Goal: Task Accomplishment & Management: Complete application form

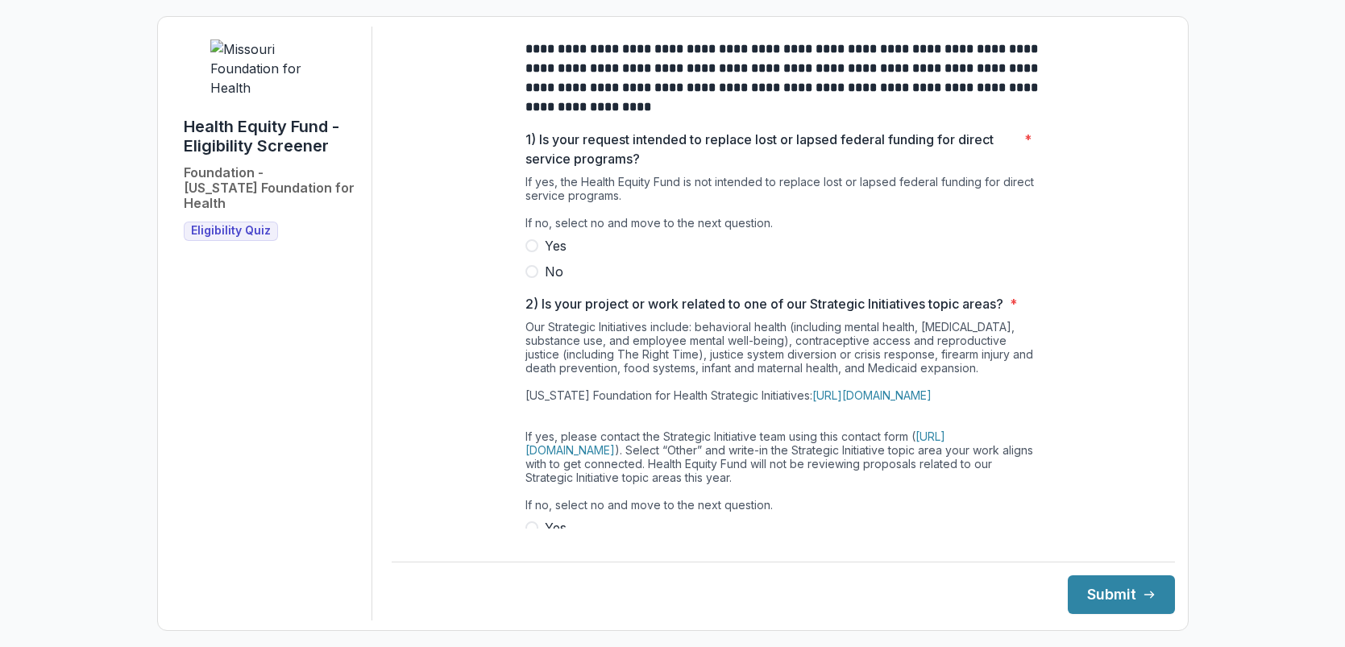
click at [528, 278] on span at bounding box center [531, 271] width 13 height 13
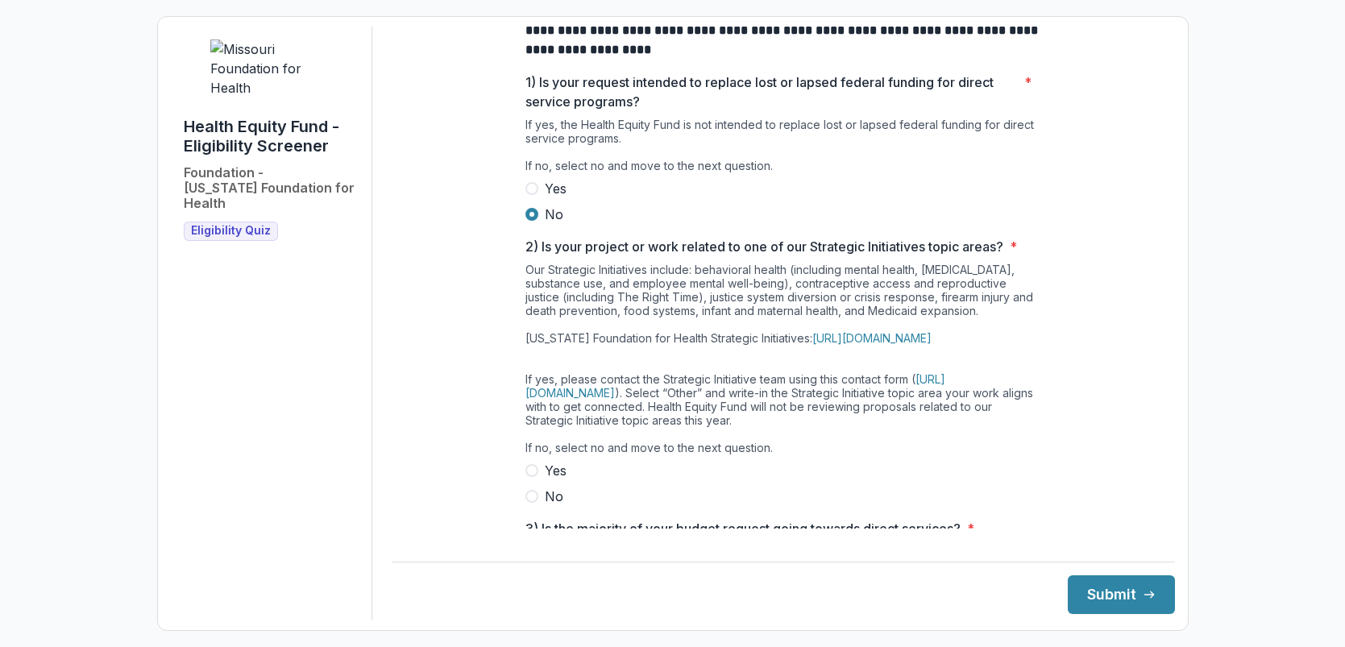
scroll to position [64, 0]
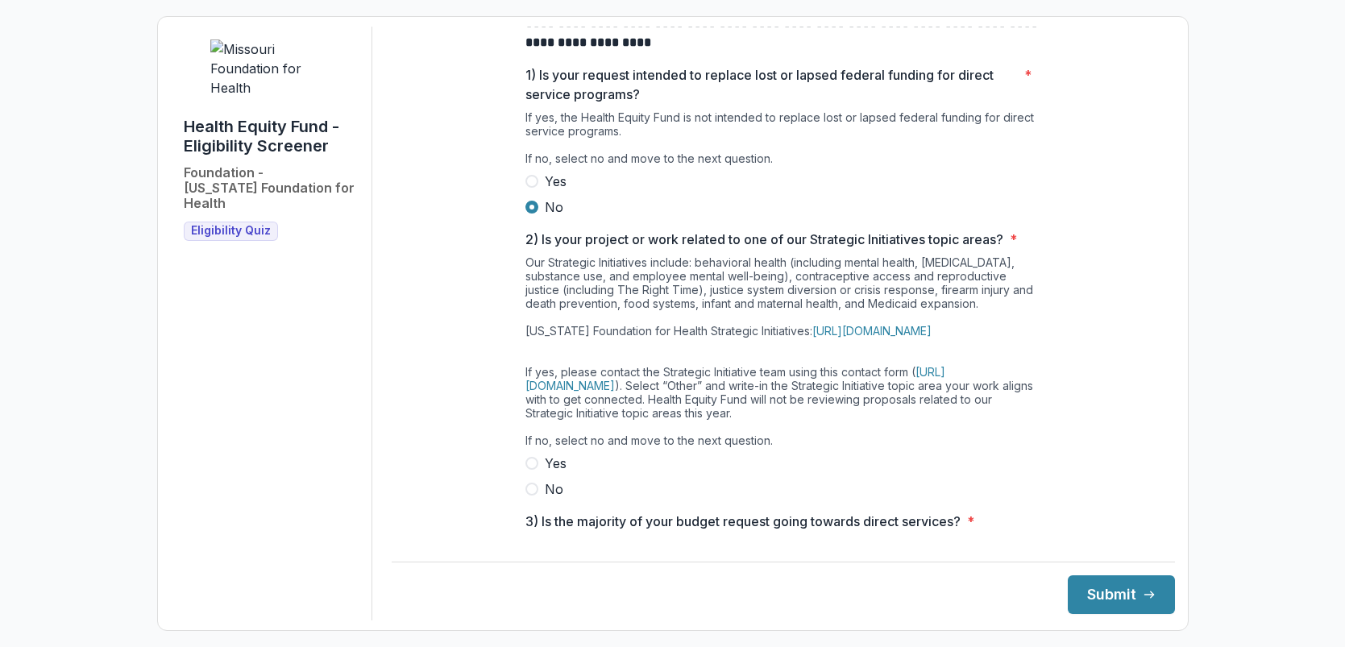
click at [526, 496] on span at bounding box center [531, 489] width 13 height 13
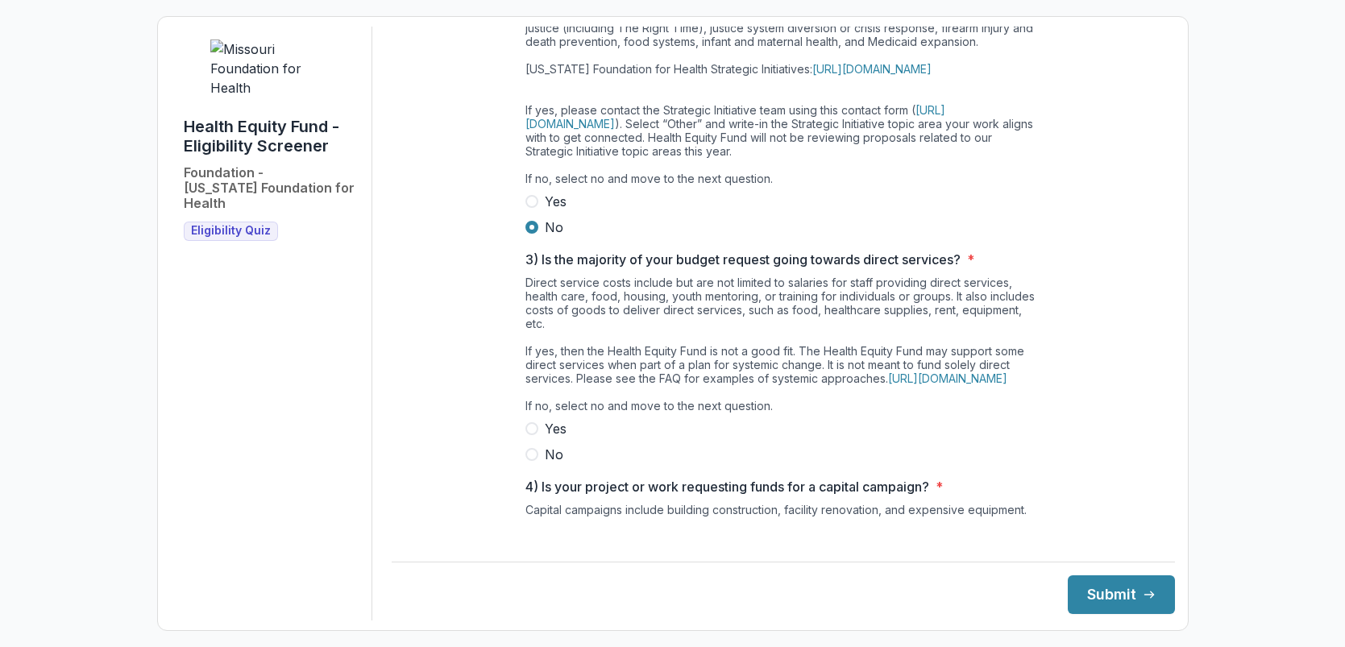
scroll to position [332, 0]
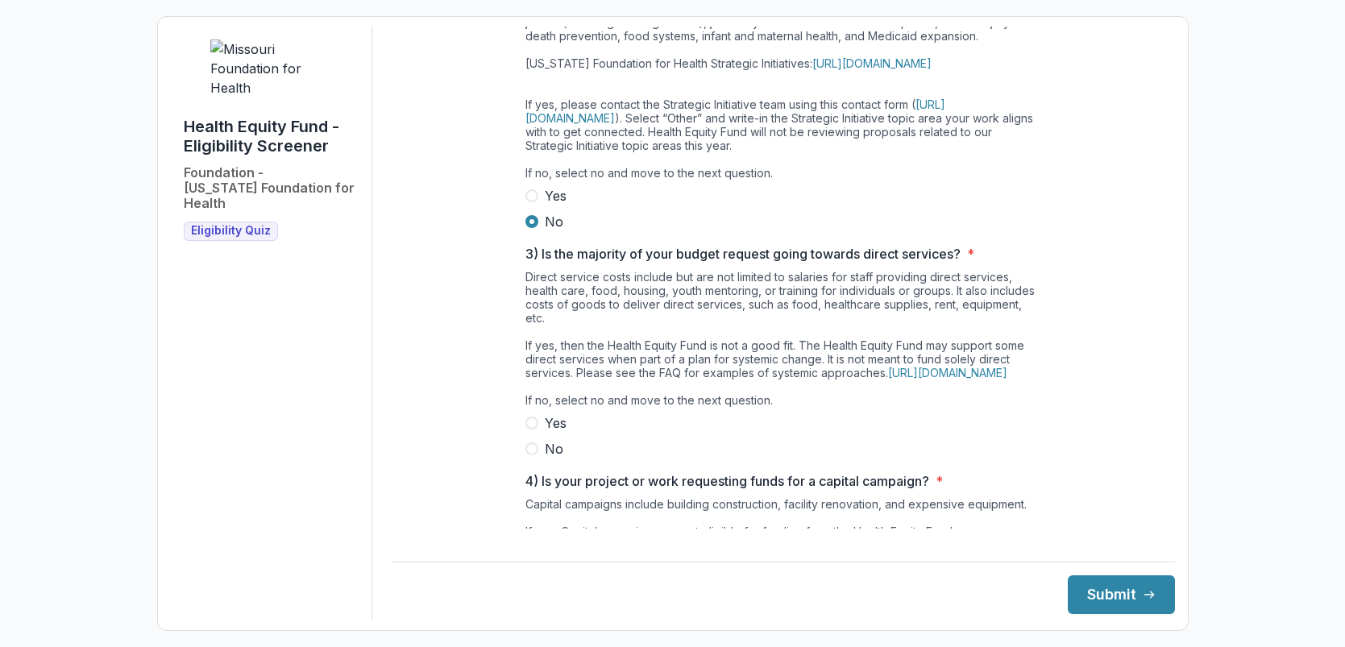
click at [529, 455] on span at bounding box center [531, 448] width 13 height 13
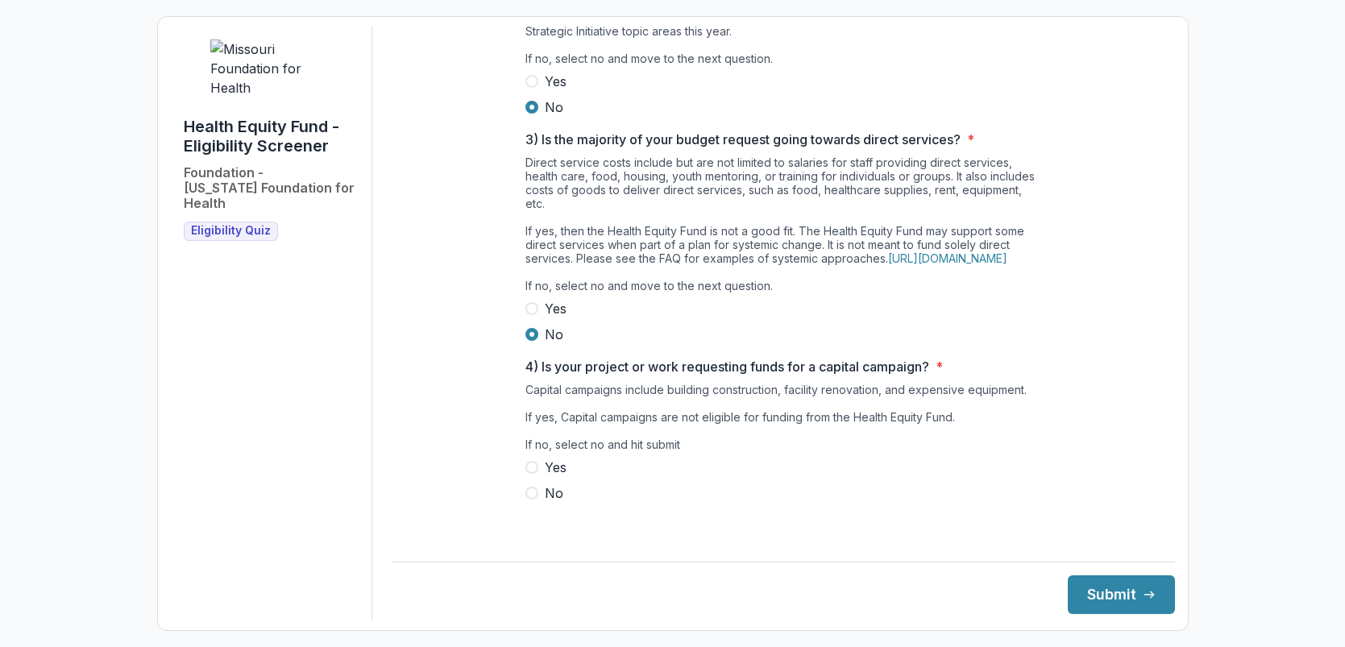
scroll to position [470, 0]
click at [532, 500] on span at bounding box center [531, 493] width 13 height 13
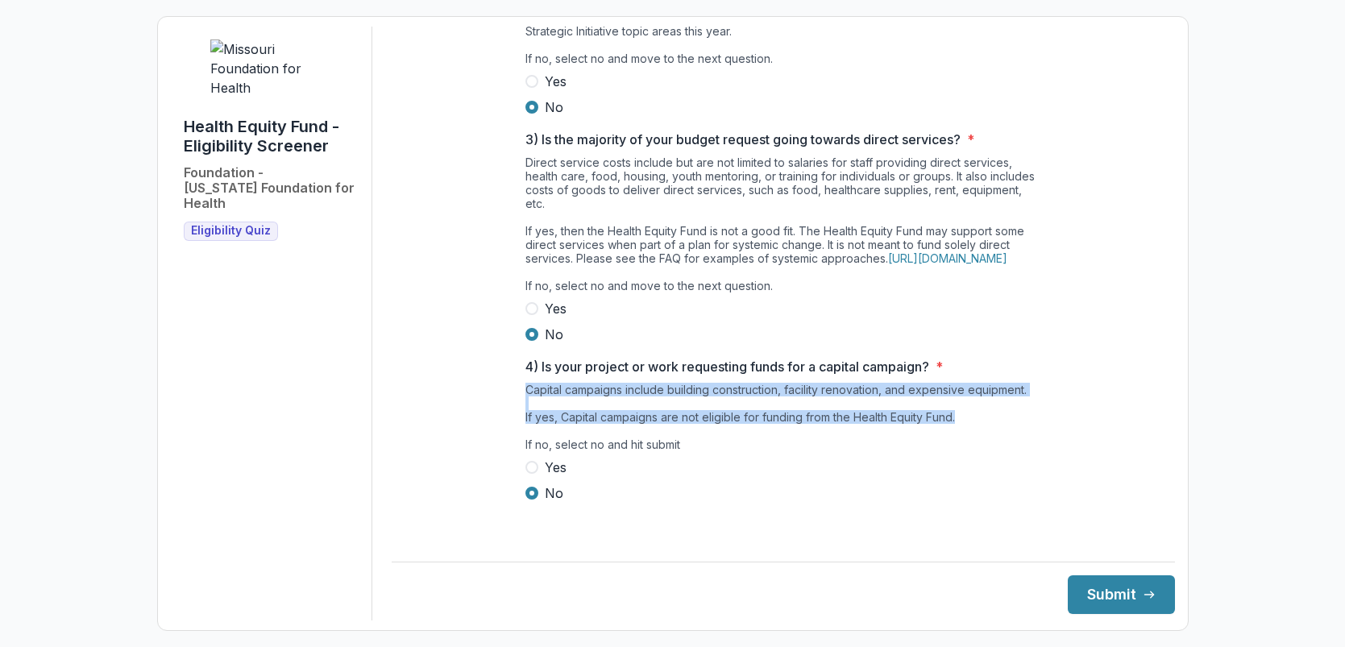
drag, startPoint x: 1161, startPoint y: 371, endPoint x: 1161, endPoint y: 426, distance: 55.6
click at [1165, 429] on div "**********" at bounding box center [783, 324] width 783 height 594
click at [1056, 435] on div "**********" at bounding box center [783, 54] width 783 height 949
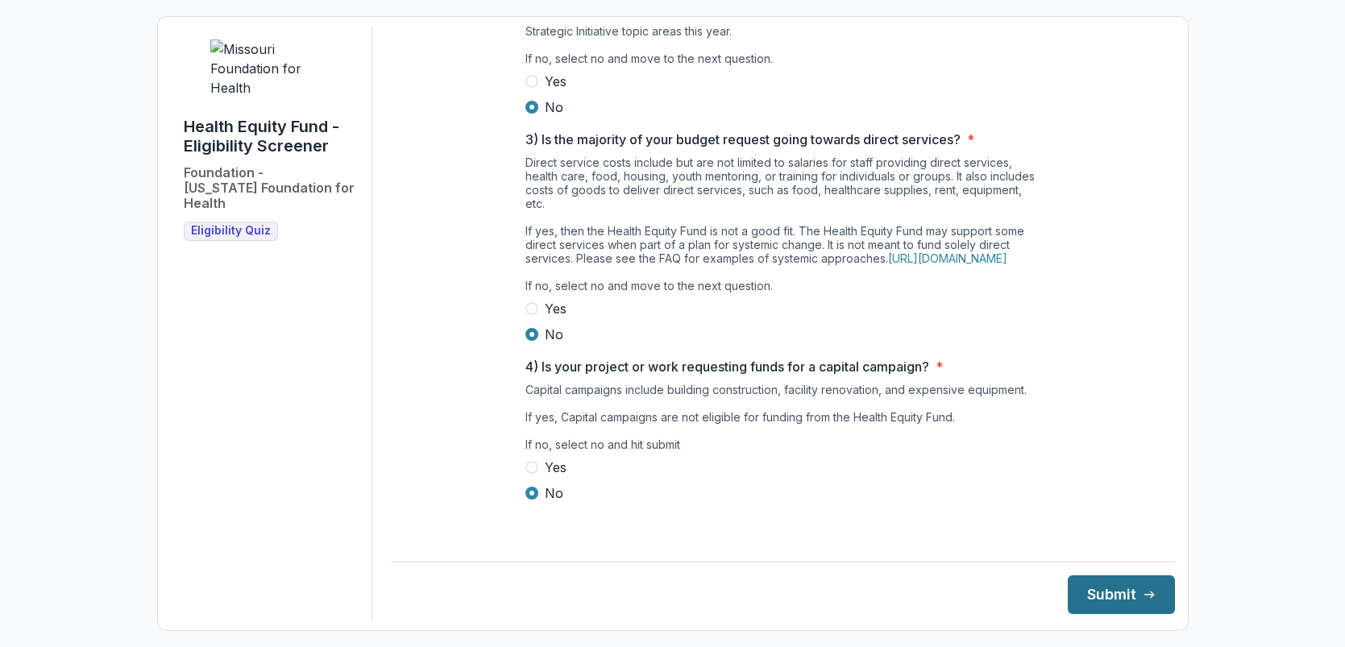
click at [1089, 595] on button "Submit" at bounding box center [1121, 594] width 107 height 39
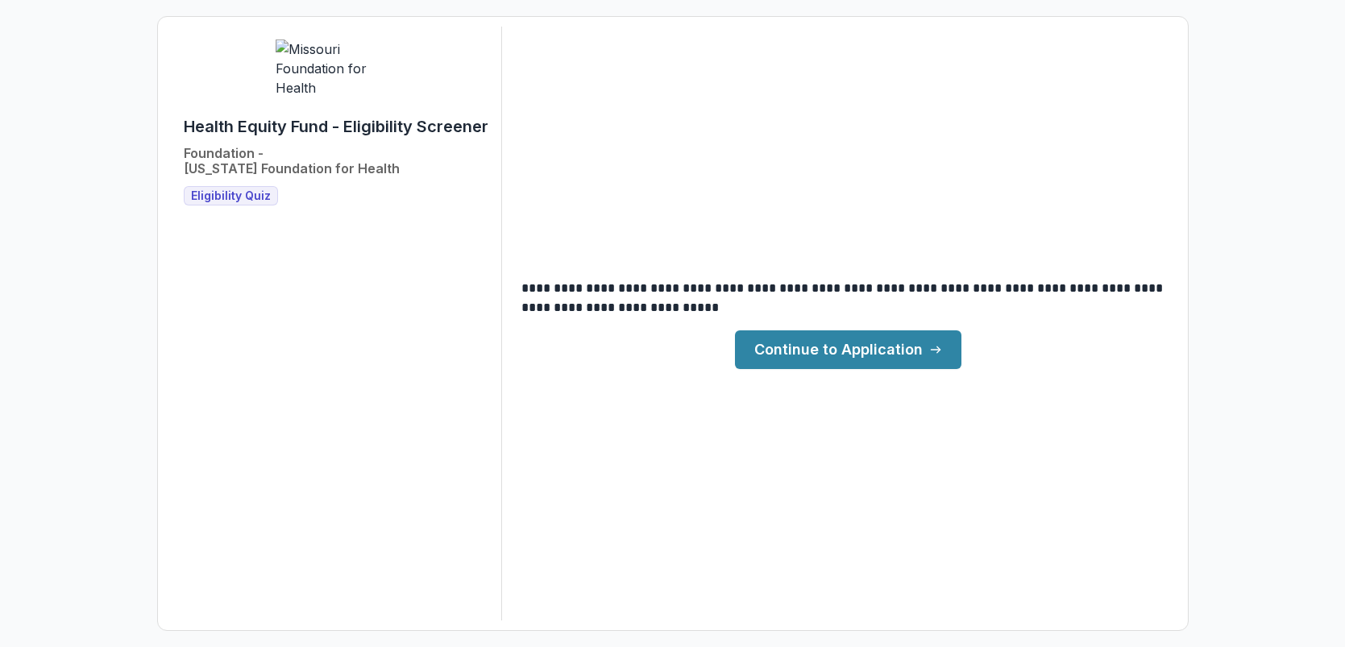
click at [816, 350] on link "Continue to Application" at bounding box center [848, 349] width 226 height 39
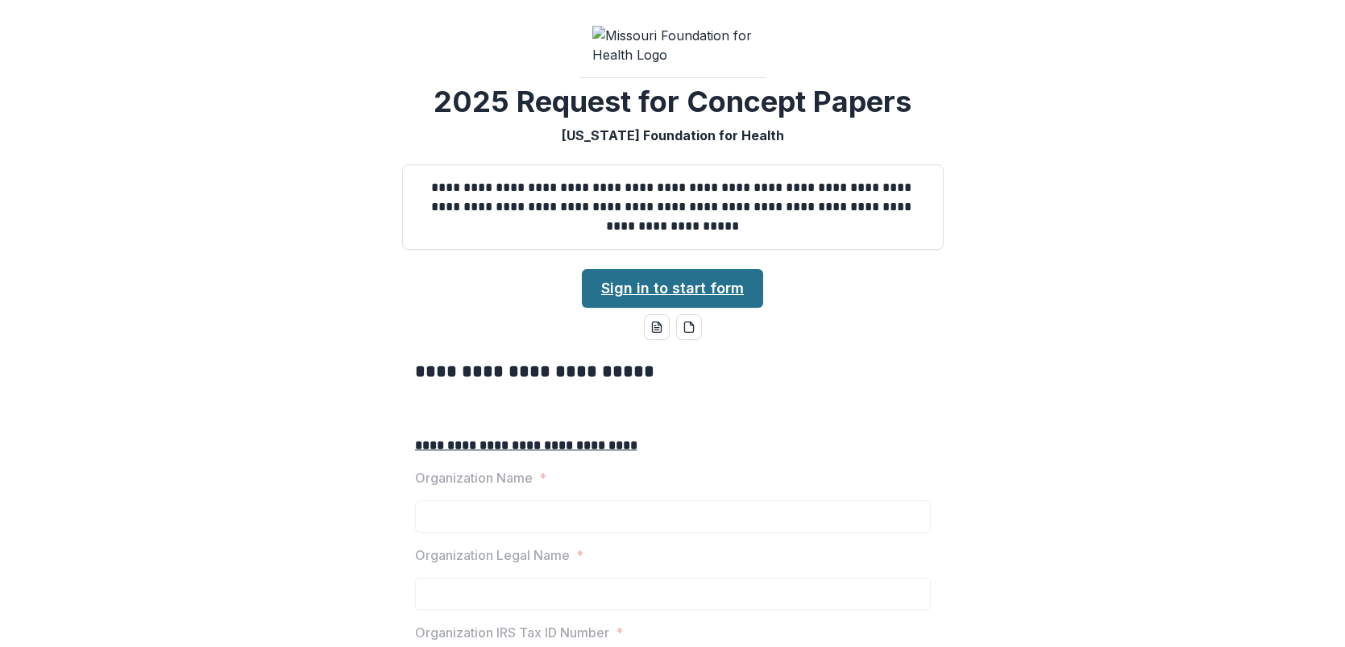
click at [696, 308] on link "Sign in to start form" at bounding box center [672, 288] width 181 height 39
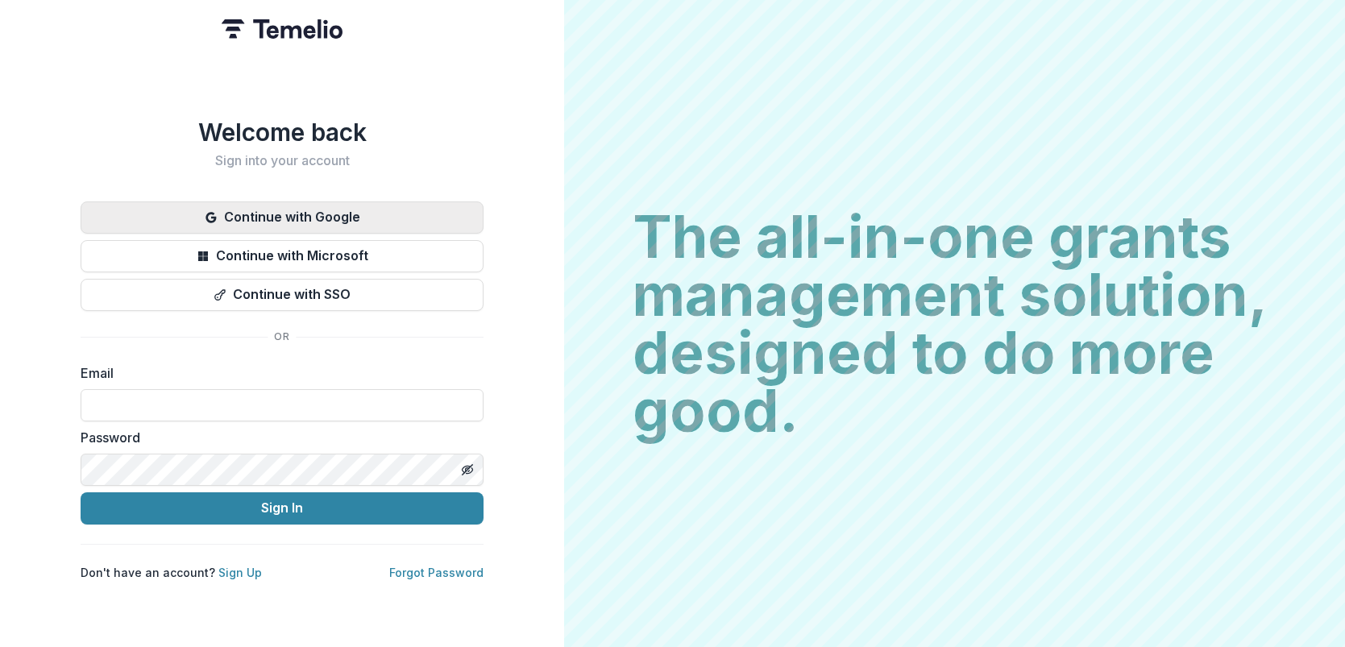
click at [286, 208] on button "Continue with Google" at bounding box center [282, 217] width 403 height 32
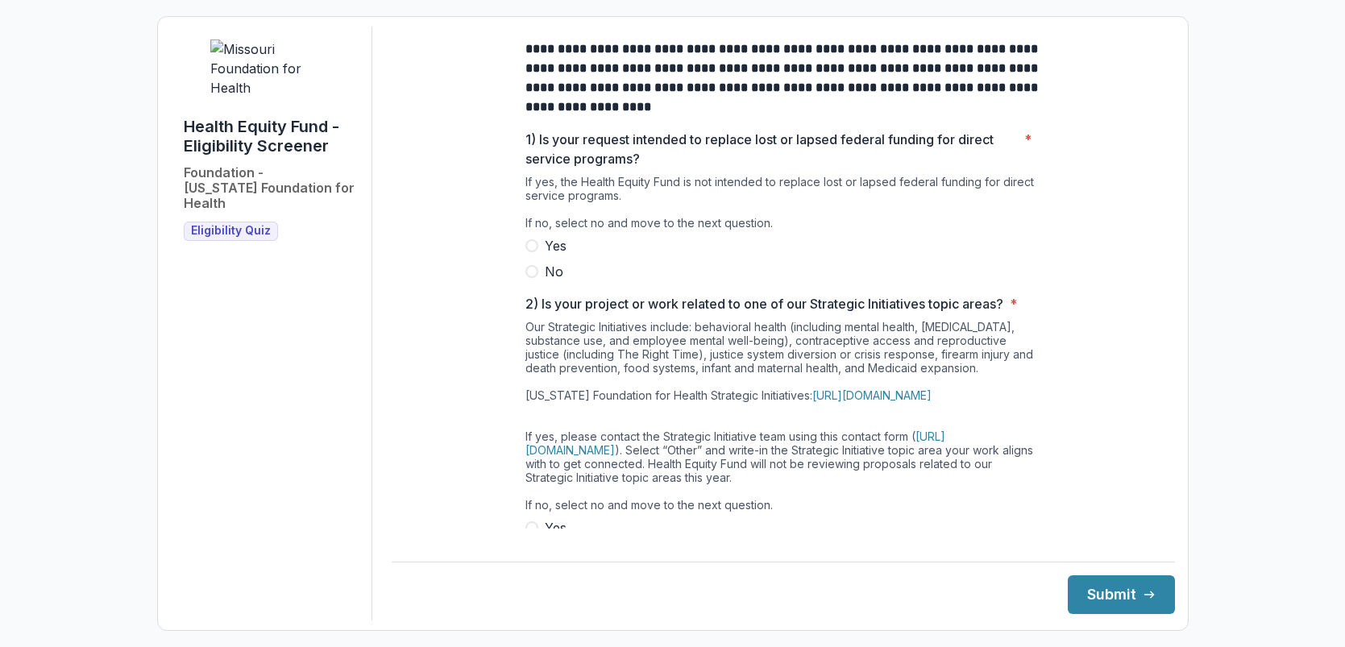
click at [533, 278] on span at bounding box center [531, 271] width 13 height 13
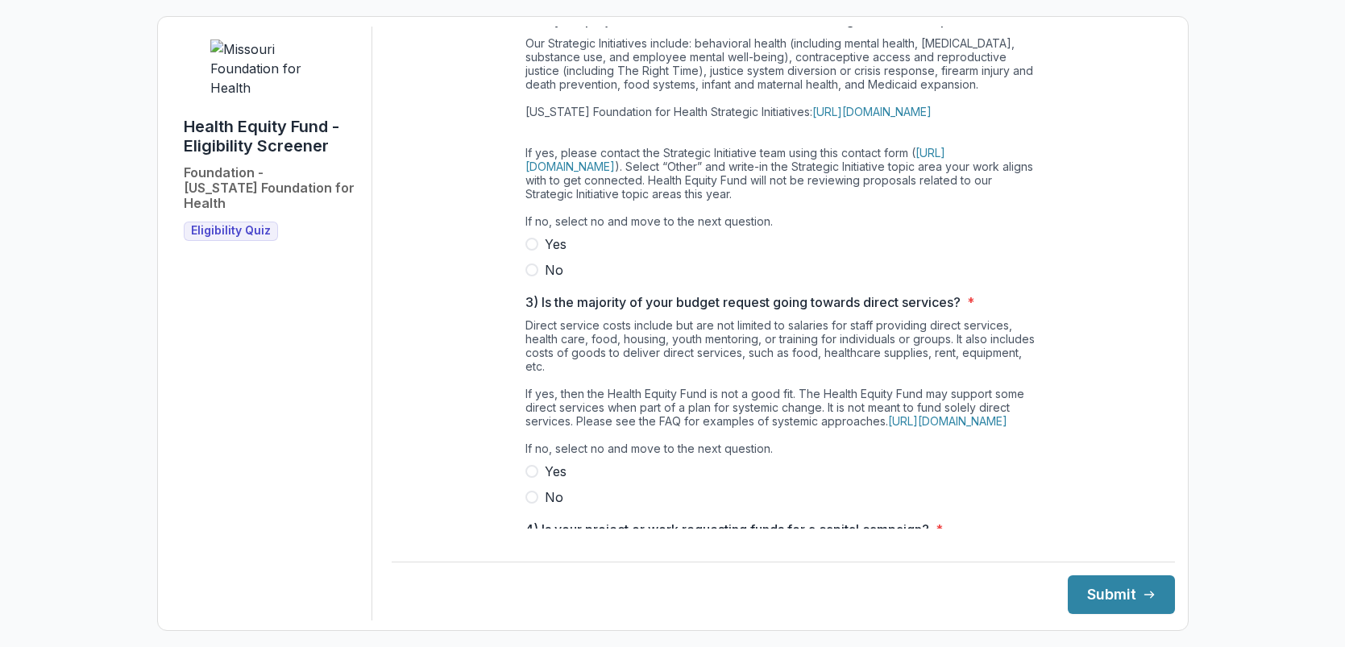
scroll to position [295, 0]
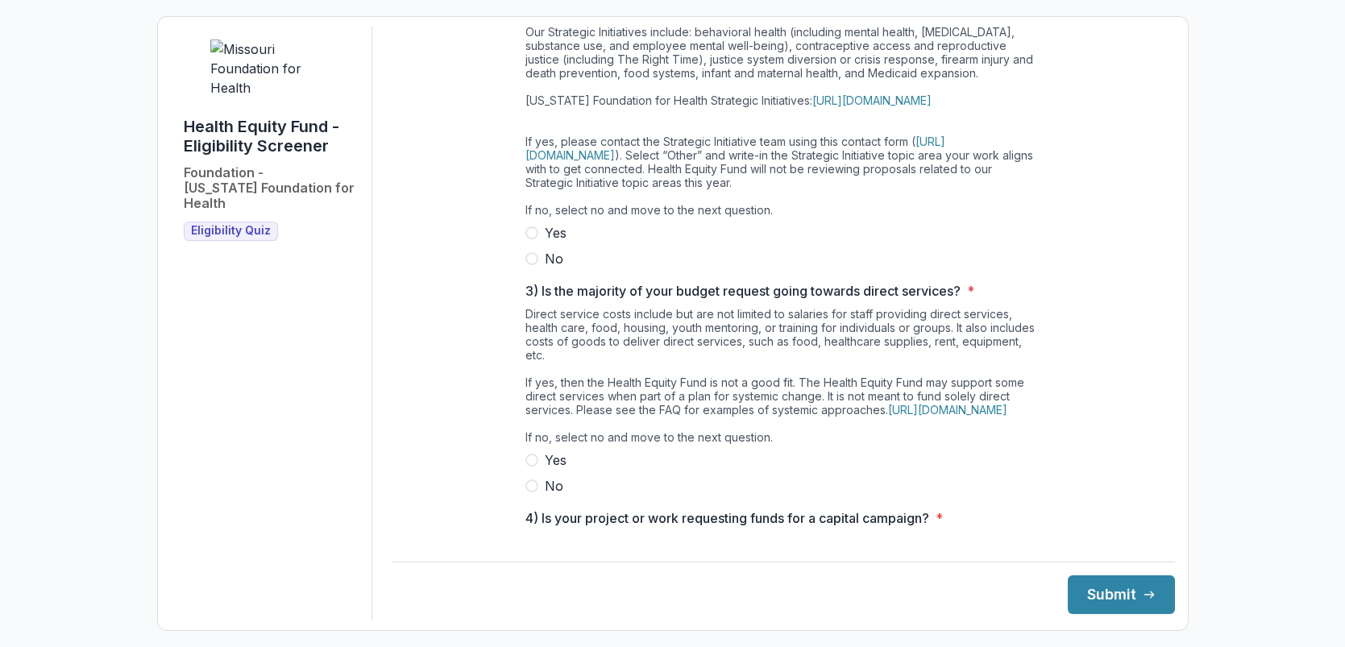
click at [529, 265] on span at bounding box center [531, 258] width 13 height 13
click at [525, 492] on span at bounding box center [531, 486] width 13 height 13
drag, startPoint x: 1160, startPoint y: 273, endPoint x: 1143, endPoint y: 379, distance: 107.1
click at [1165, 402] on div "**********" at bounding box center [783, 324] width 783 height 594
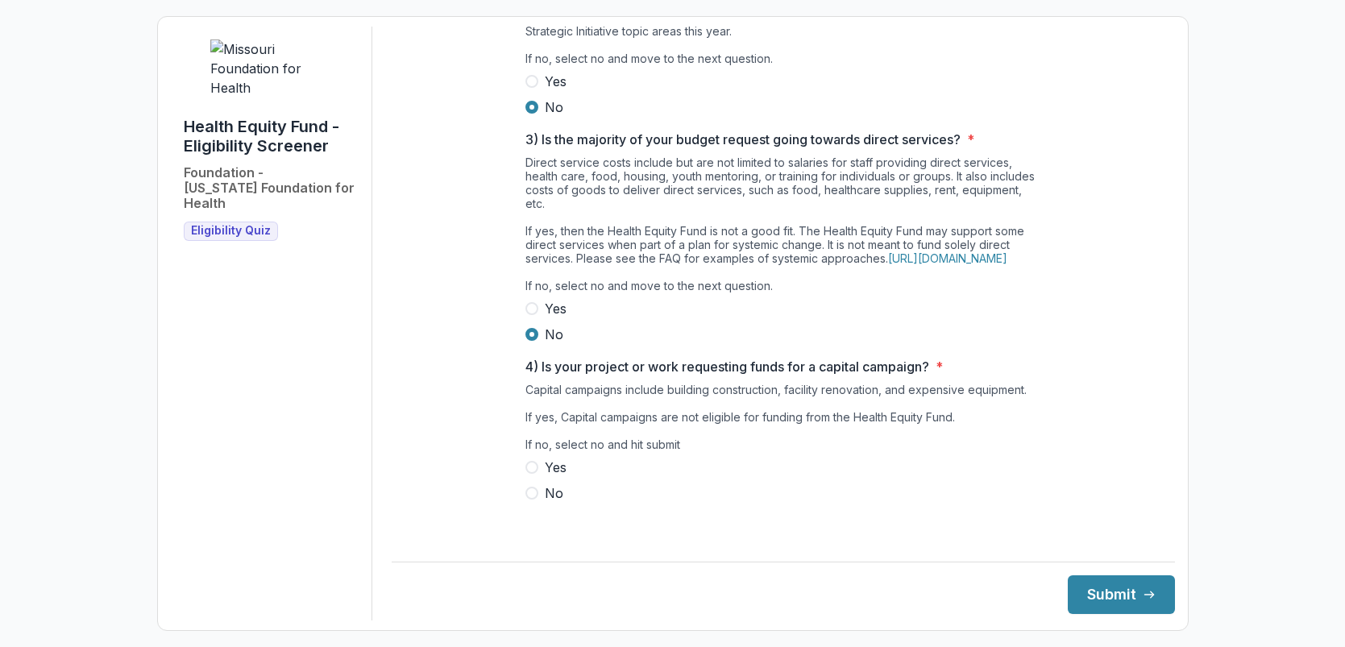
scroll to position [470, 0]
click at [525, 500] on span at bounding box center [531, 493] width 13 height 13
click at [1111, 592] on button "Submit" at bounding box center [1121, 594] width 107 height 39
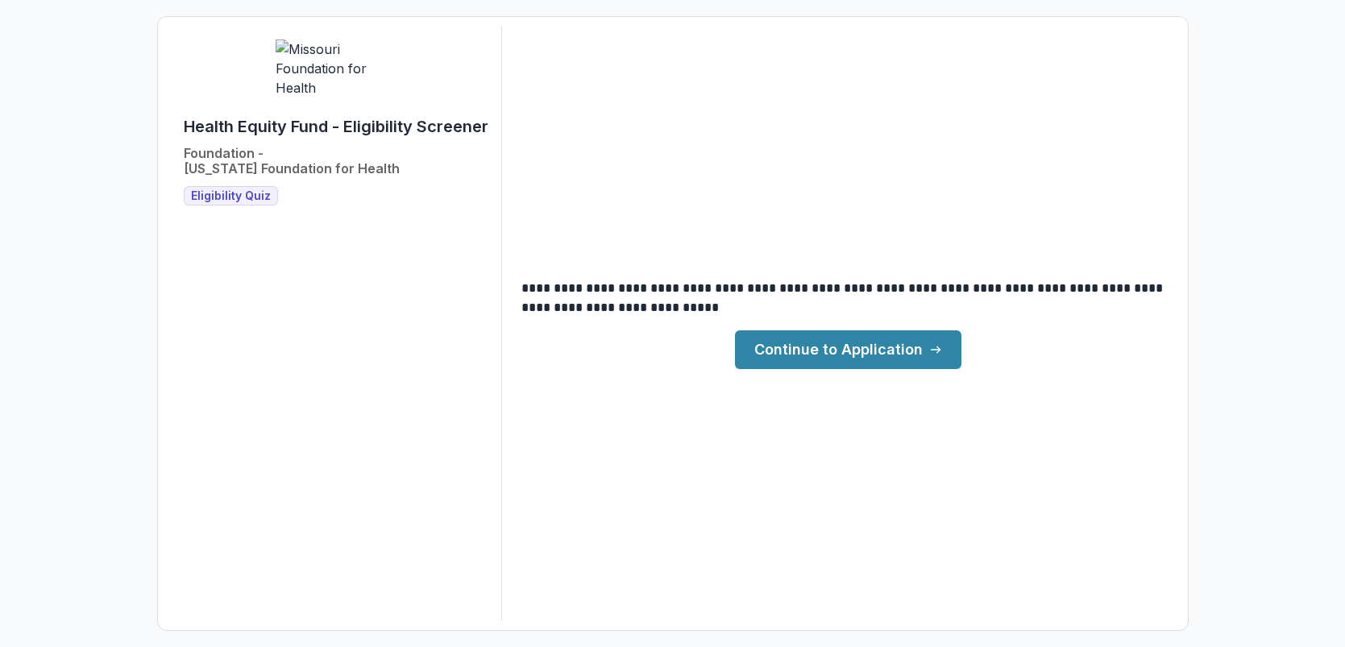
click at [868, 348] on link "Continue to Application" at bounding box center [848, 349] width 226 height 39
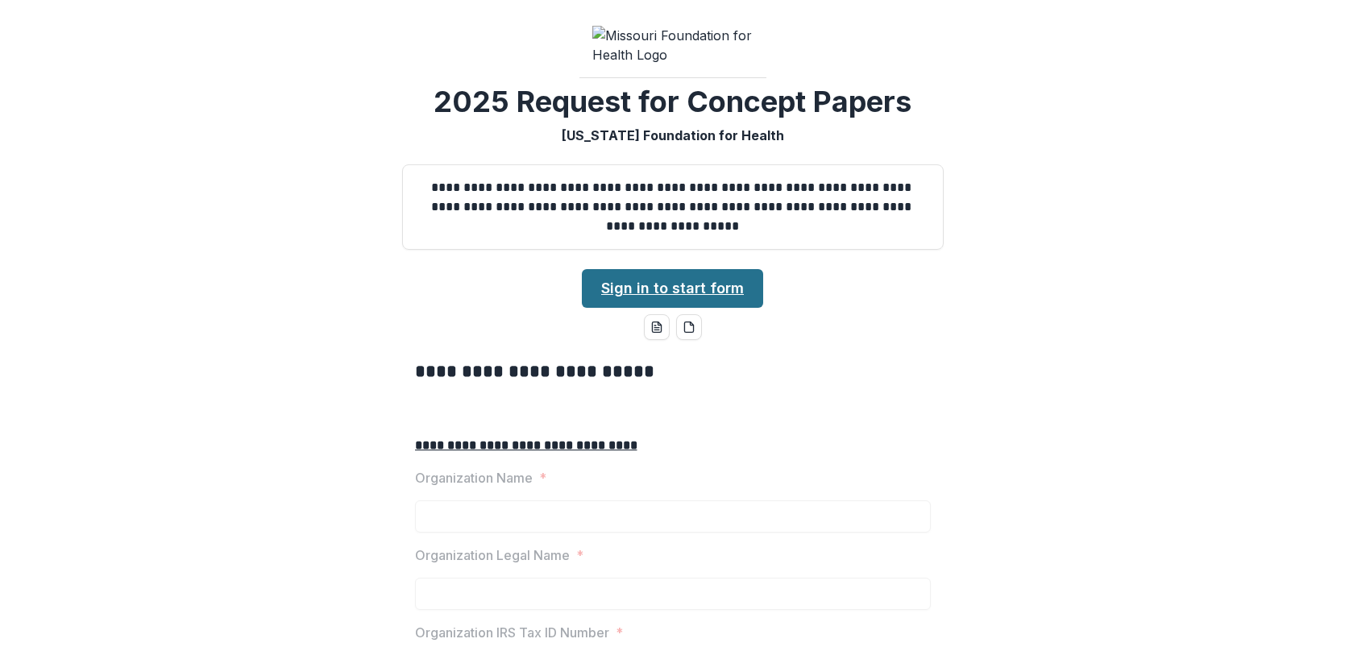
click at [673, 308] on link "Sign in to start form" at bounding box center [672, 288] width 181 height 39
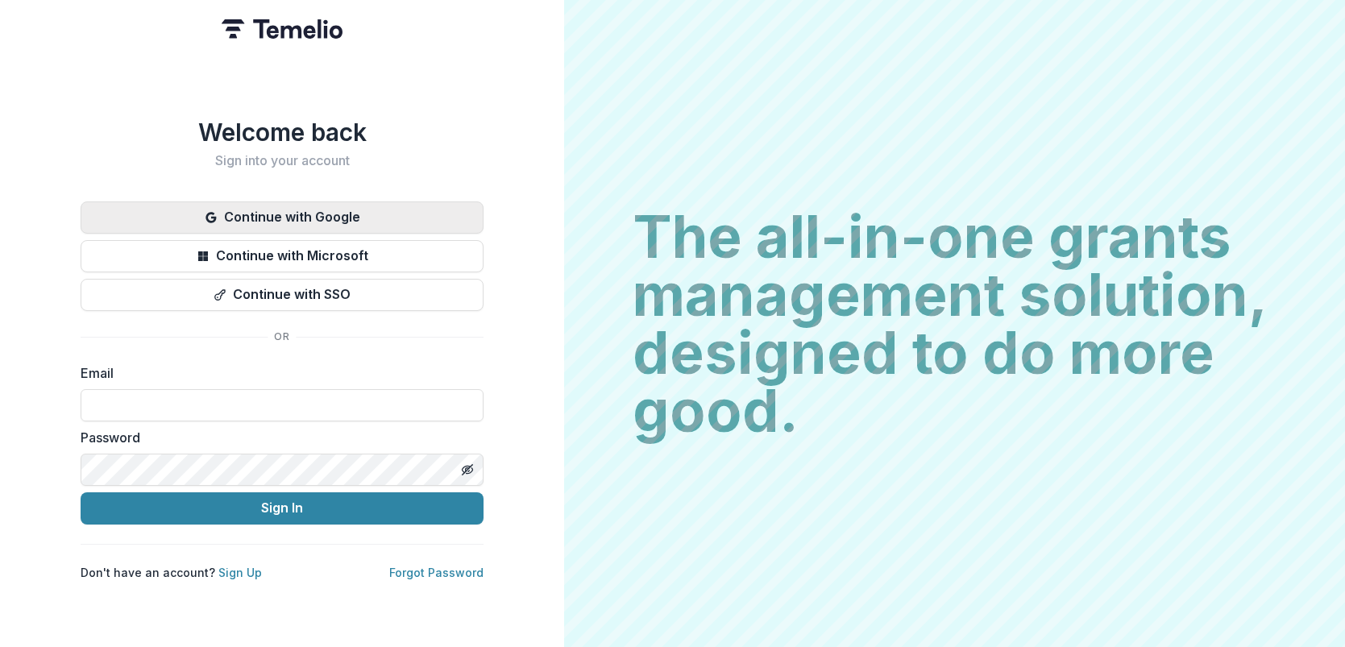
click at [325, 208] on button "Continue with Google" at bounding box center [282, 217] width 403 height 32
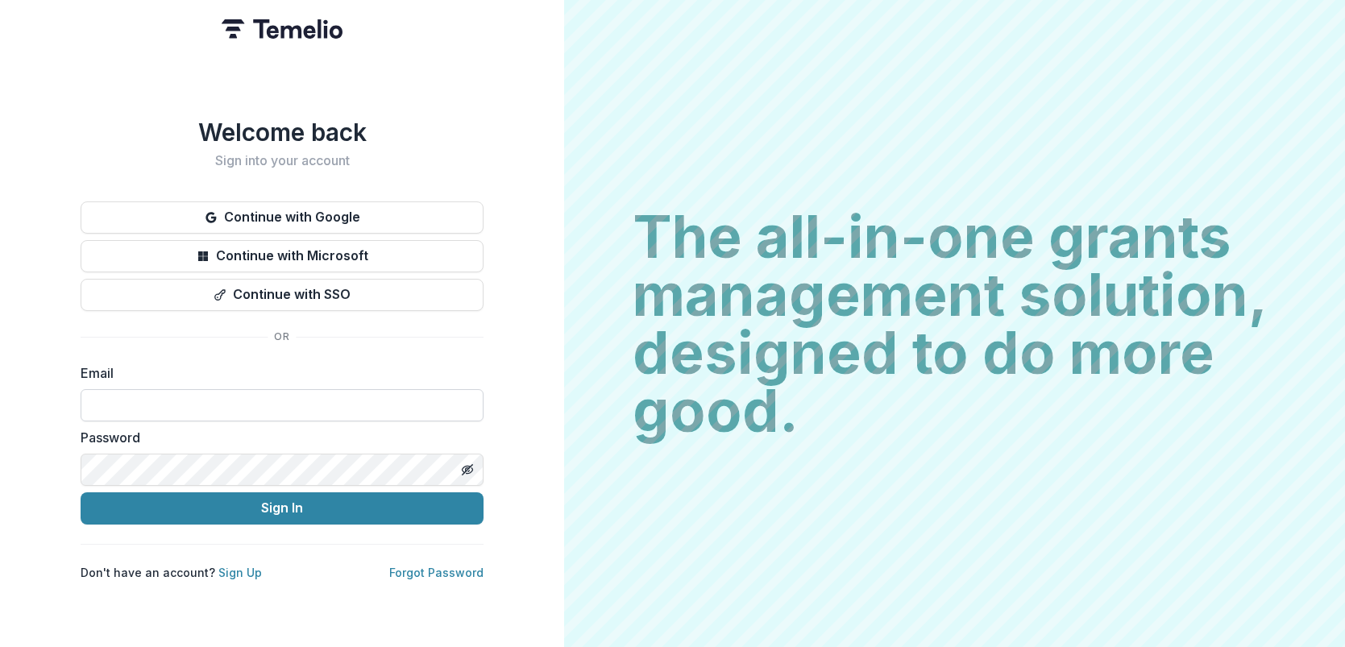
click at [127, 404] on input at bounding box center [282, 405] width 403 height 32
type input "**********"
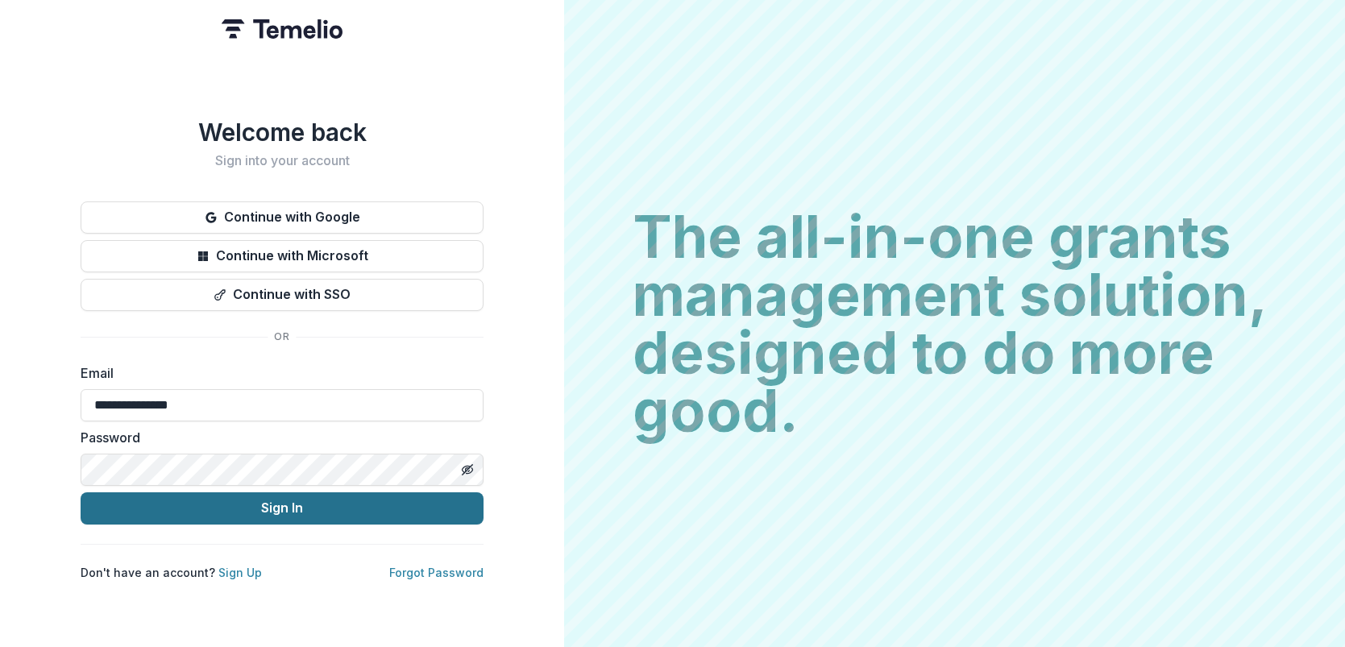
click at [284, 500] on button "Sign In" at bounding box center [282, 508] width 403 height 32
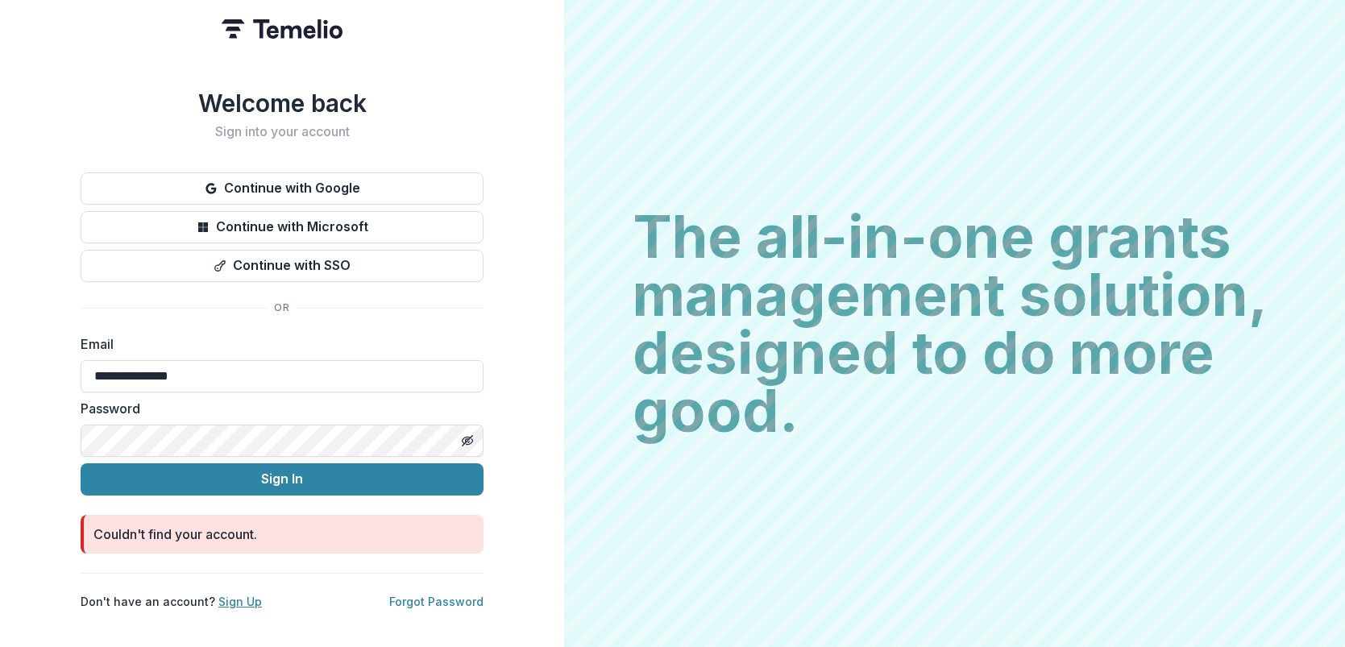
click at [226, 597] on link "Sign Up" at bounding box center [240, 602] width 44 height 14
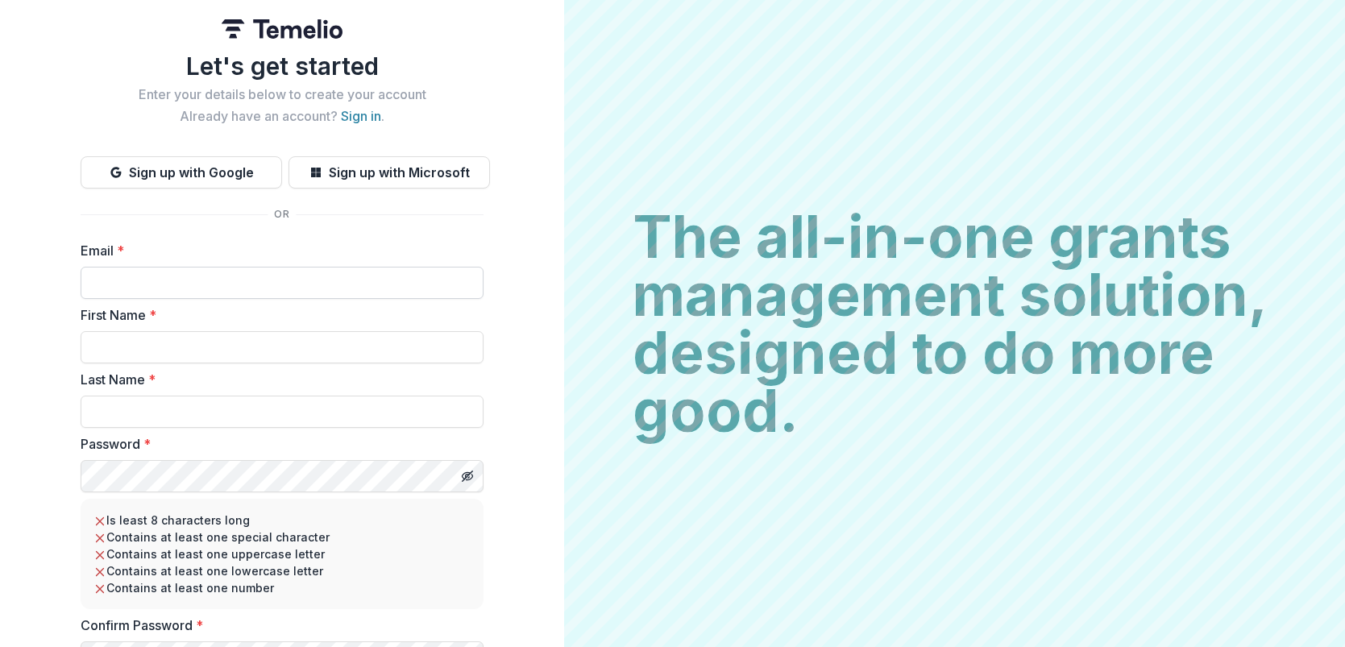
click at [217, 291] on input "Email *" at bounding box center [282, 283] width 403 height 32
type input "**********"
type input "*****"
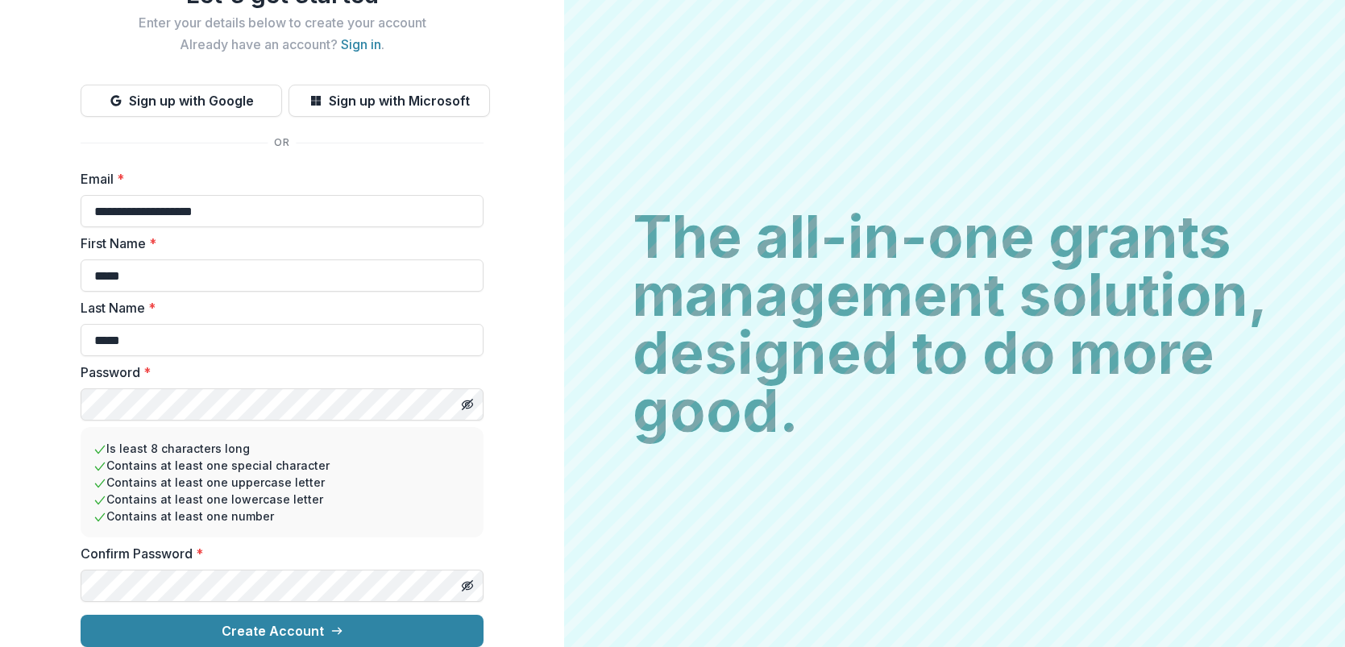
scroll to position [84, 0]
click at [260, 621] on button "Create Account" at bounding box center [282, 631] width 403 height 32
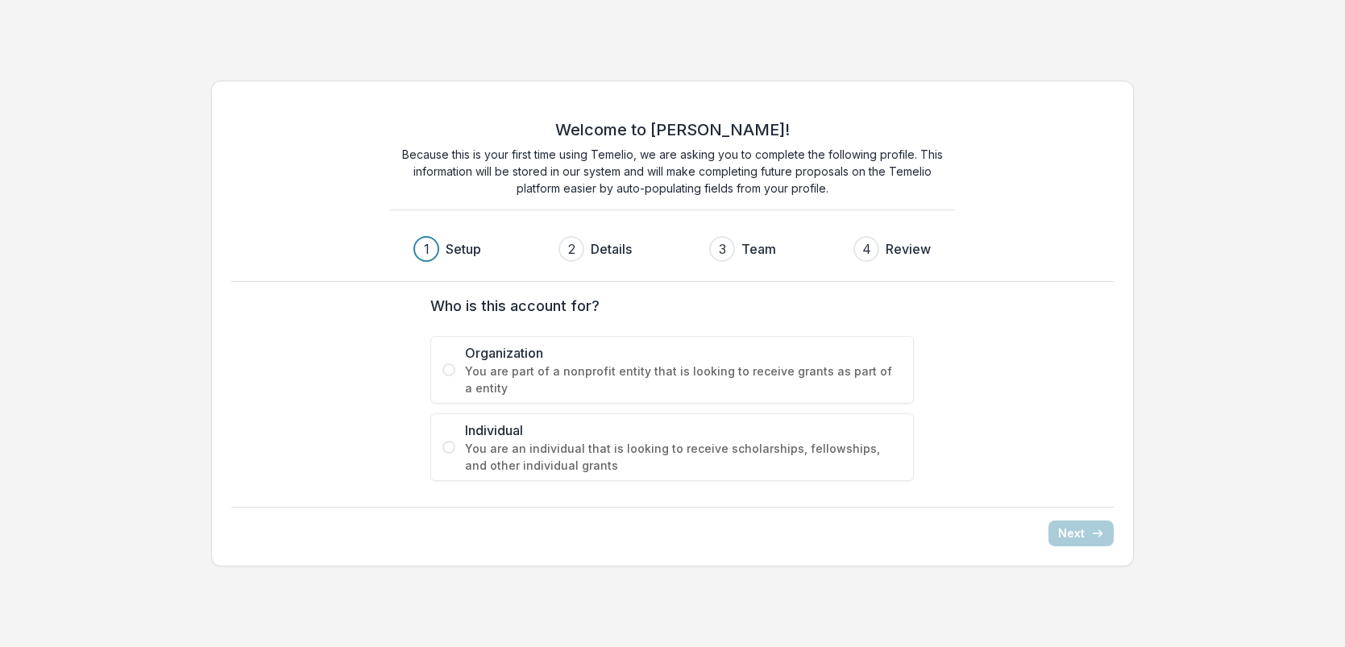
click at [454, 375] on label "Organization You are part of a nonprofit entity that is looking to receive gran…" at bounding box center [672, 370] width 484 height 68
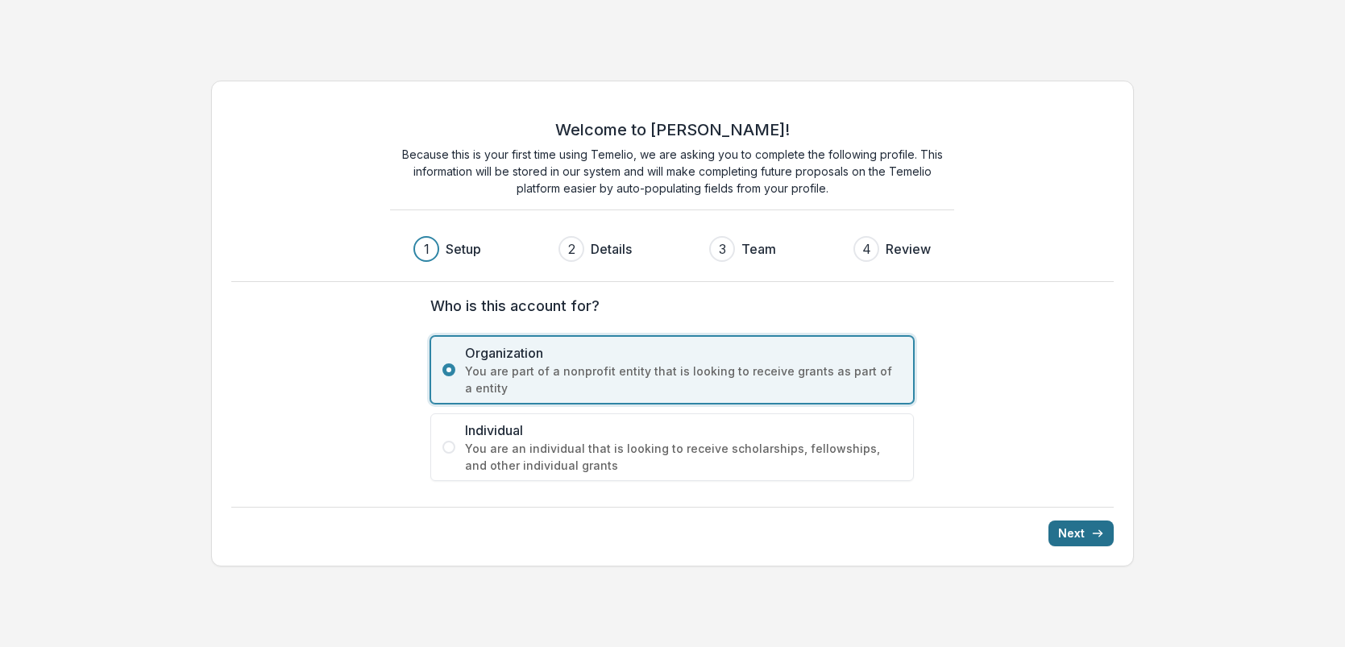
click at [1079, 534] on button "Next" at bounding box center [1080, 534] width 65 height 26
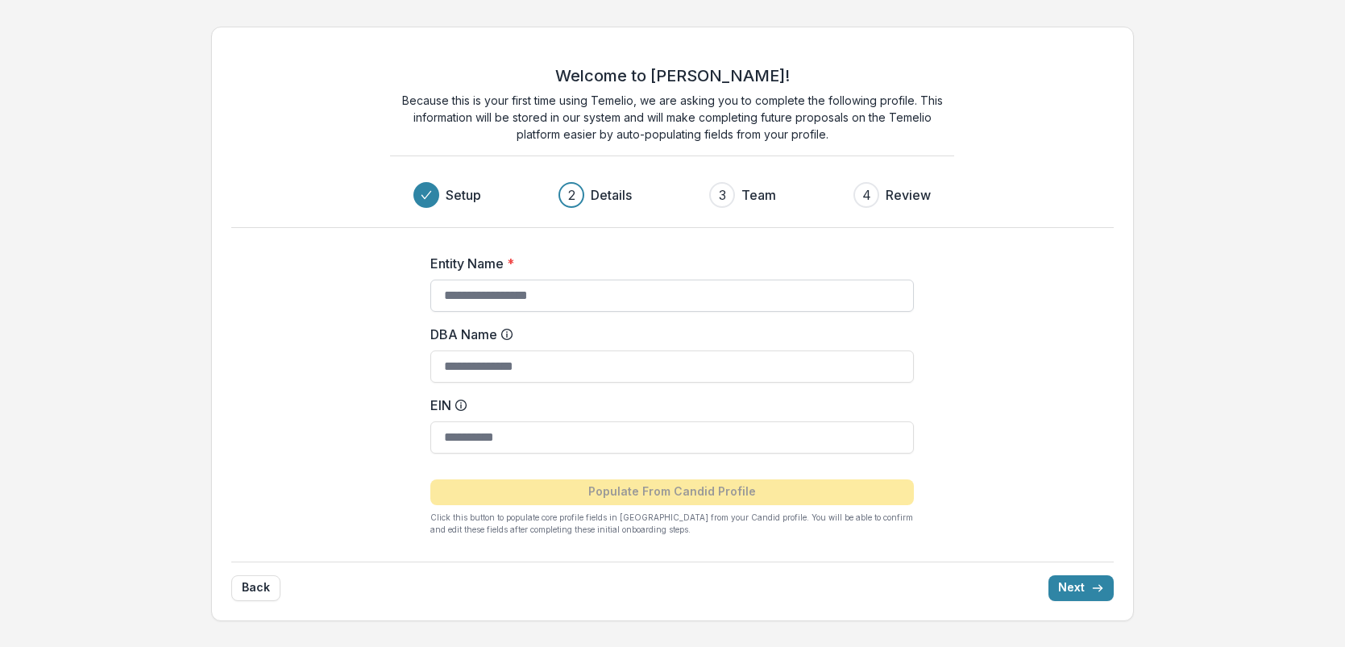
click at [518, 291] on input "Entity Name *" at bounding box center [672, 296] width 484 height 32
type input "**********"
click at [1079, 585] on button "Next" at bounding box center [1080, 588] width 65 height 26
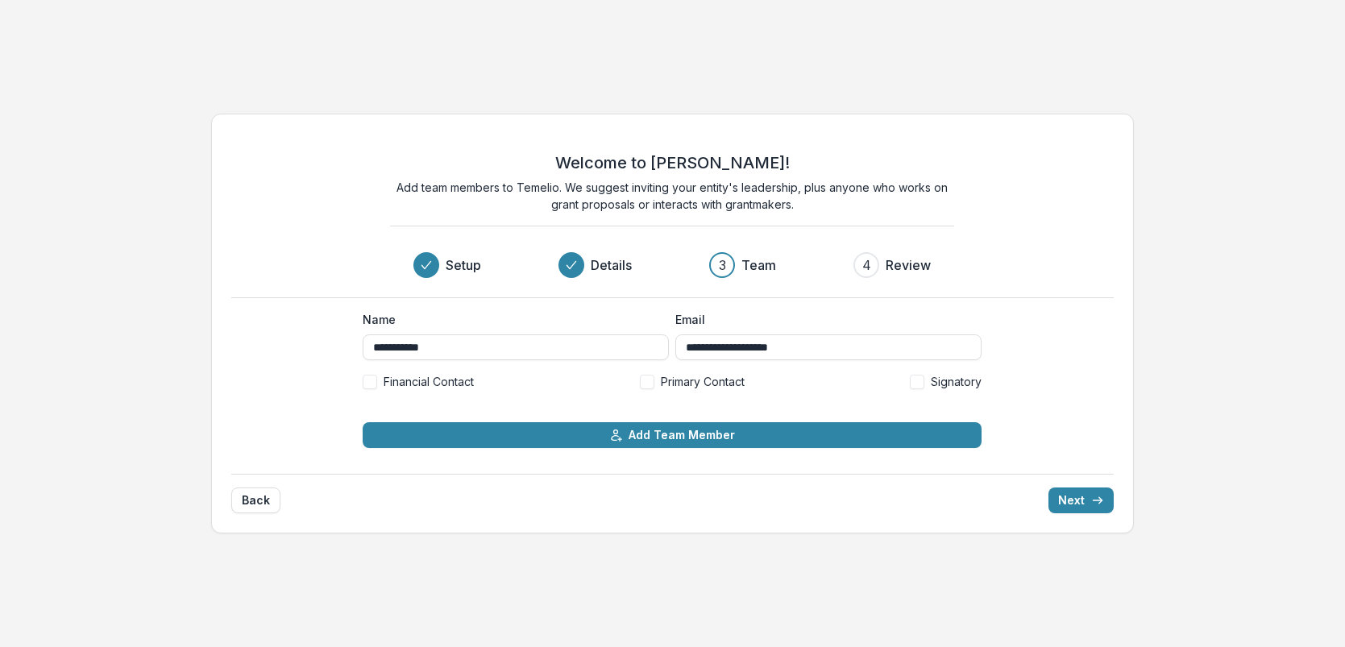
click at [642, 380] on span at bounding box center [647, 382] width 15 height 15
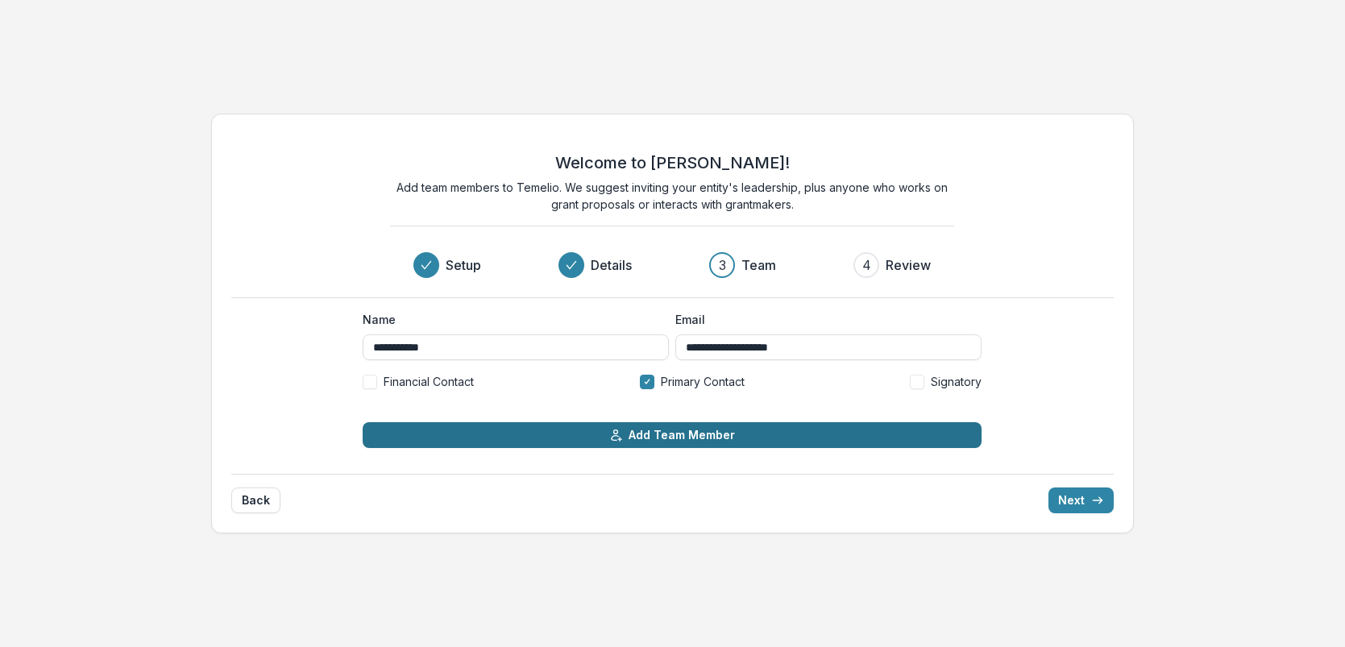
click at [649, 437] on button "Add Team Member" at bounding box center [672, 435] width 619 height 26
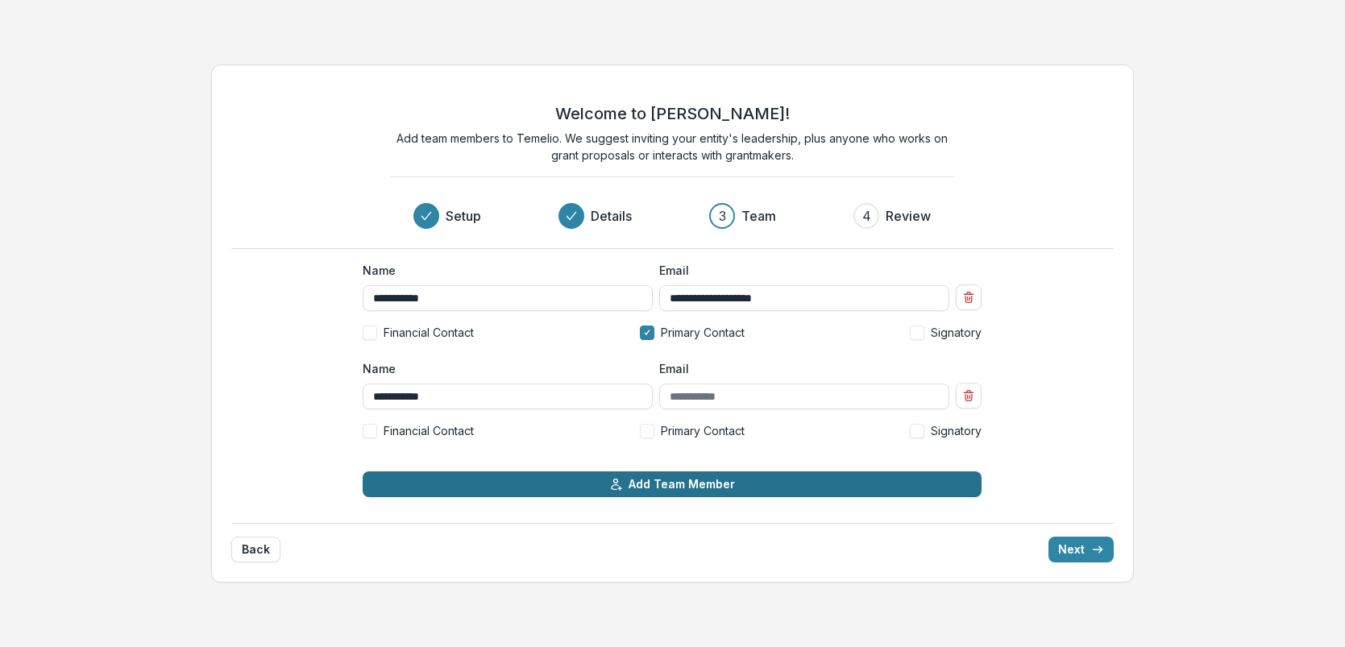
type input "**********"
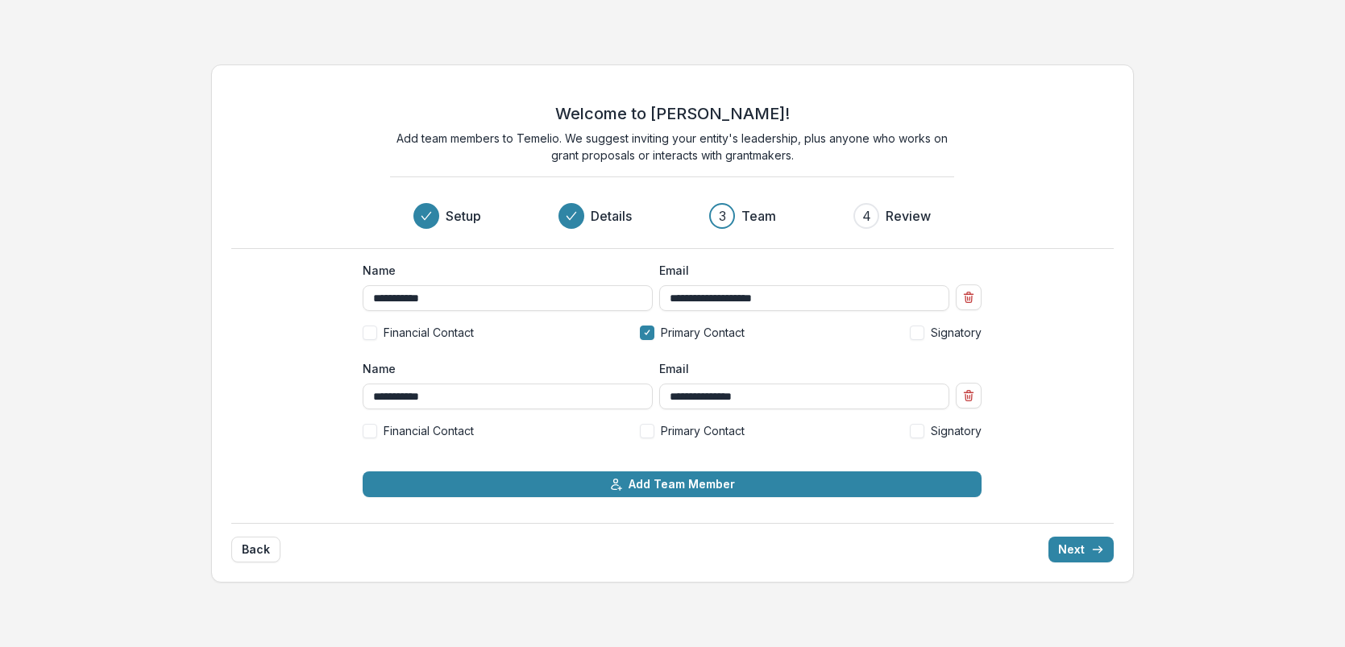
type input "**********"
click at [366, 439] on div "**********" at bounding box center [672, 406] width 619 height 92
click at [379, 426] on label "Financial Contact" at bounding box center [418, 430] width 111 height 17
click at [643, 427] on span at bounding box center [647, 431] width 15 height 15
click at [921, 429] on span at bounding box center [917, 431] width 15 height 15
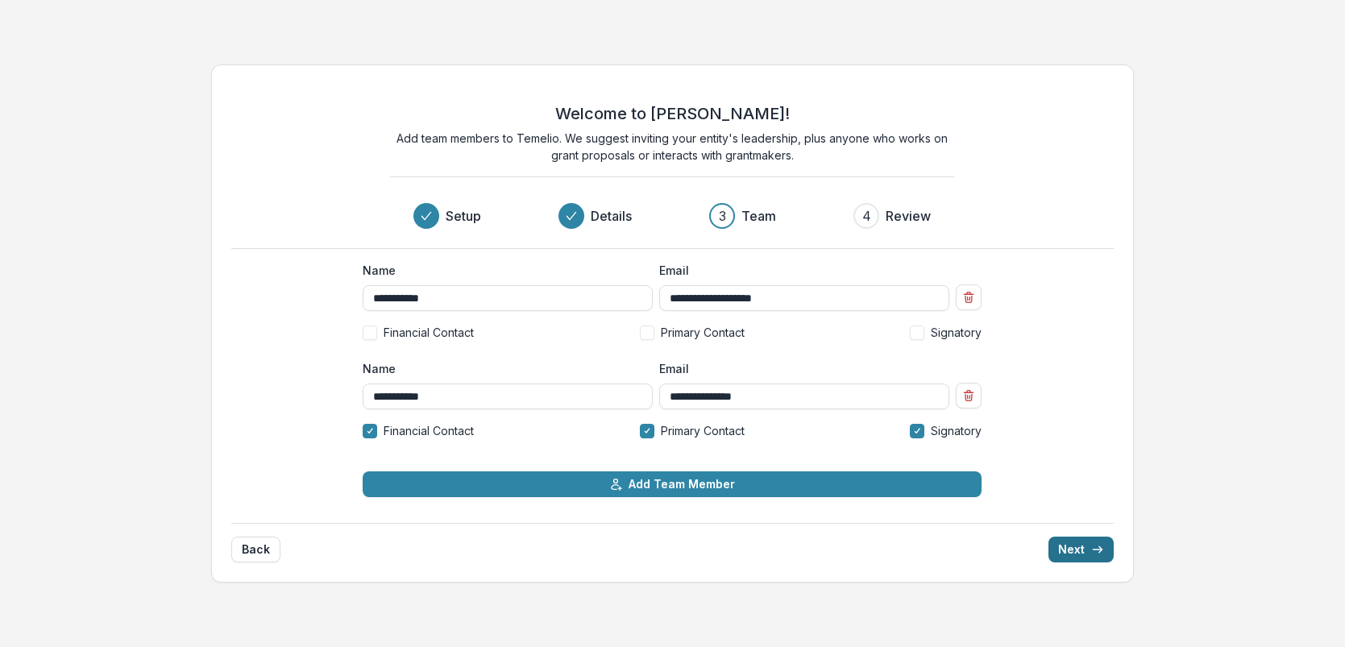
click at [1083, 550] on button "Next" at bounding box center [1080, 550] width 65 height 26
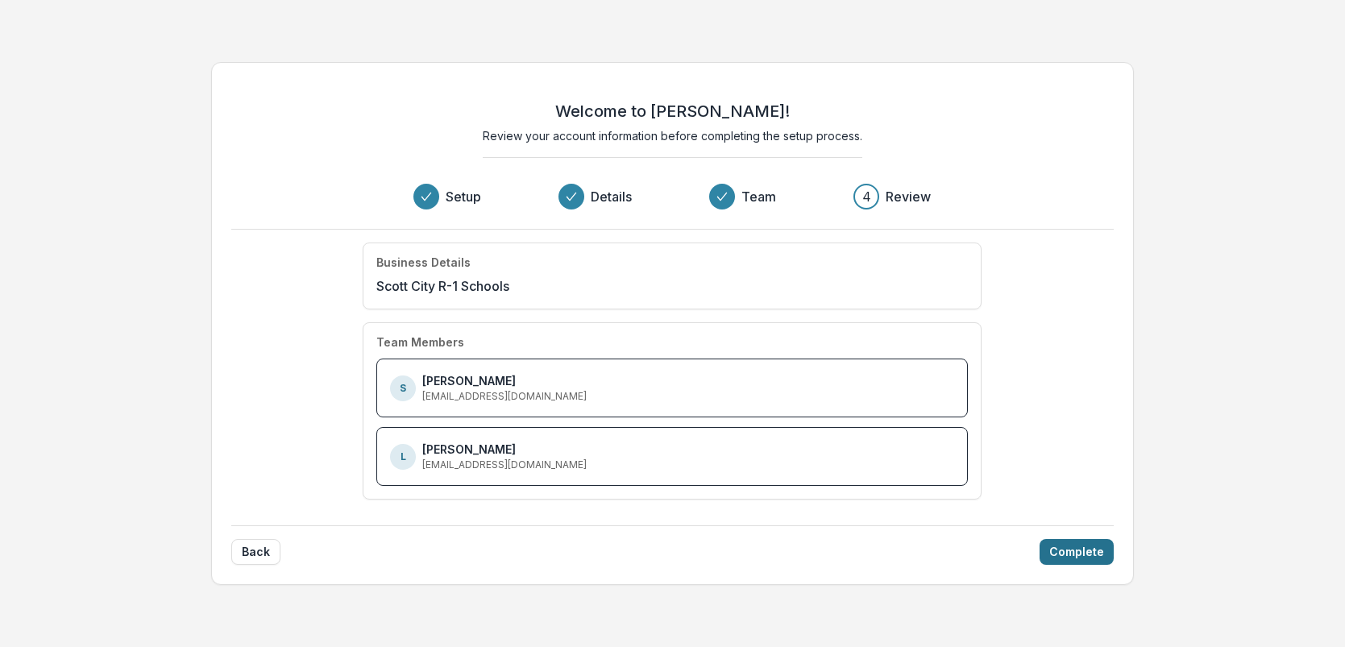
click at [1094, 546] on button "Complete" at bounding box center [1077, 552] width 74 height 26
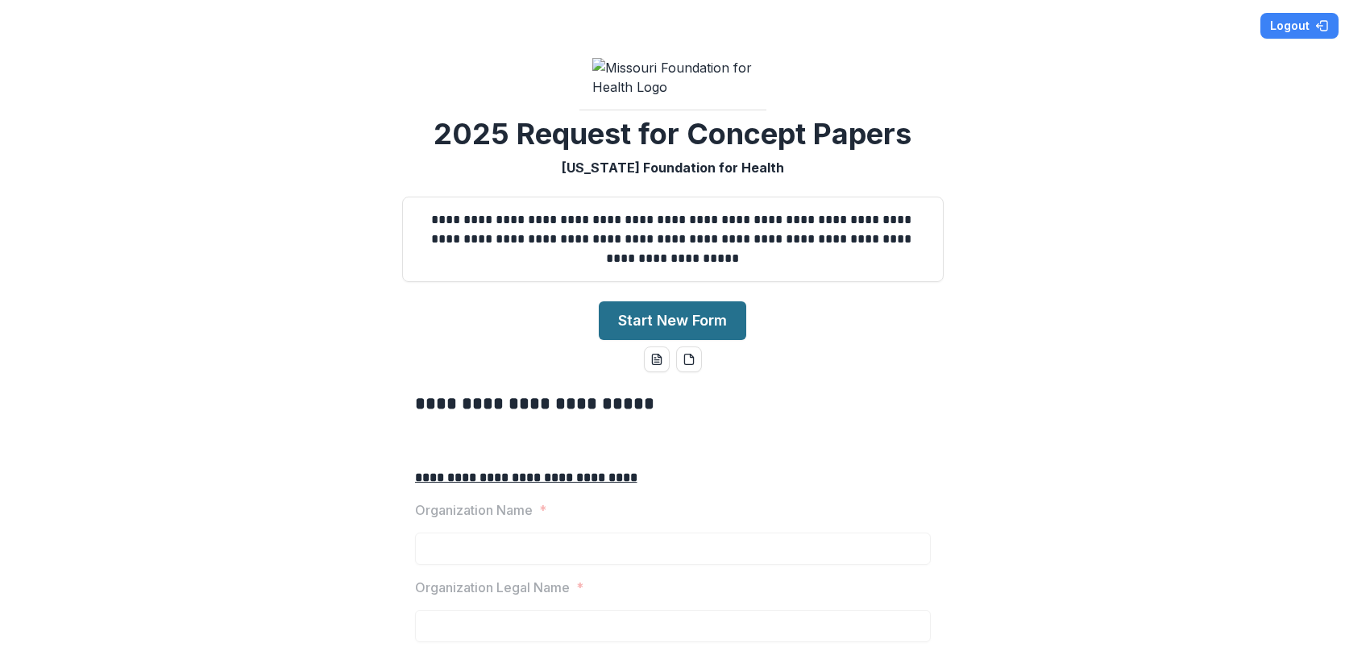
click at [653, 340] on button "Start New Form" at bounding box center [672, 320] width 147 height 39
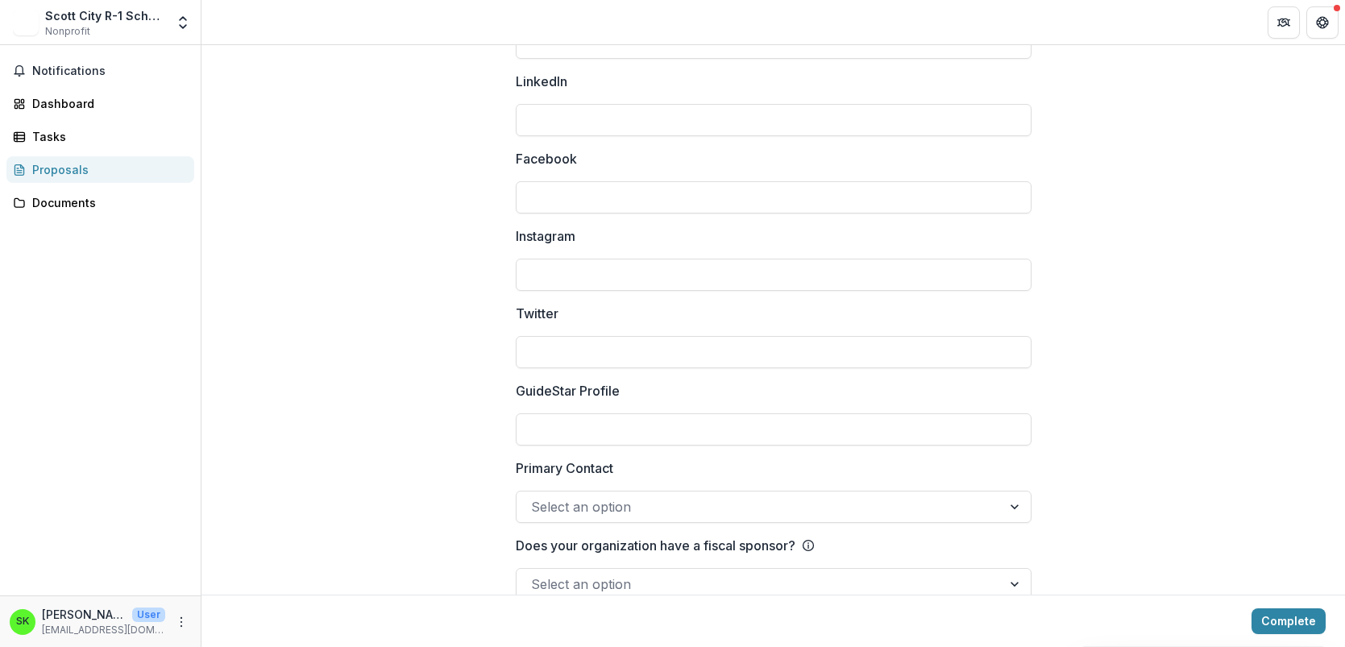
scroll to position [2195, 0]
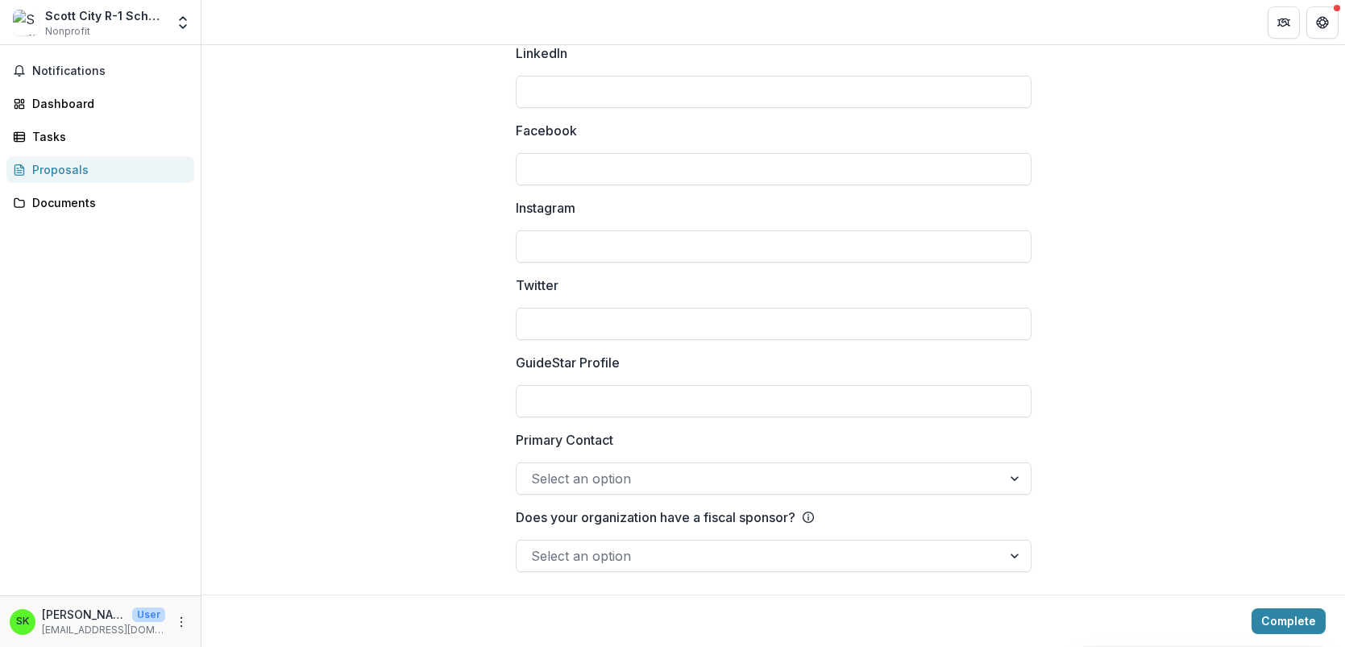
click at [1015, 548] on div at bounding box center [1016, 556] width 29 height 31
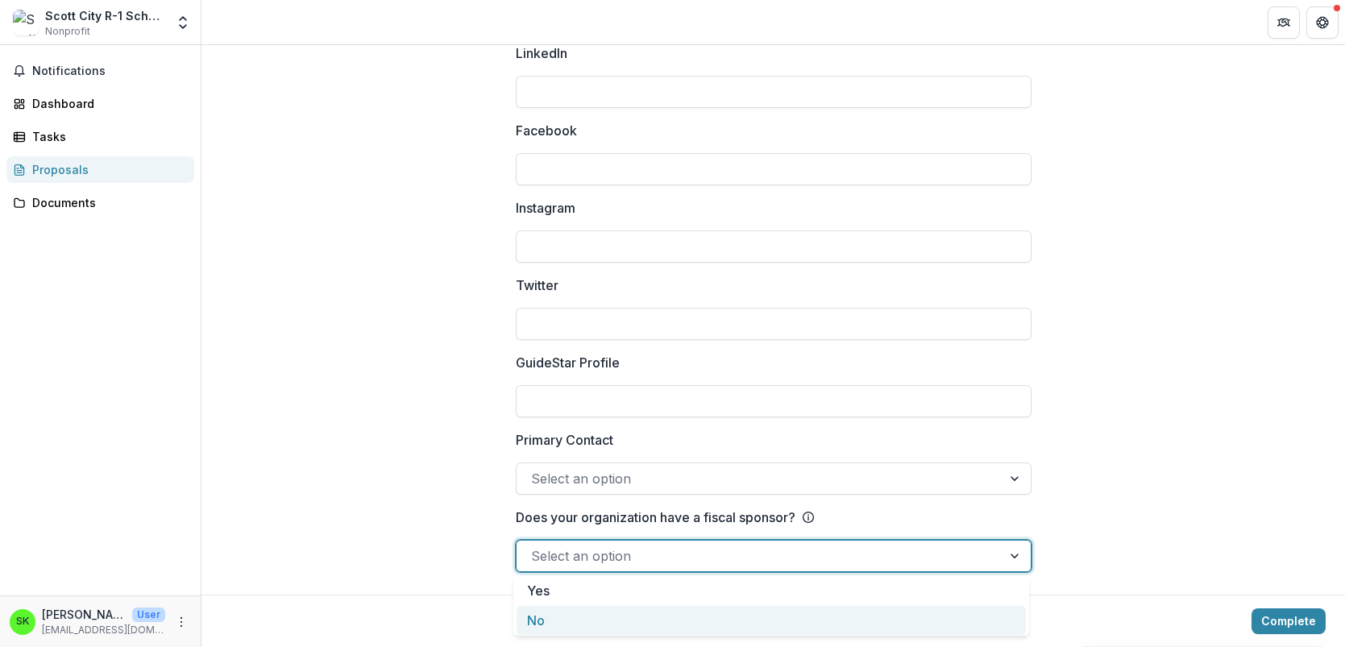
click at [592, 617] on div "No" at bounding box center [771, 621] width 509 height 30
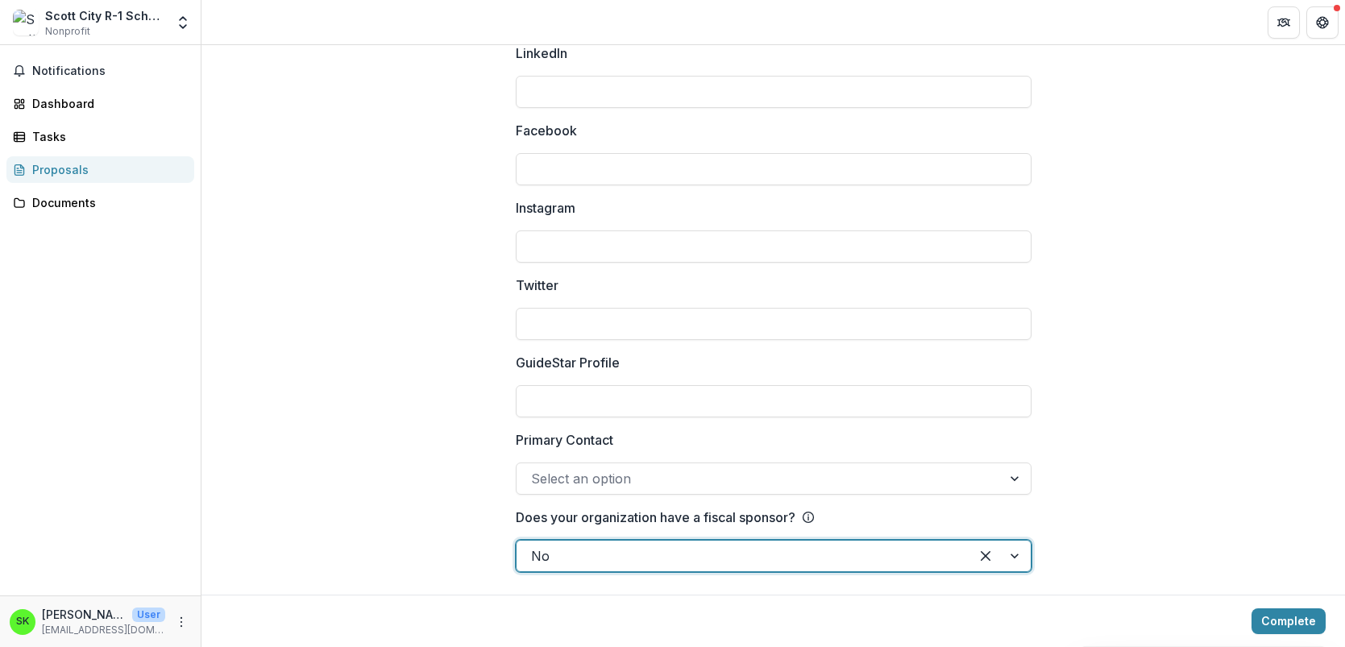
click at [708, 473] on div at bounding box center [759, 478] width 456 height 23
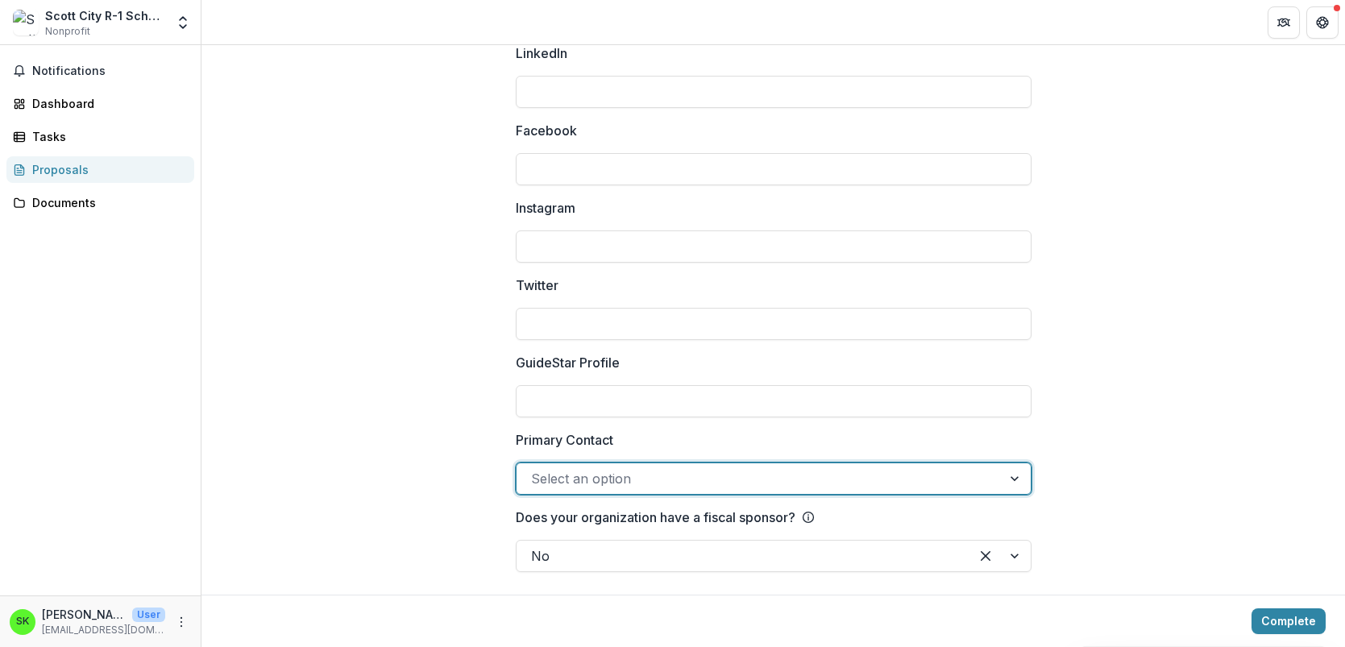
click at [1011, 470] on div at bounding box center [1016, 478] width 29 height 31
click at [1011, 480] on div at bounding box center [1016, 478] width 29 height 31
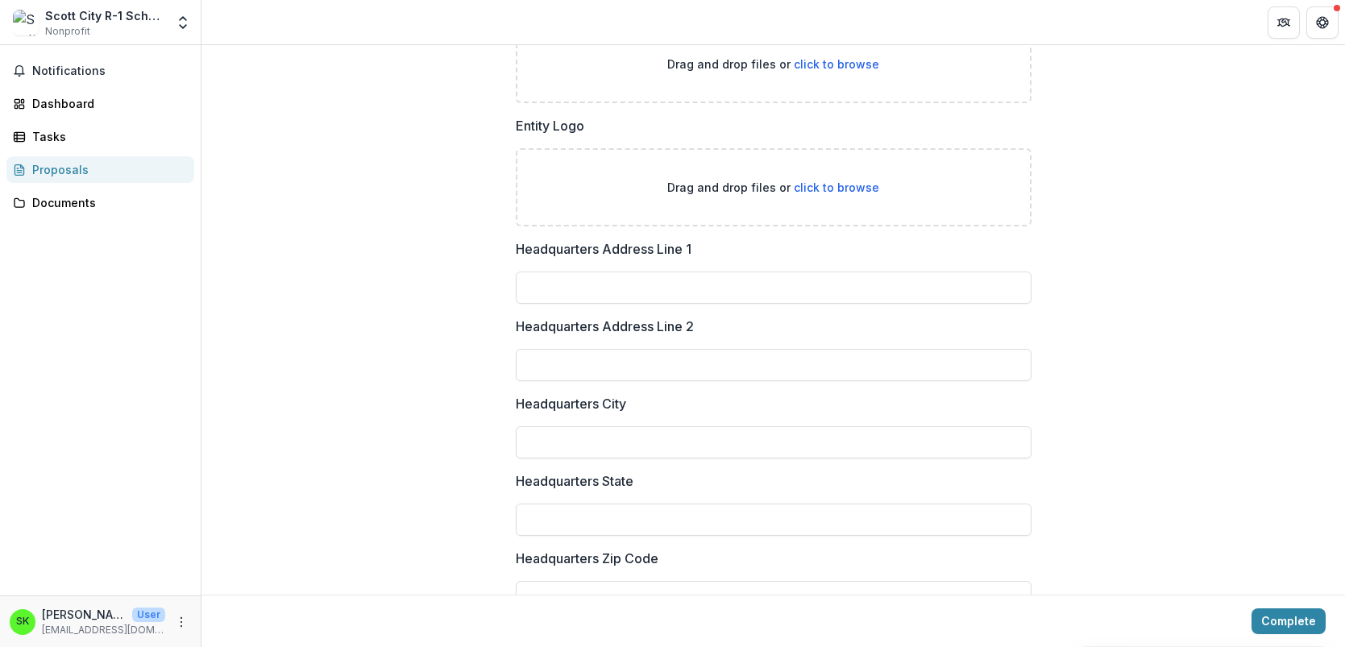
scroll to position [816, 0]
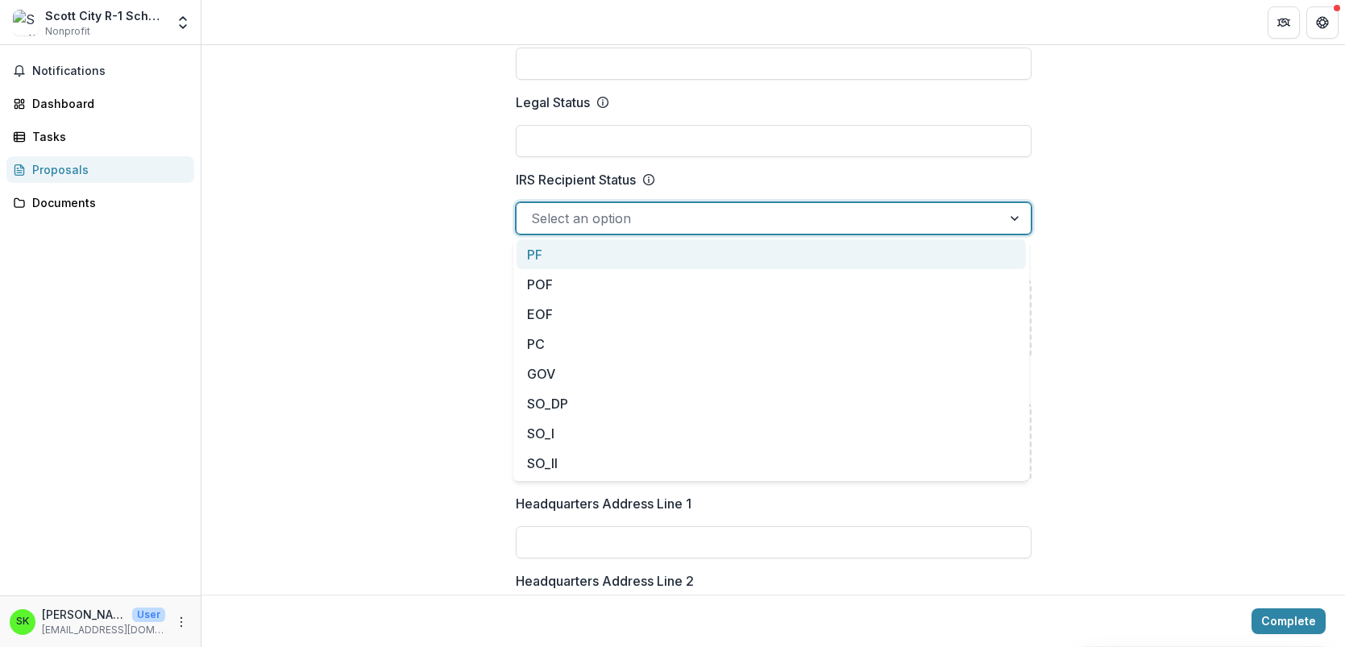
click at [1013, 220] on div at bounding box center [1016, 218] width 29 height 31
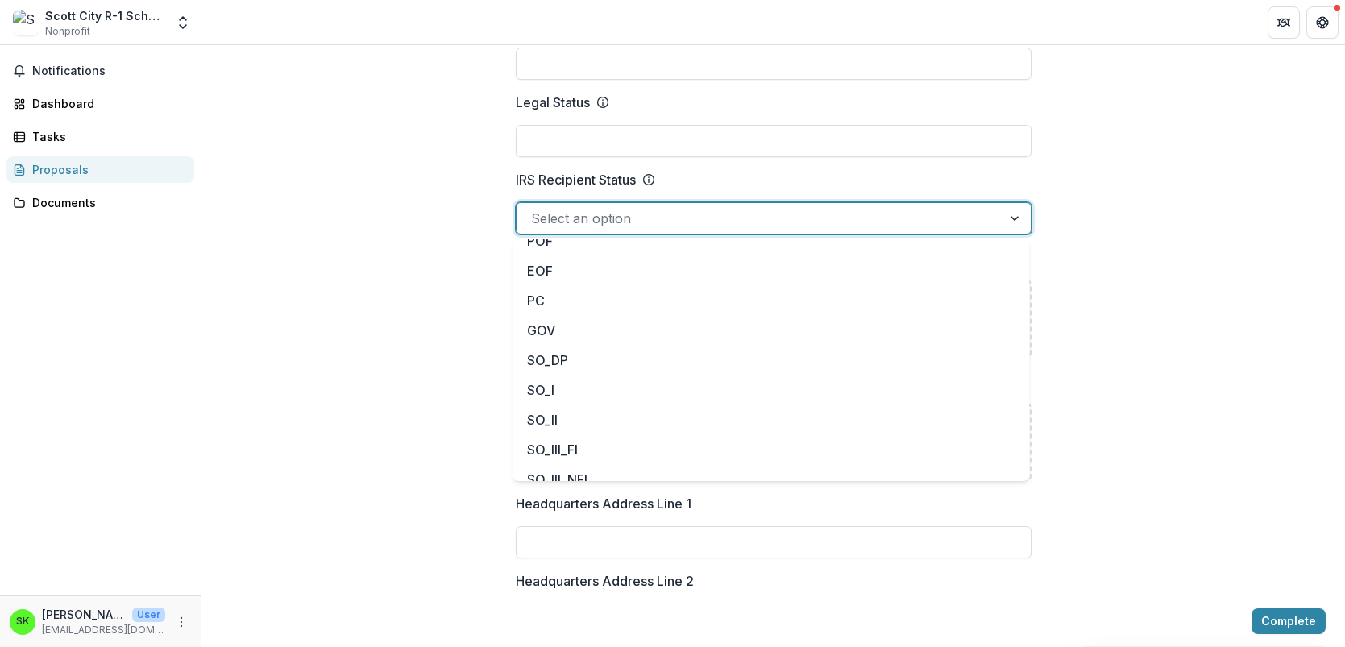
scroll to position [0, 0]
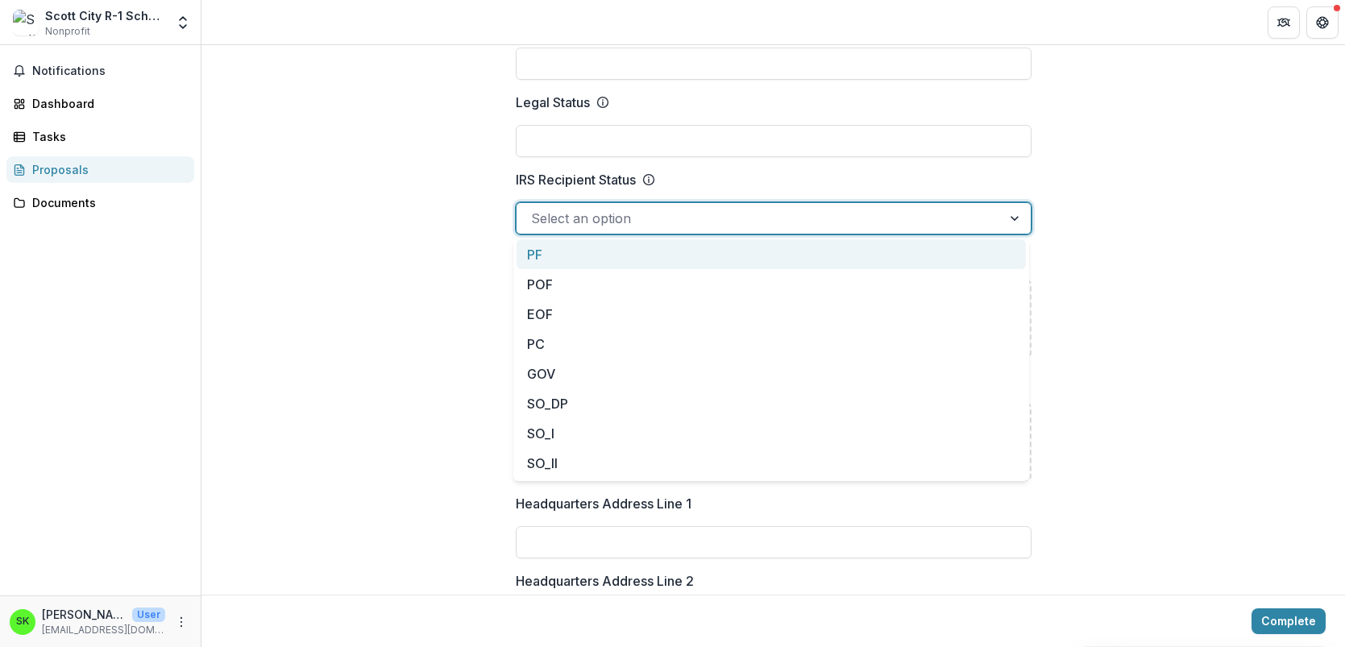
click at [992, 210] on div "Select an option" at bounding box center [759, 219] width 485 height 26
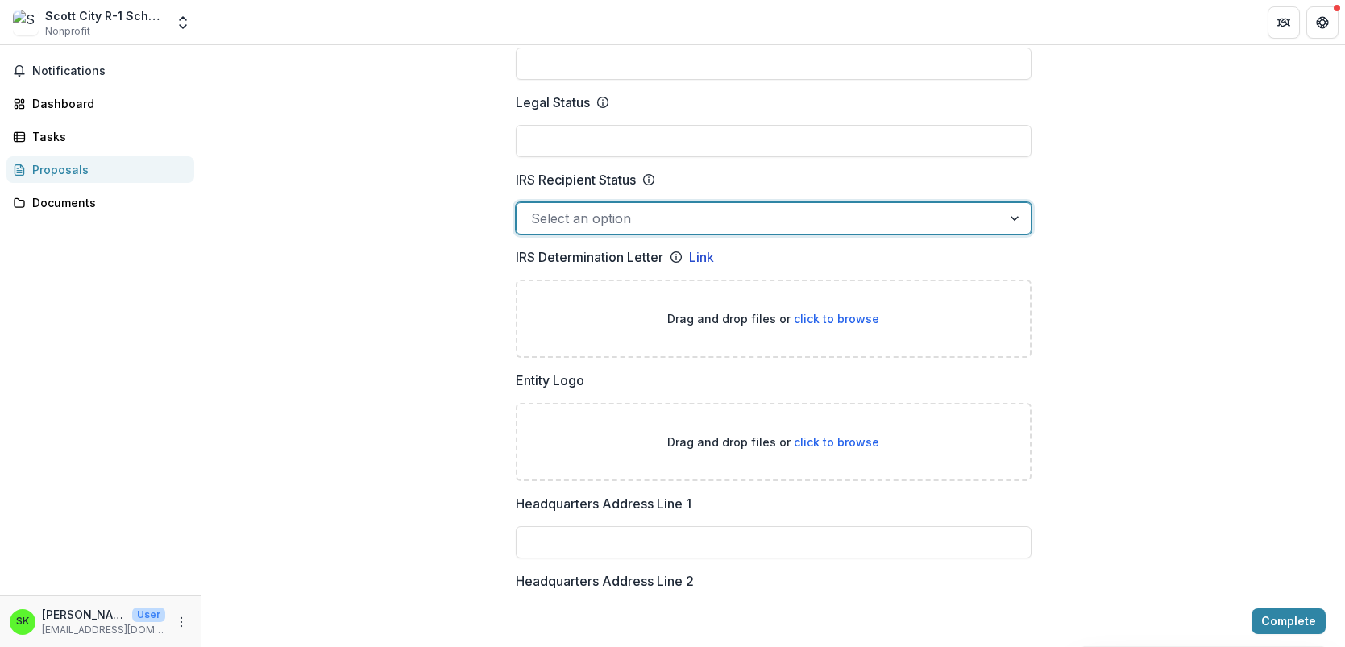
scroll to position [575, 0]
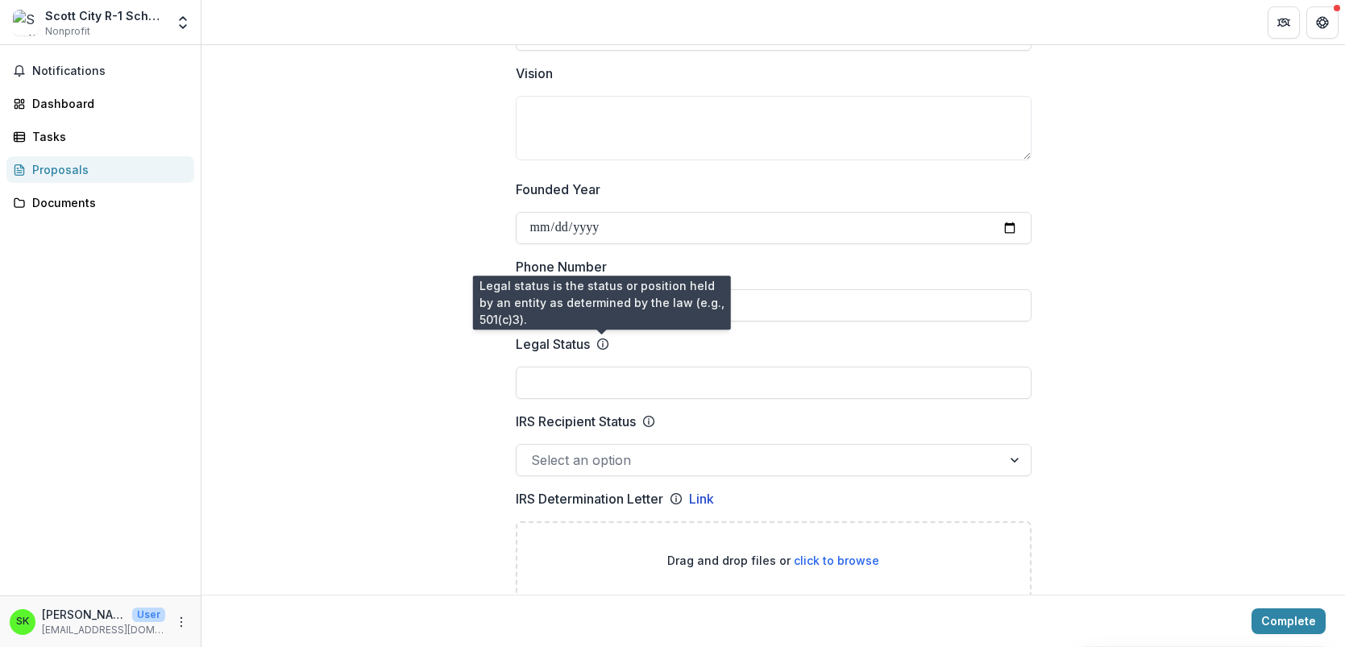
click at [600, 343] on icon at bounding box center [602, 344] width 13 height 13
click at [600, 367] on input "Legal Status" at bounding box center [774, 383] width 516 height 32
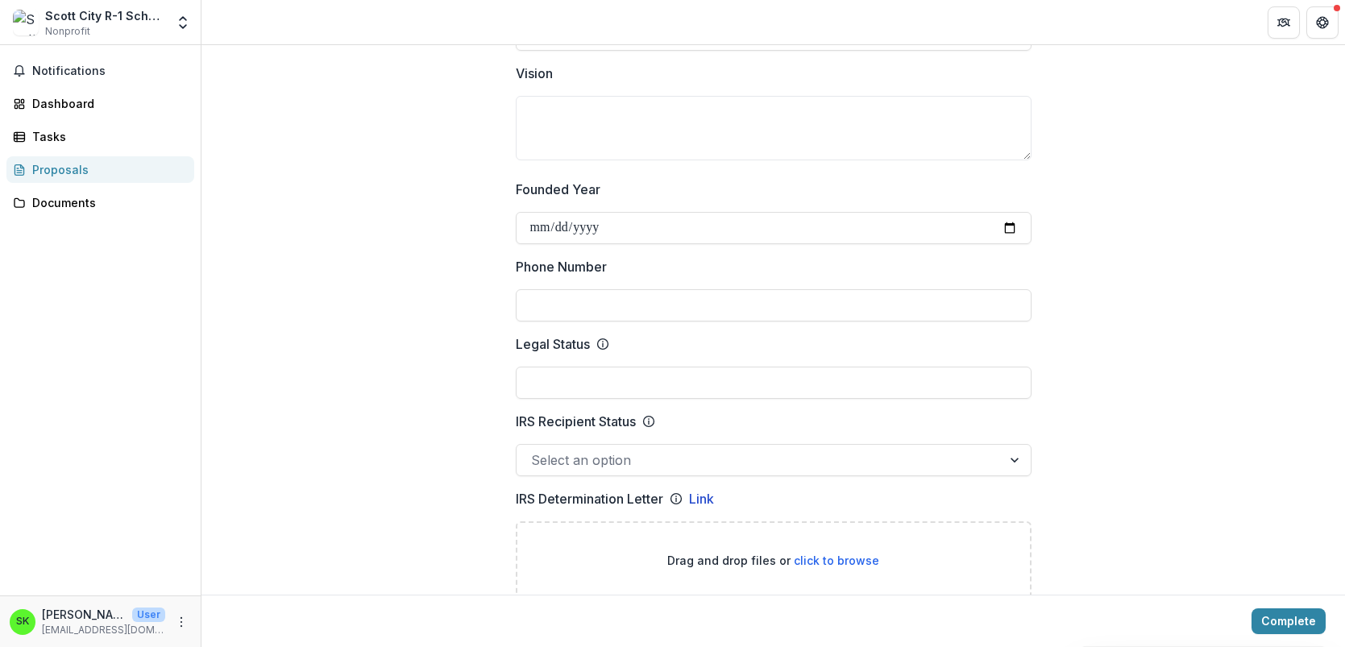
click at [601, 343] on icon at bounding box center [602, 344] width 13 height 13
click at [601, 367] on input "Legal Status" at bounding box center [774, 383] width 516 height 32
click at [600, 342] on icon at bounding box center [602, 344] width 13 height 13
click at [600, 367] on input "Legal Status" at bounding box center [774, 383] width 516 height 32
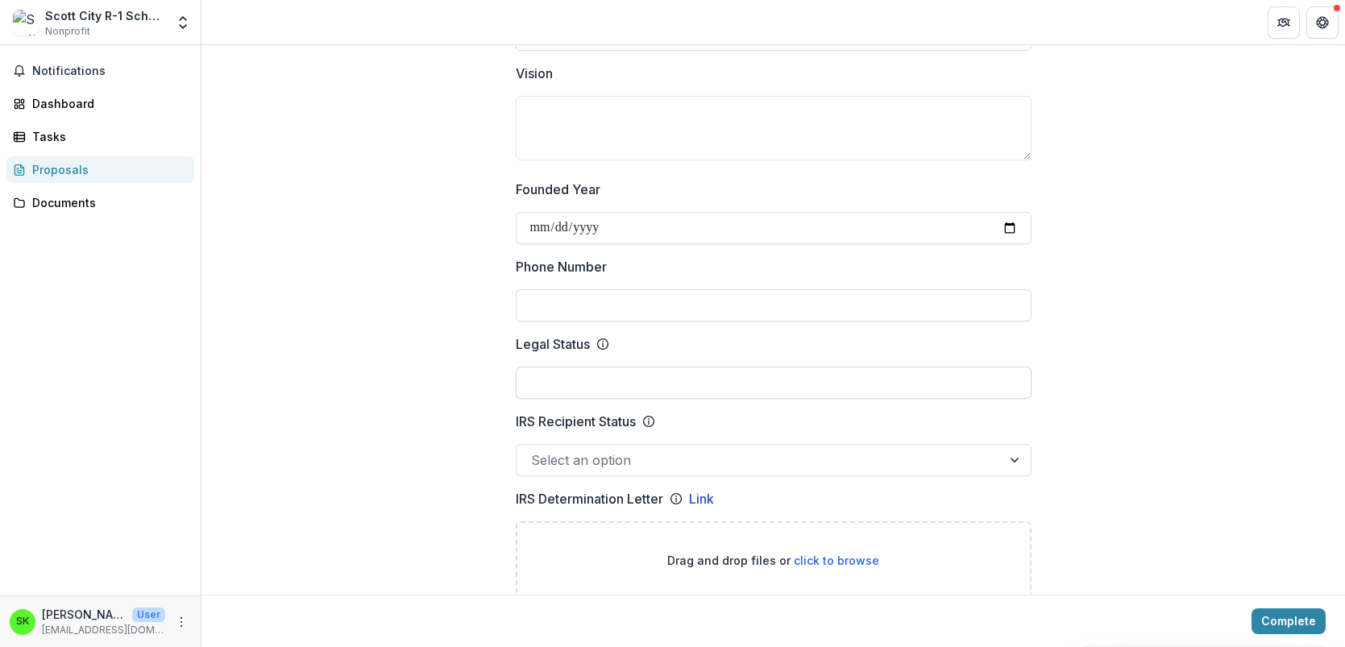
click at [555, 383] on input "Legal Status" at bounding box center [774, 383] width 516 height 32
type input "***"
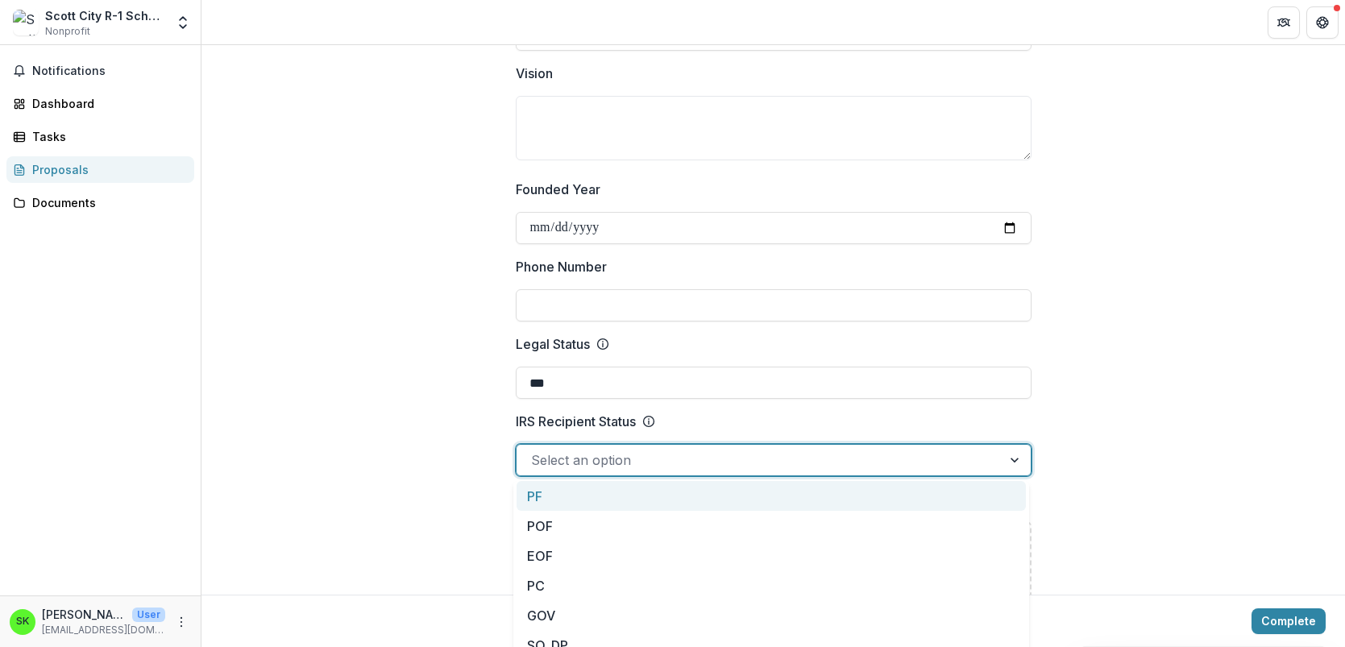
click at [1011, 459] on div at bounding box center [1016, 460] width 29 height 31
click at [1012, 459] on div at bounding box center [1016, 460] width 29 height 31
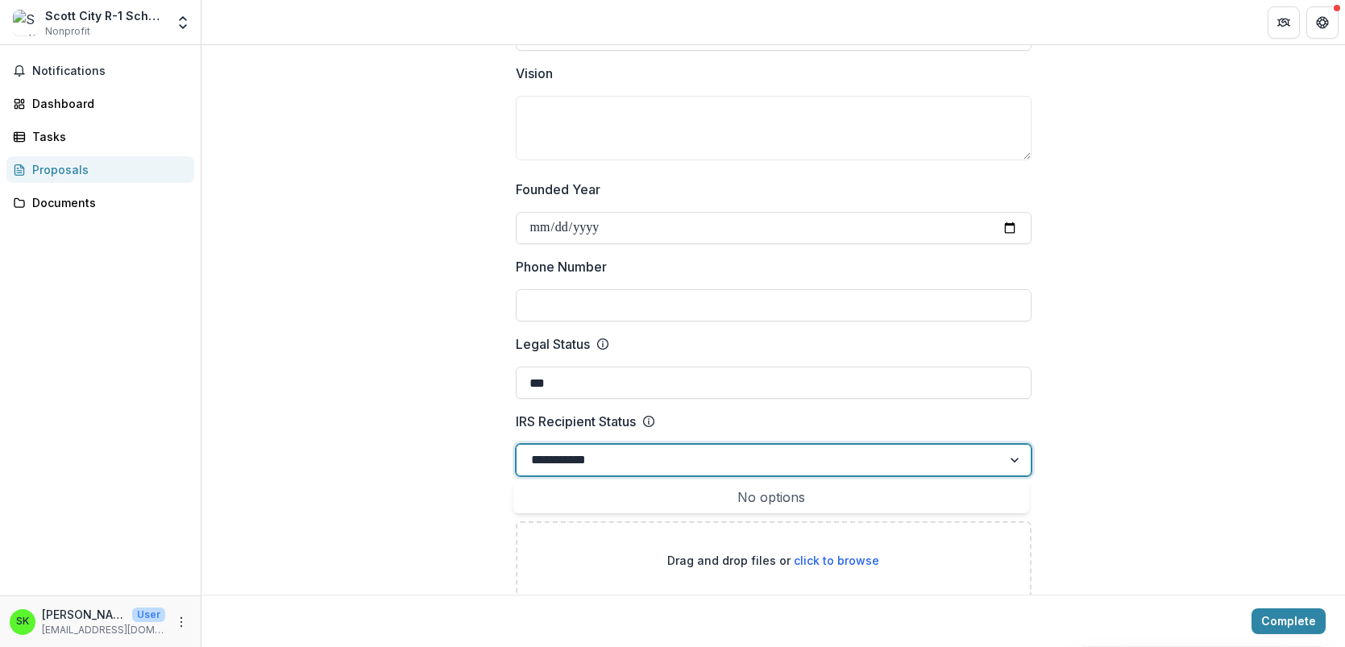
type input "**********"
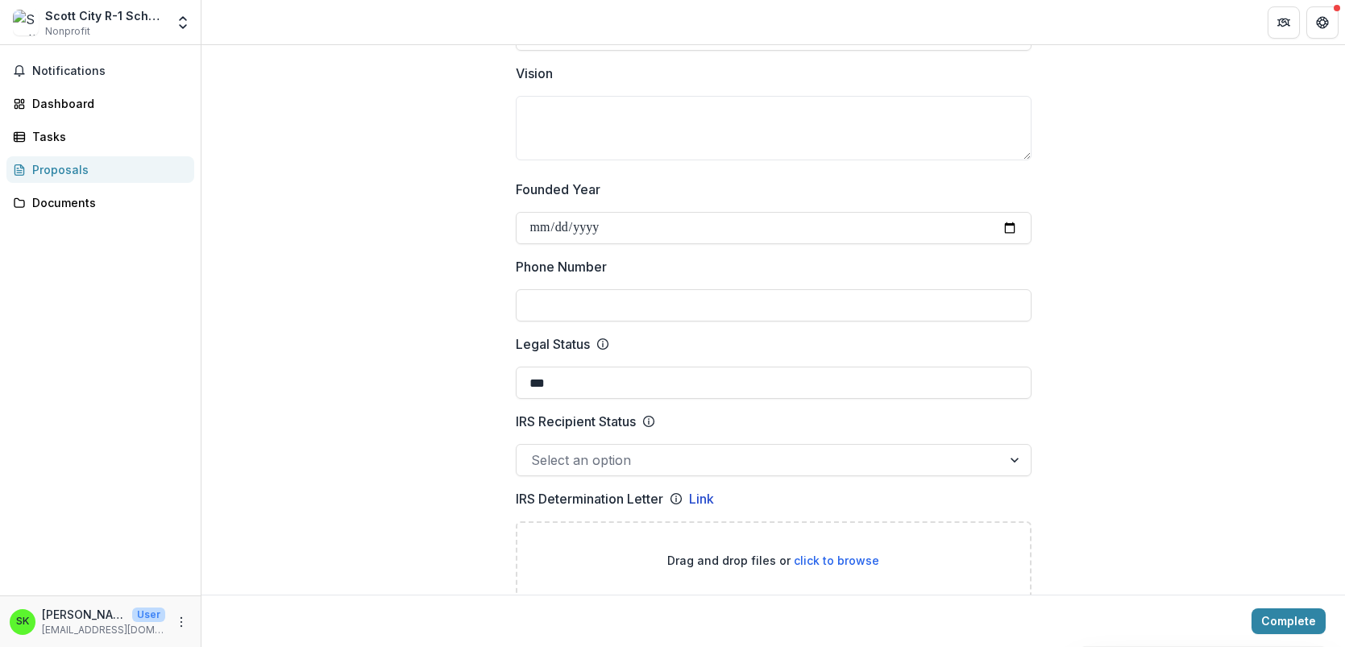
click at [865, 459] on div at bounding box center [759, 460] width 456 height 23
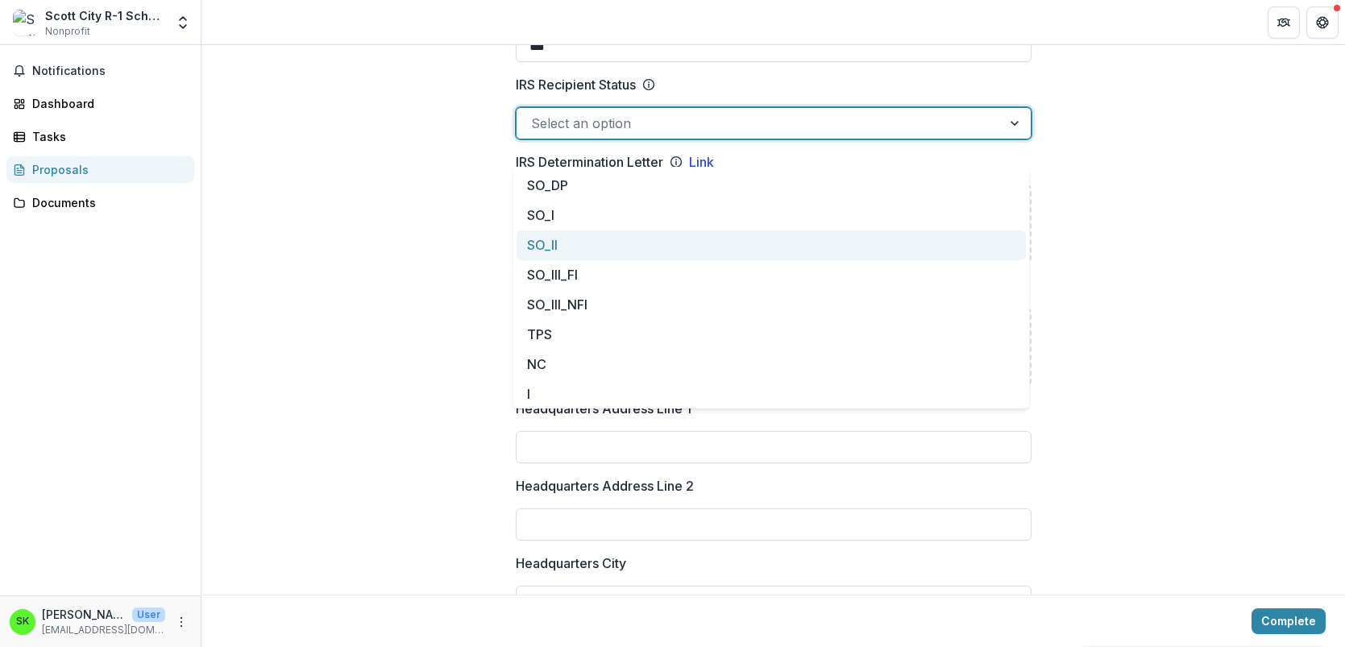
scroll to position [886, 0]
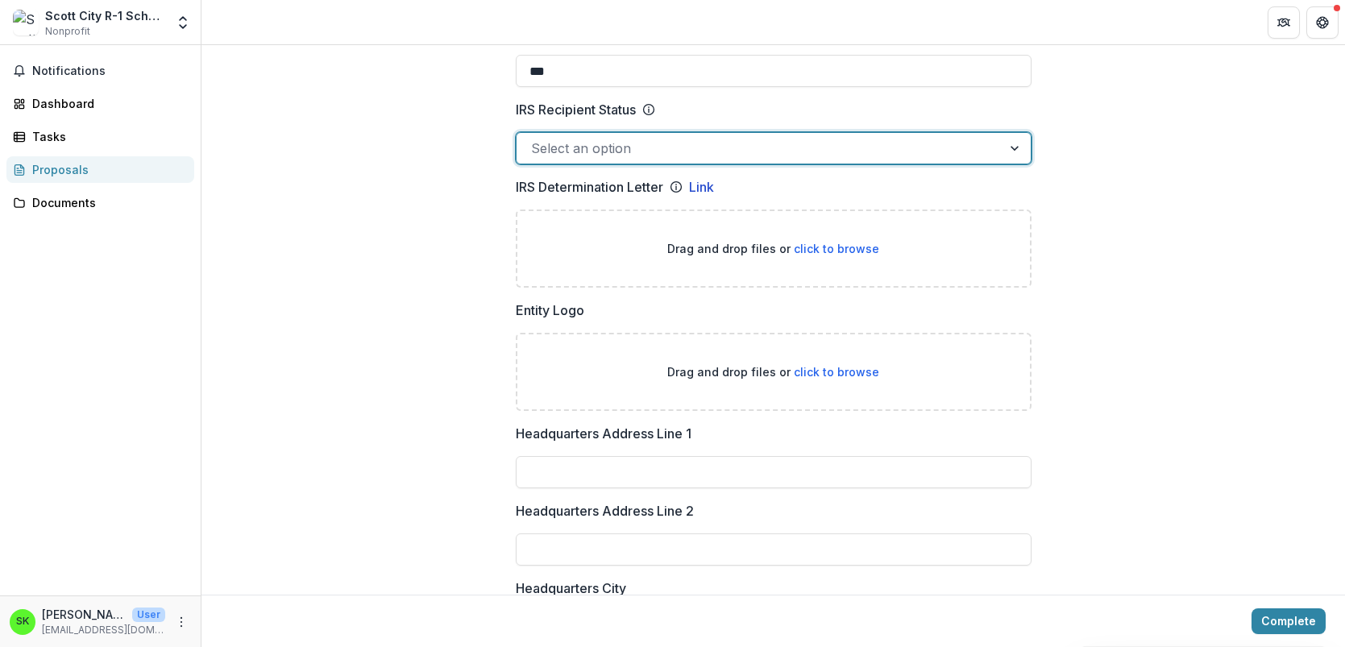
click at [741, 138] on div at bounding box center [759, 148] width 456 height 23
click at [637, 461] on input "Headquarters Address Line 1" at bounding box center [774, 472] width 516 height 32
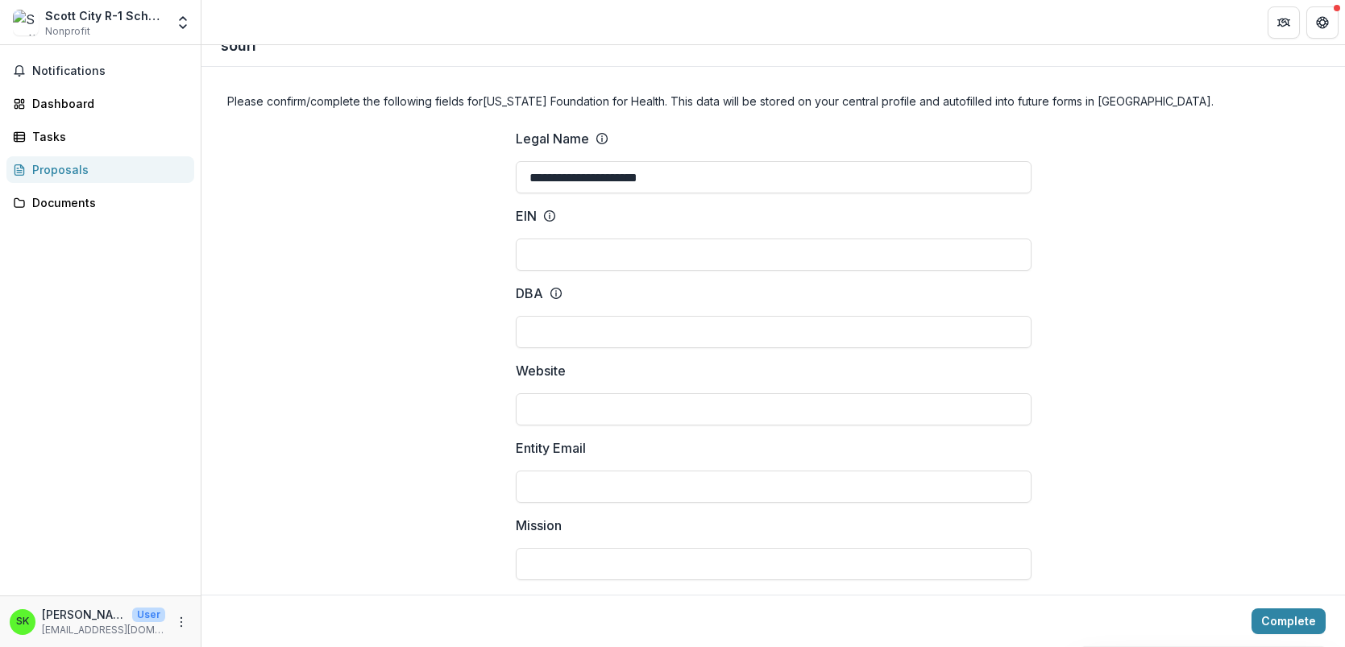
scroll to position [46, 0]
click at [584, 559] on input "Mission" at bounding box center [774, 563] width 516 height 32
click at [588, 567] on input "**********" at bounding box center [774, 563] width 516 height 32
click at [637, 569] on input "**********" at bounding box center [774, 563] width 516 height 32
type input "**********"
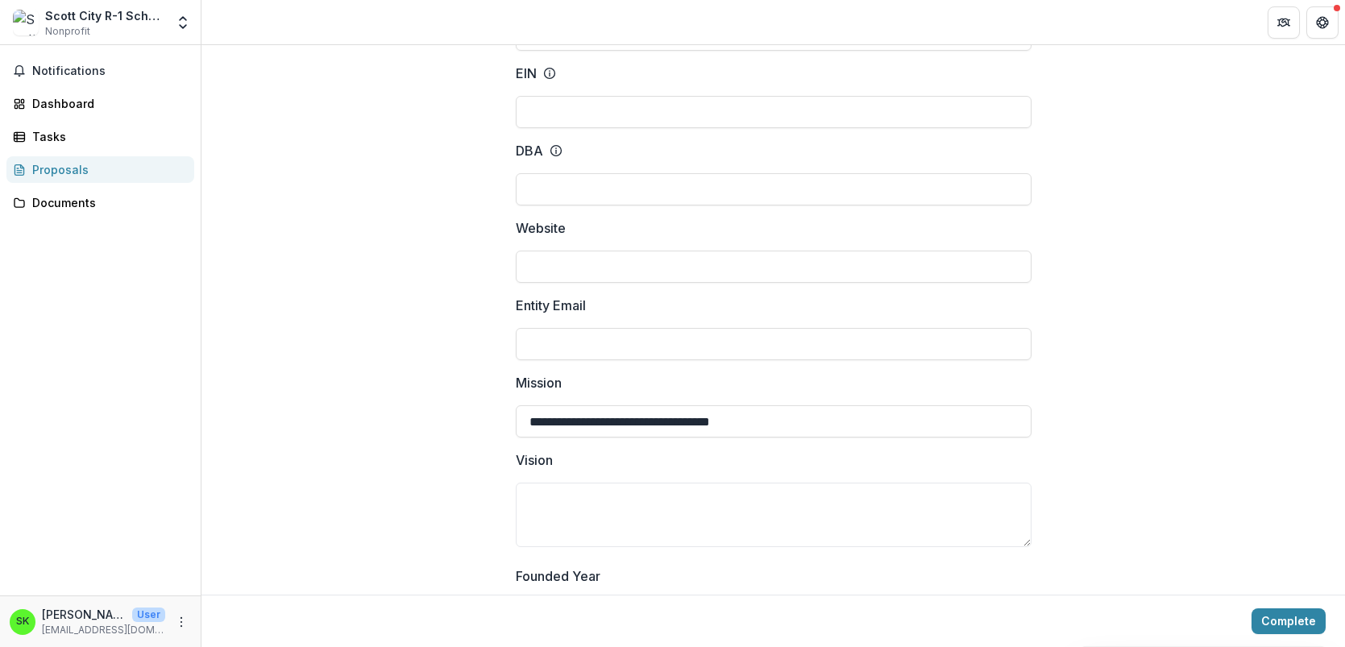
scroll to position [96, 0]
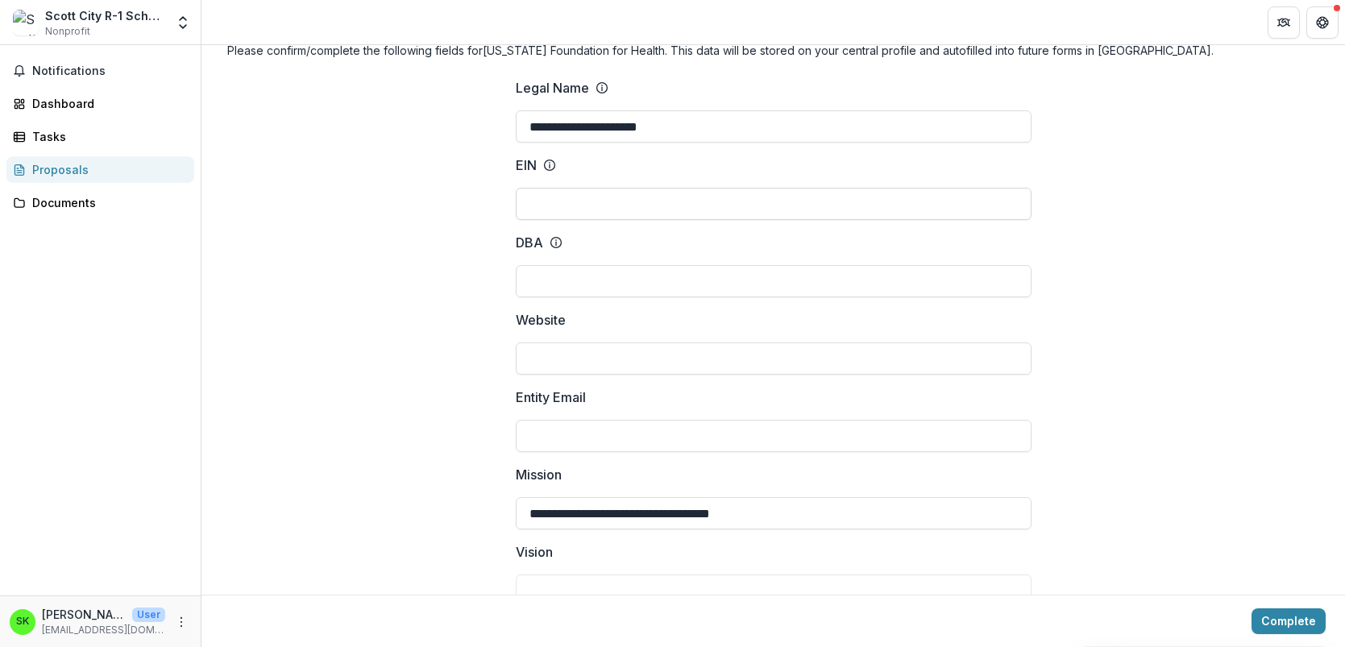
click at [553, 197] on input "EIN" at bounding box center [774, 204] width 516 height 32
type input "********"
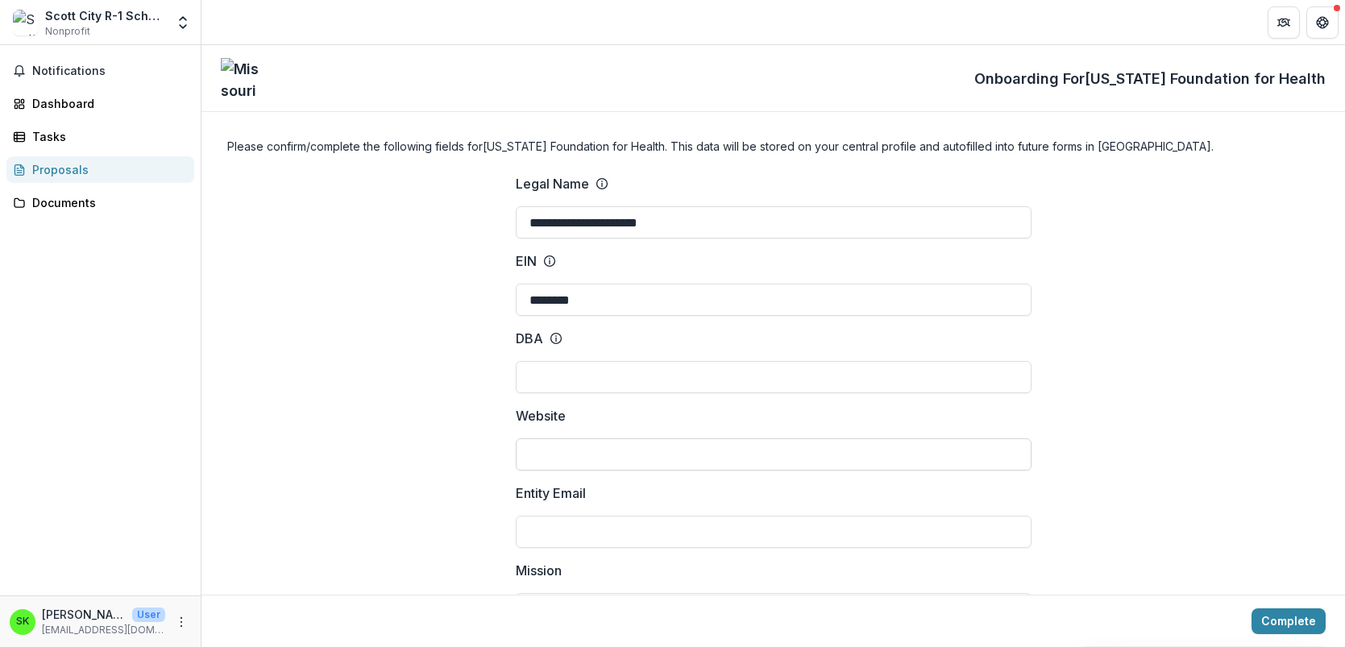
scroll to position [774, 0]
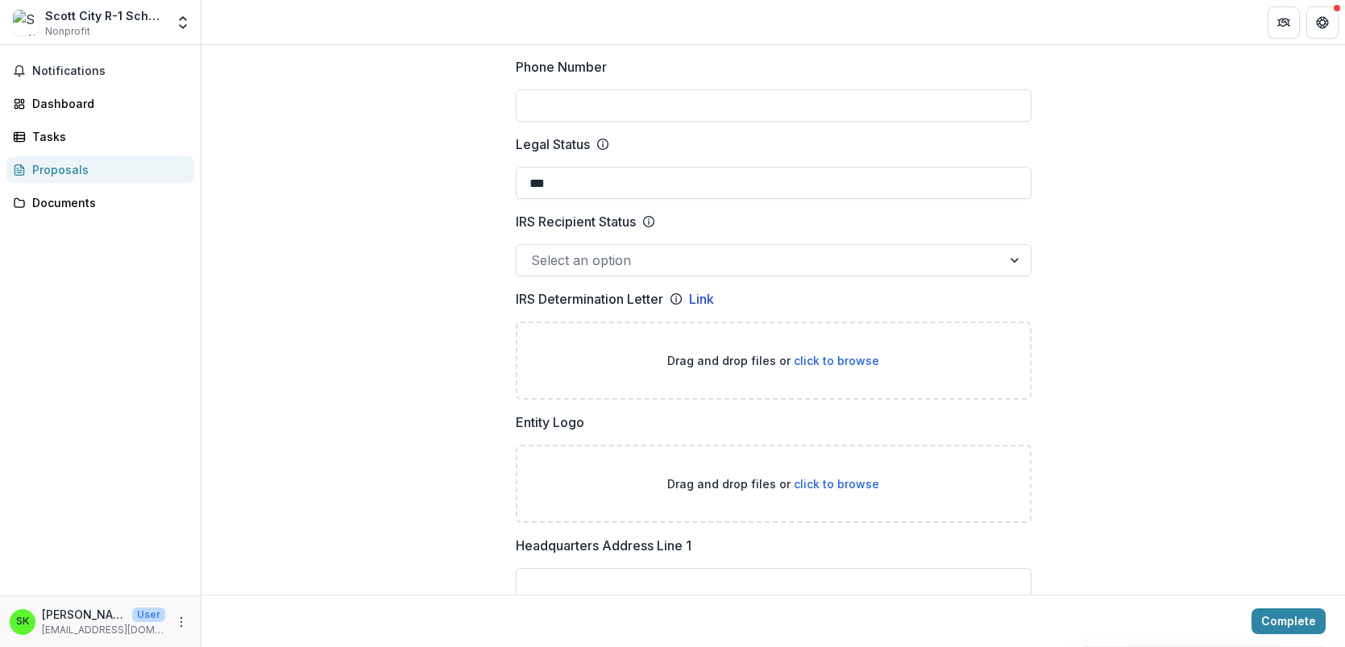
click at [812, 355] on span "click to browse" at bounding box center [836, 361] width 85 height 14
type input "**********"
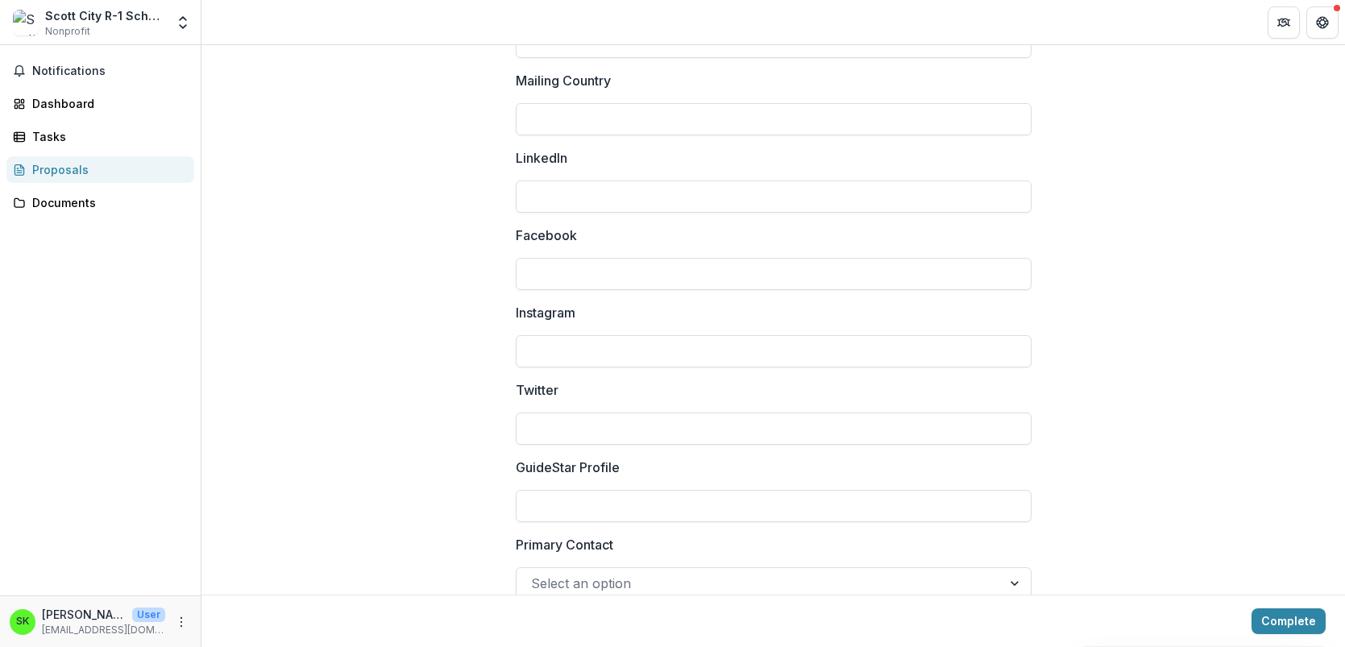
scroll to position [2327, 0]
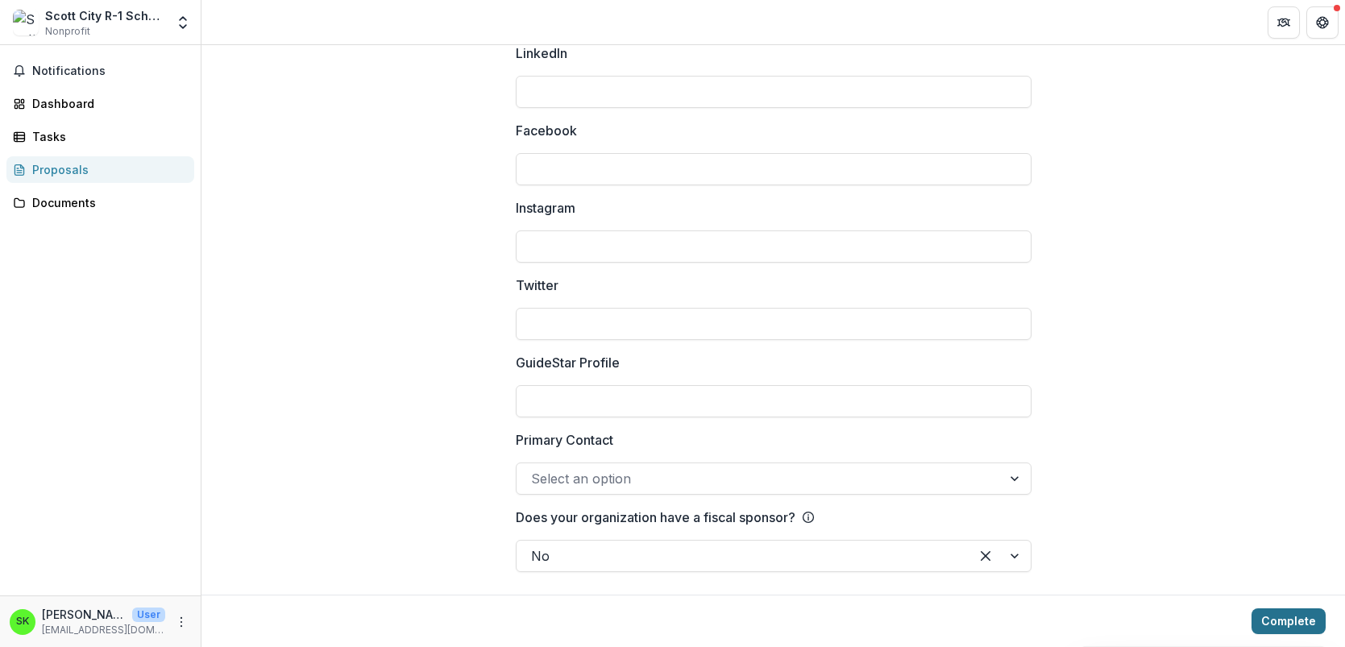
click at [1276, 625] on button "Complete" at bounding box center [1289, 621] width 74 height 26
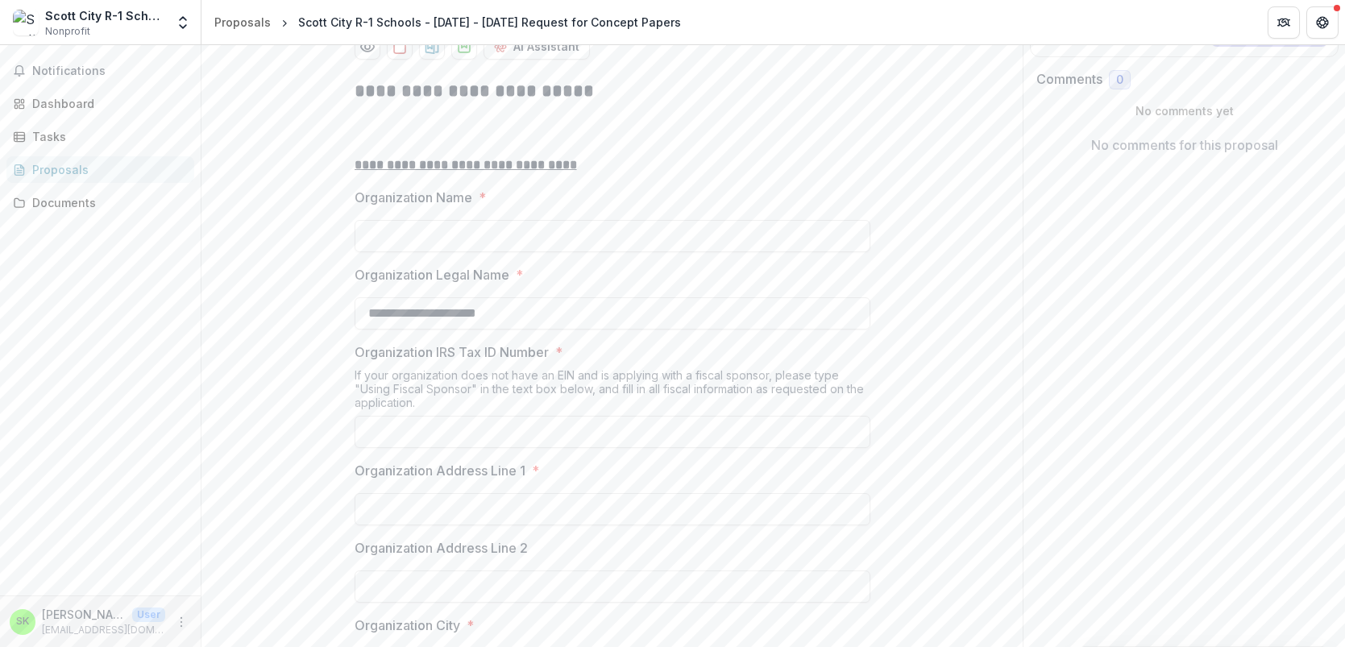
scroll to position [279, 0]
click at [538, 249] on input "Organization Name *" at bounding box center [613, 233] width 516 height 32
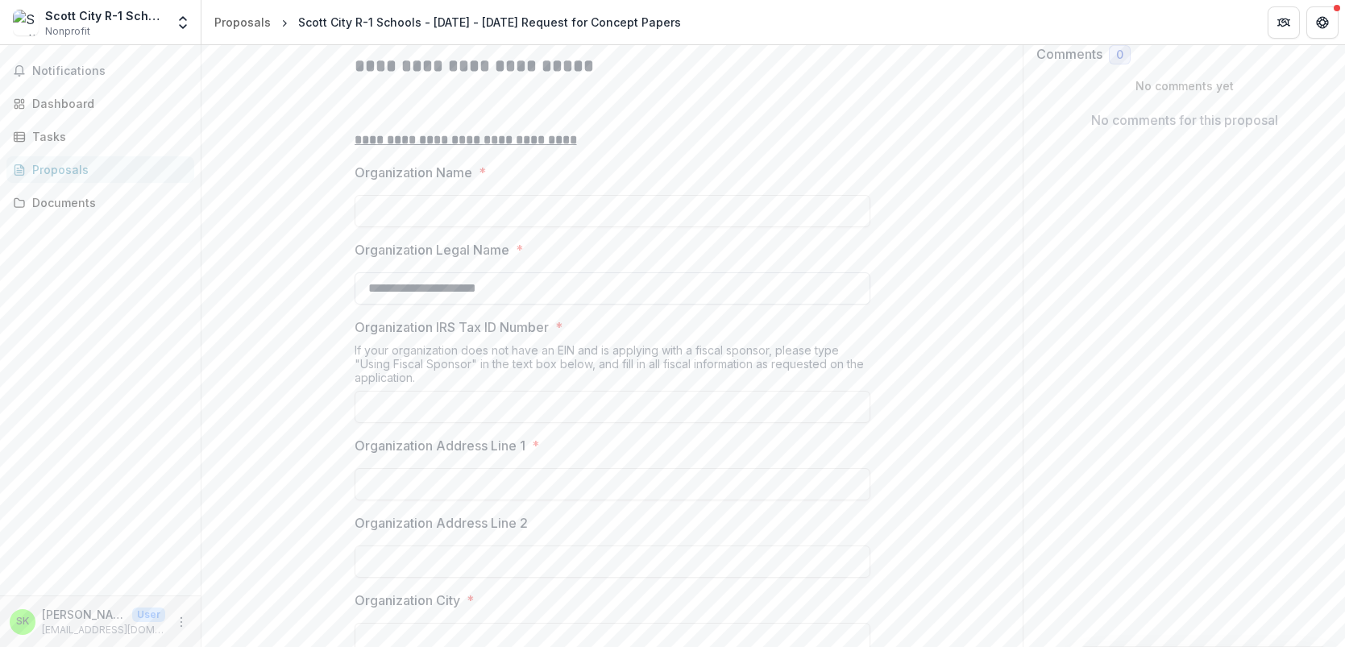
scroll to position [322, 0]
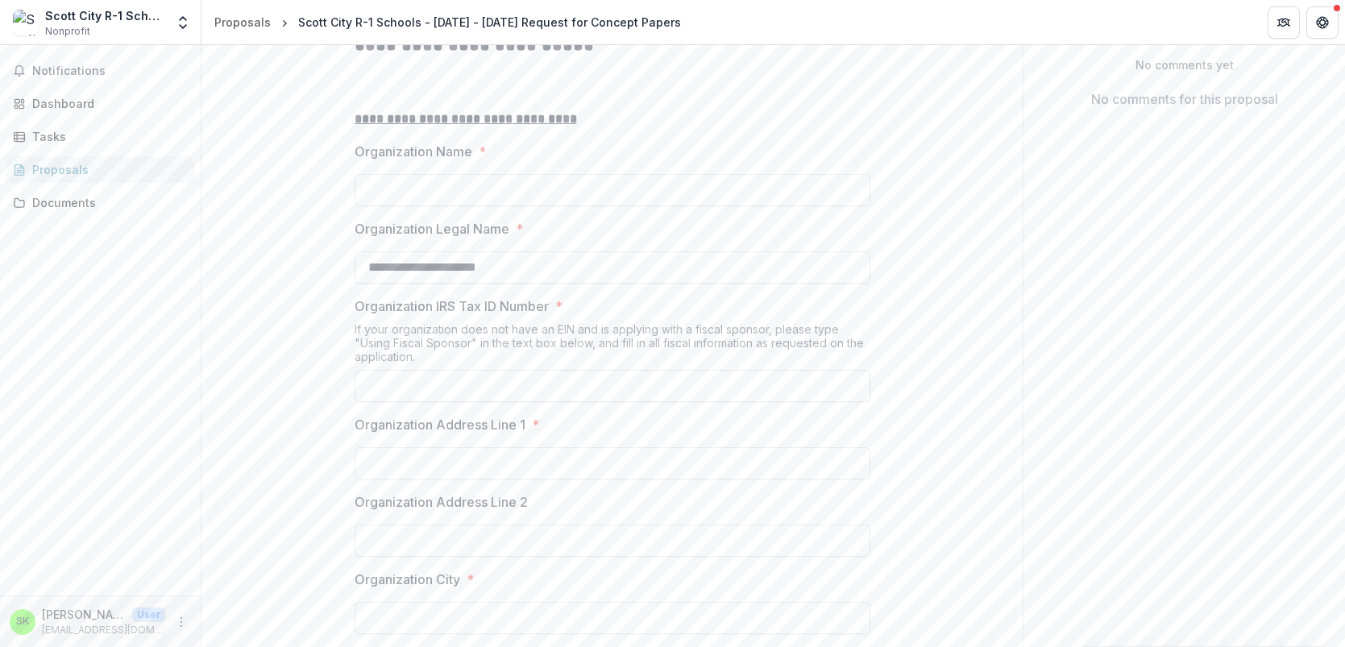
click at [497, 402] on input "Organization IRS Tax ID Number *" at bounding box center [613, 386] width 516 height 32
type input "********"
click at [459, 480] on input "Organization Address Line 1 *" at bounding box center [613, 463] width 516 height 32
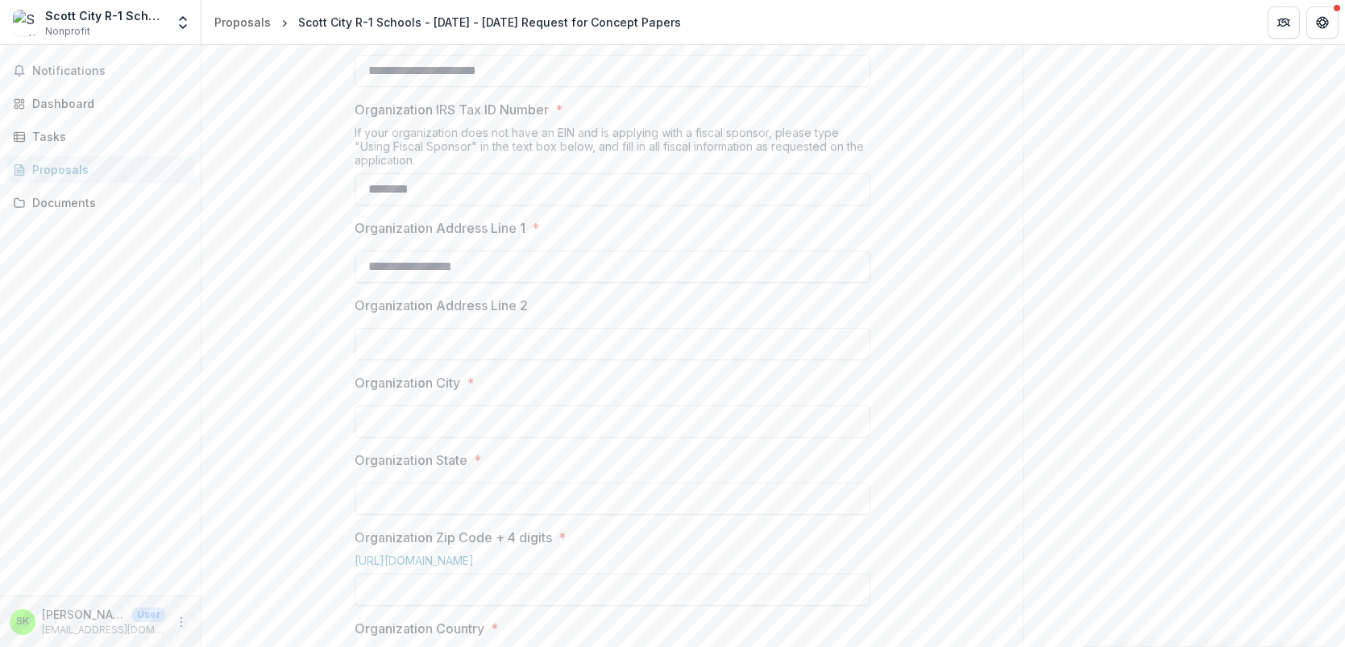
scroll to position [662, 0]
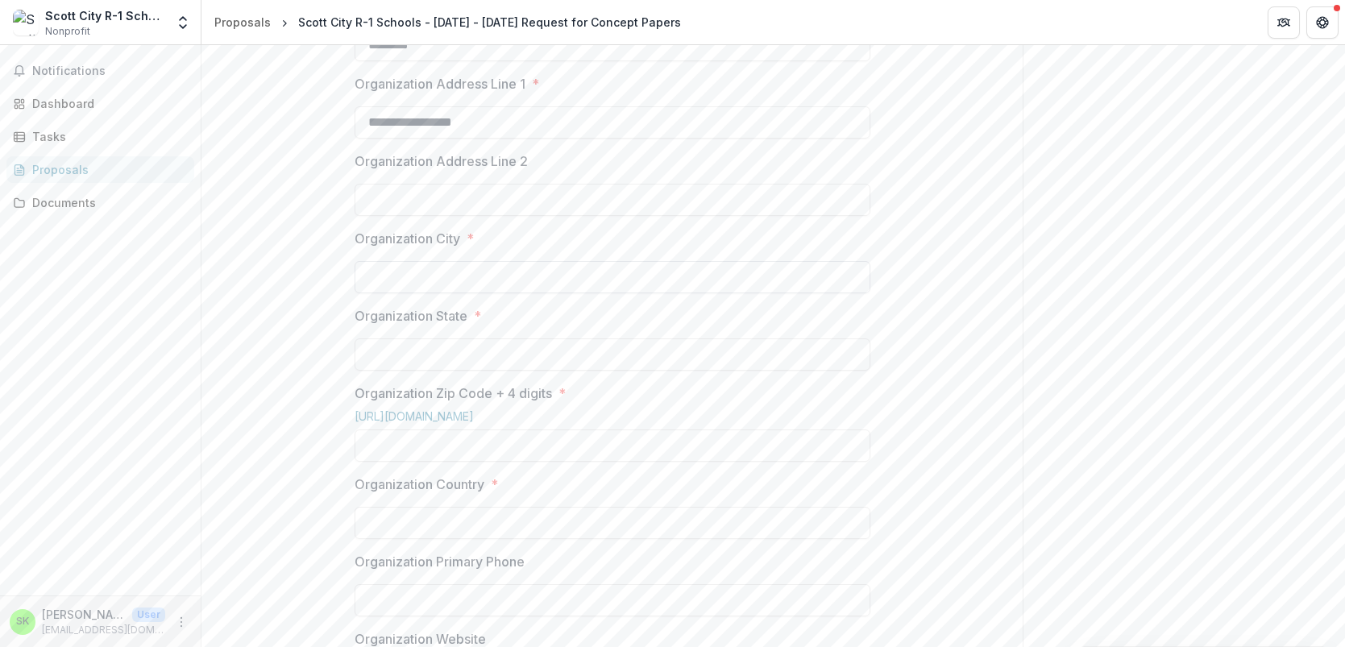
type input "**********"
click at [454, 293] on input "Organization City *" at bounding box center [613, 277] width 516 height 32
type input "**********"
click at [408, 371] on input "Organization State *" at bounding box center [613, 354] width 516 height 32
type input "********"
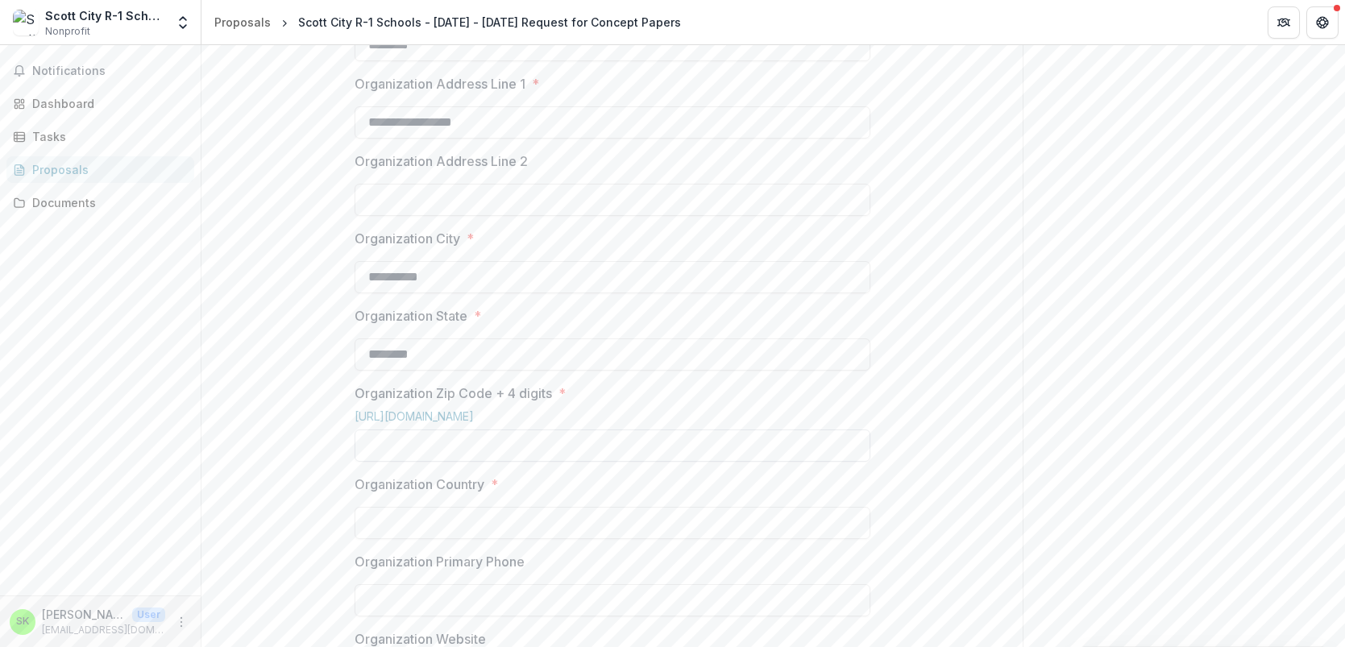
click at [430, 462] on input "Organization Zip Code + 4 digits *" at bounding box center [613, 446] width 516 height 32
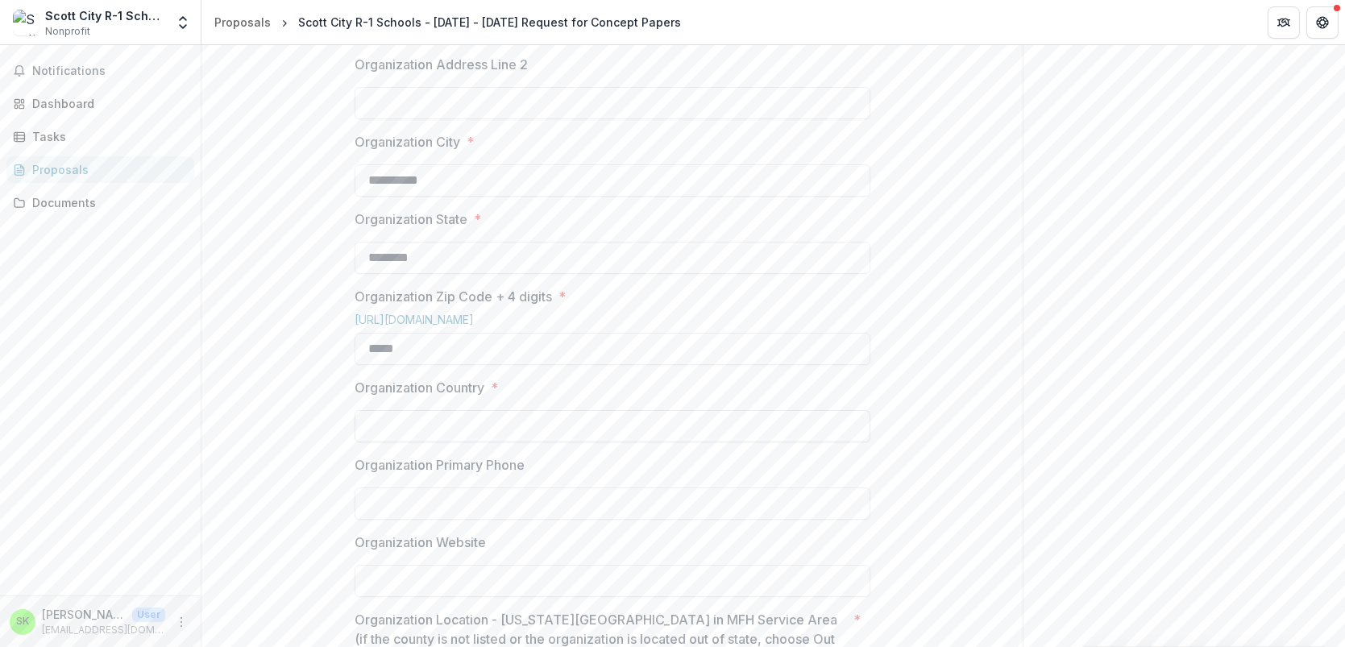
scroll to position [760, 0]
type input "*****"
click at [447, 442] on input "Organization Country *" at bounding box center [613, 425] width 516 height 32
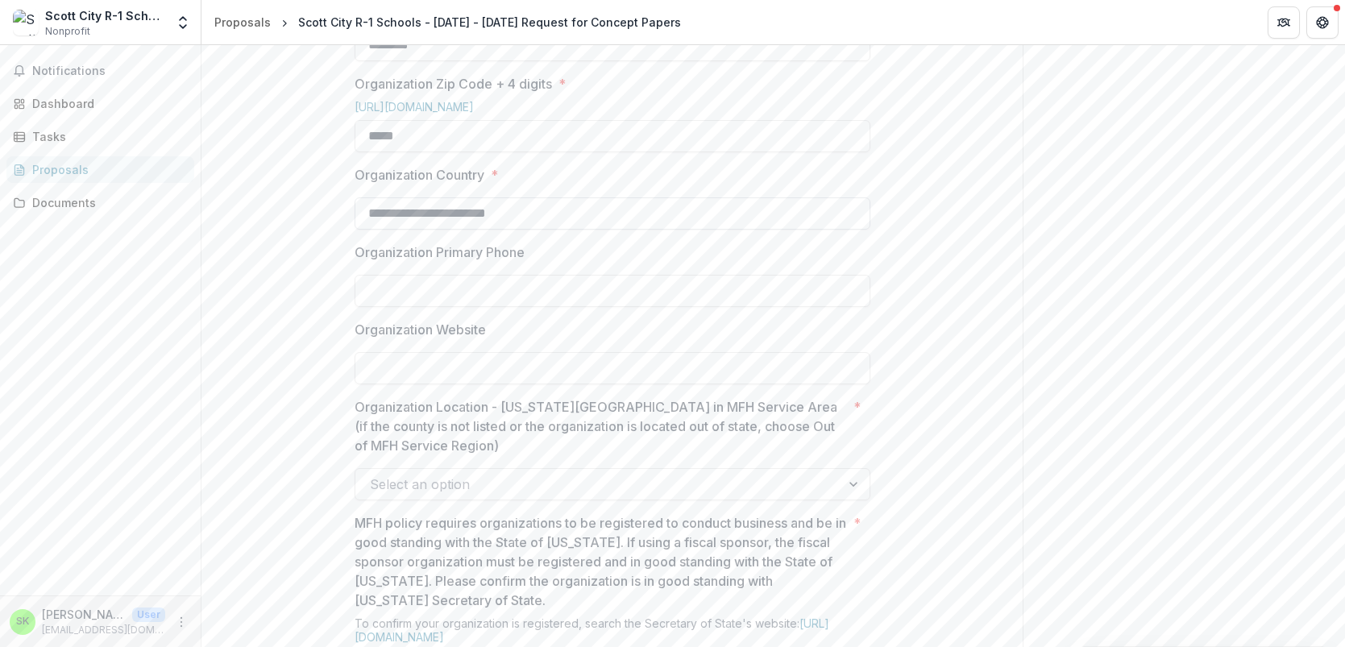
scroll to position [986, 0]
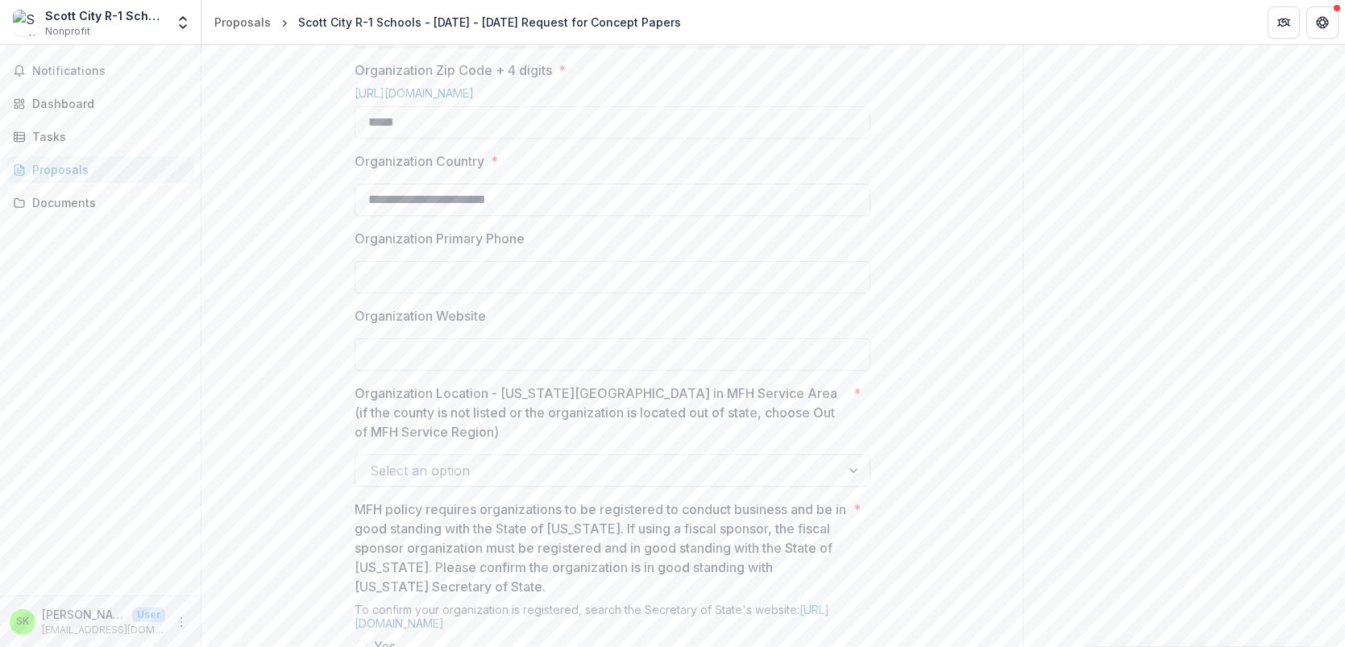
type input "**********"
click at [481, 482] on div at bounding box center [598, 470] width 456 height 23
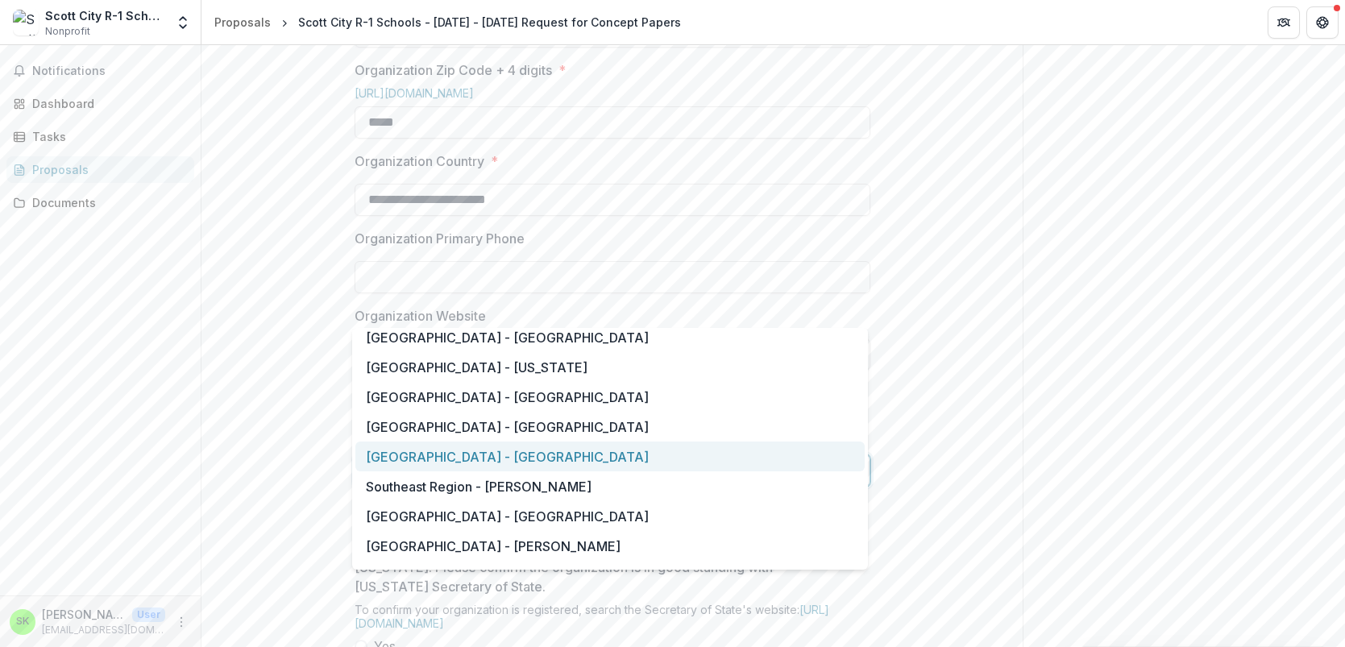
scroll to position [1666, 0]
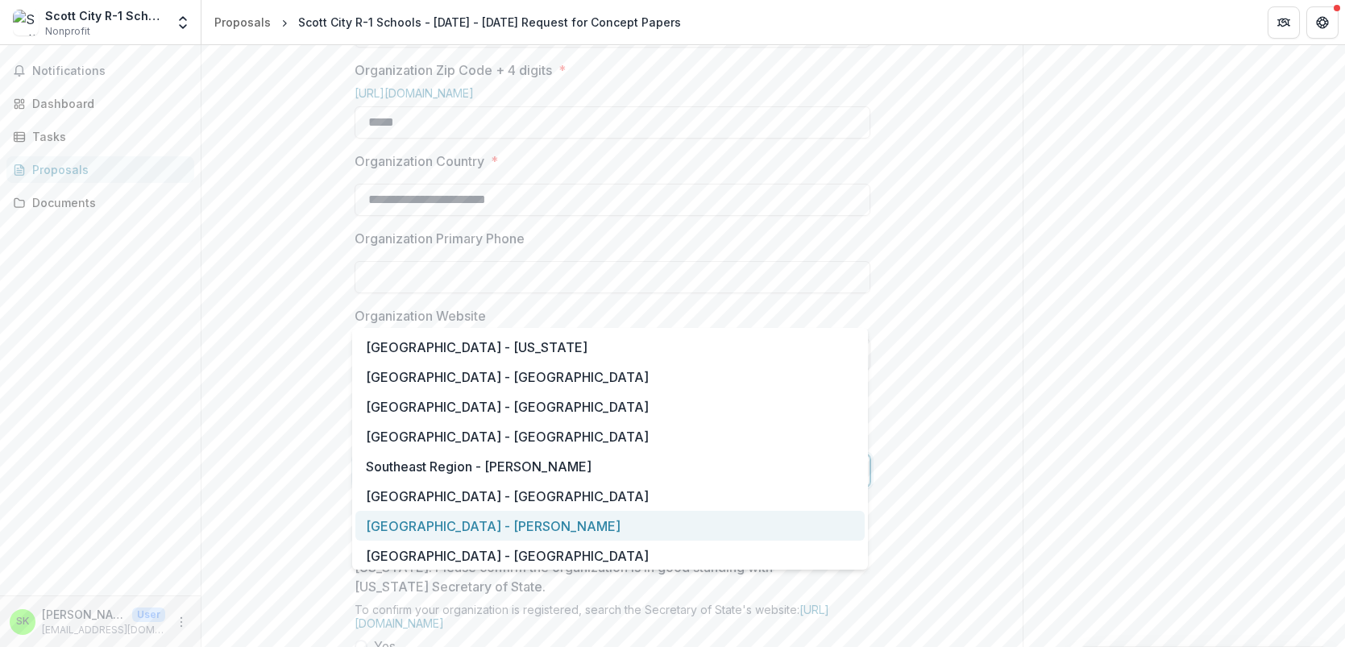
click at [456, 522] on div "[GEOGRAPHIC_DATA] - [PERSON_NAME]" at bounding box center [609, 526] width 509 height 30
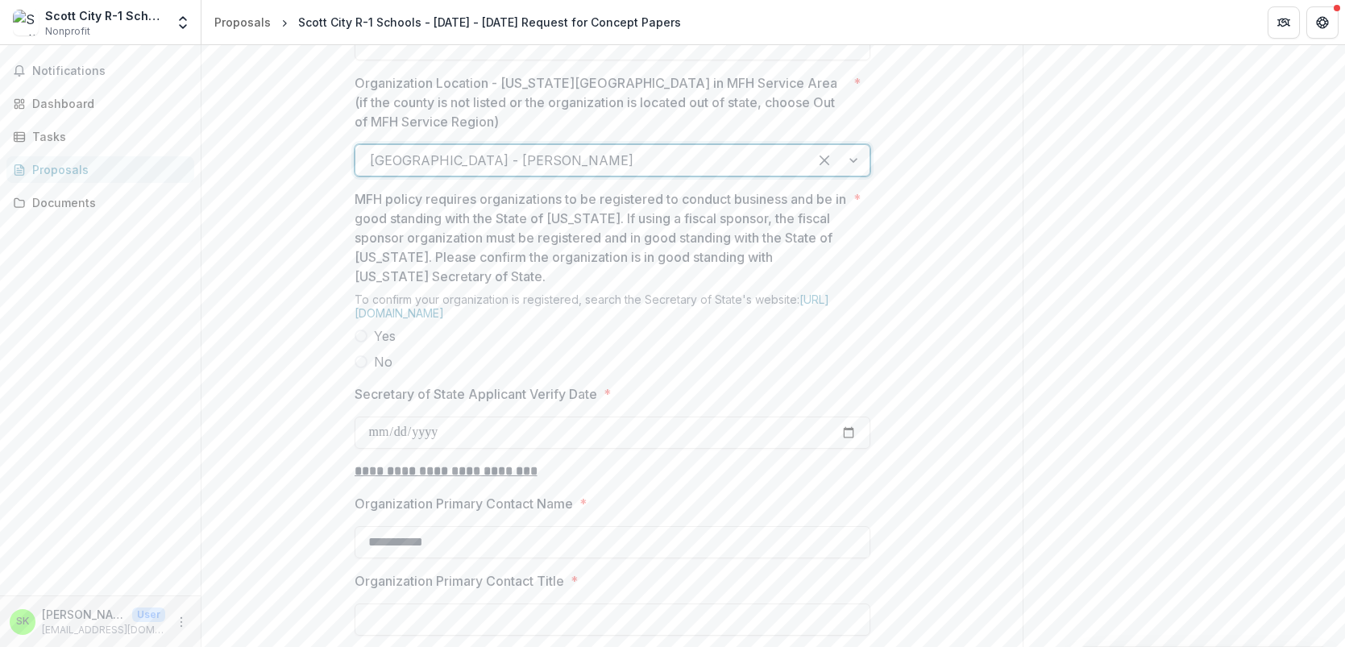
scroll to position [1310, 0]
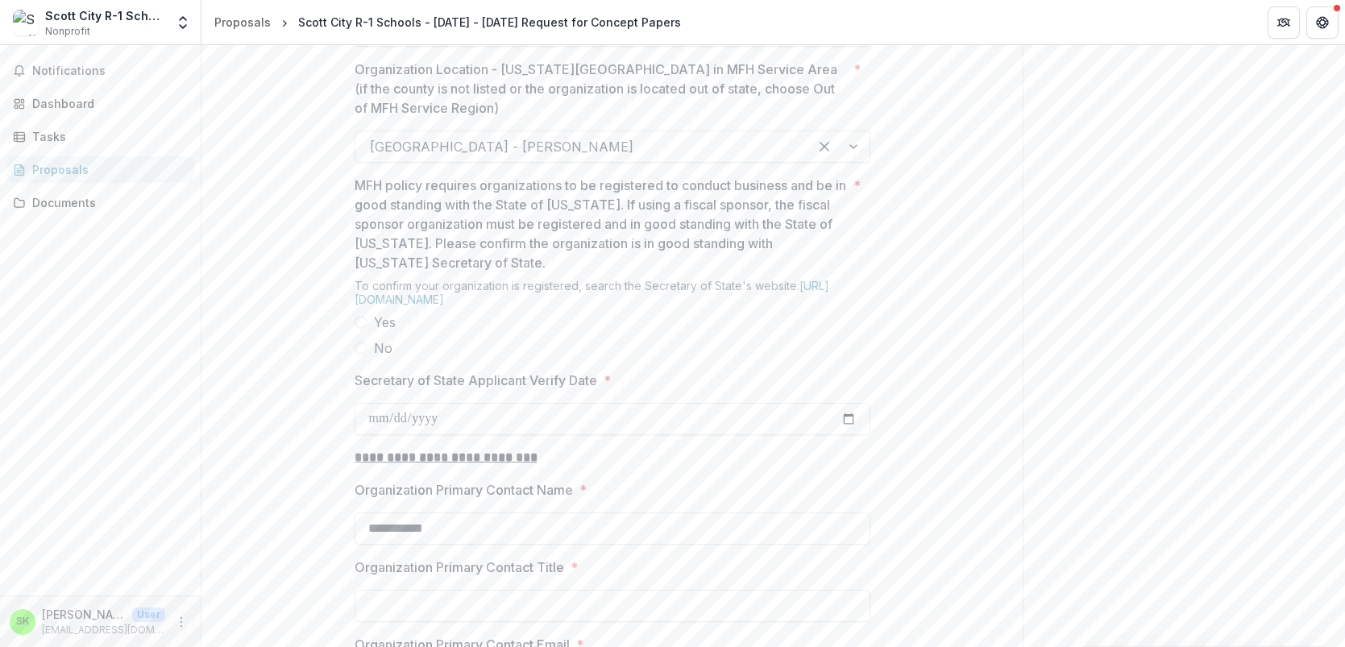
click at [356, 329] on span at bounding box center [361, 322] width 13 height 13
click at [514, 435] on input "Secretary of State Applicant Verify Date *" at bounding box center [613, 419] width 516 height 32
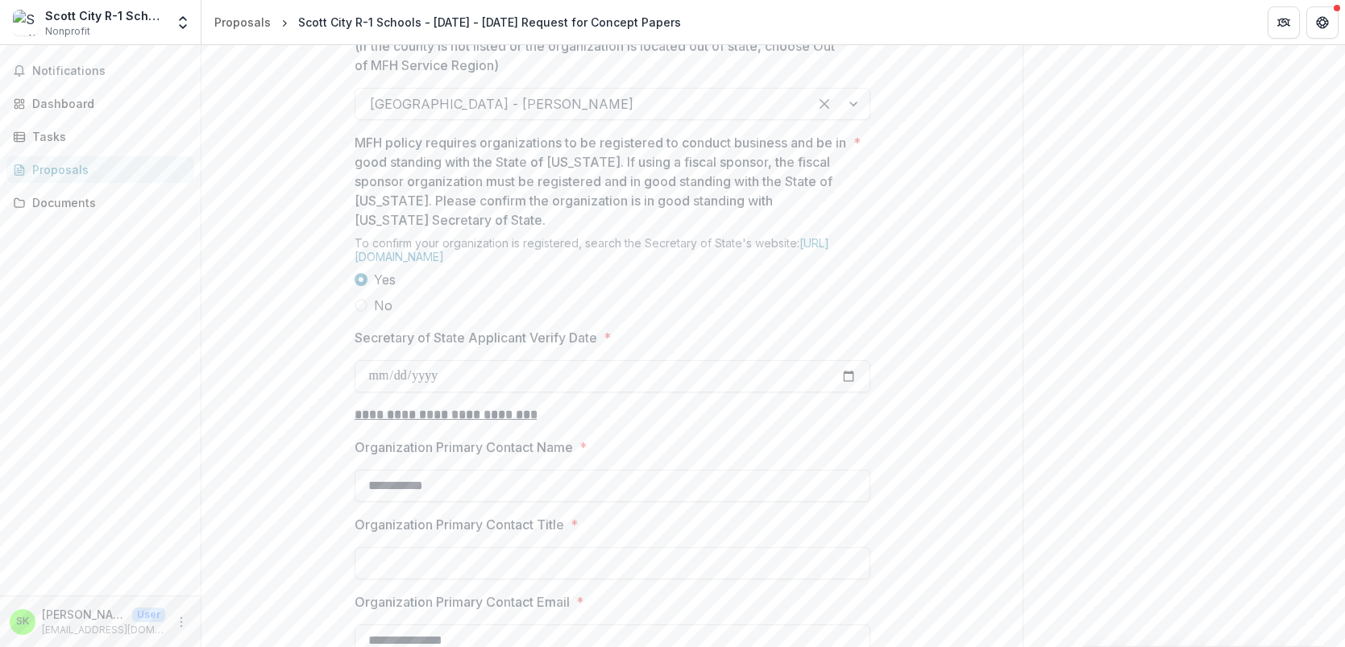
scroll to position [1354, 0]
type input "**********"
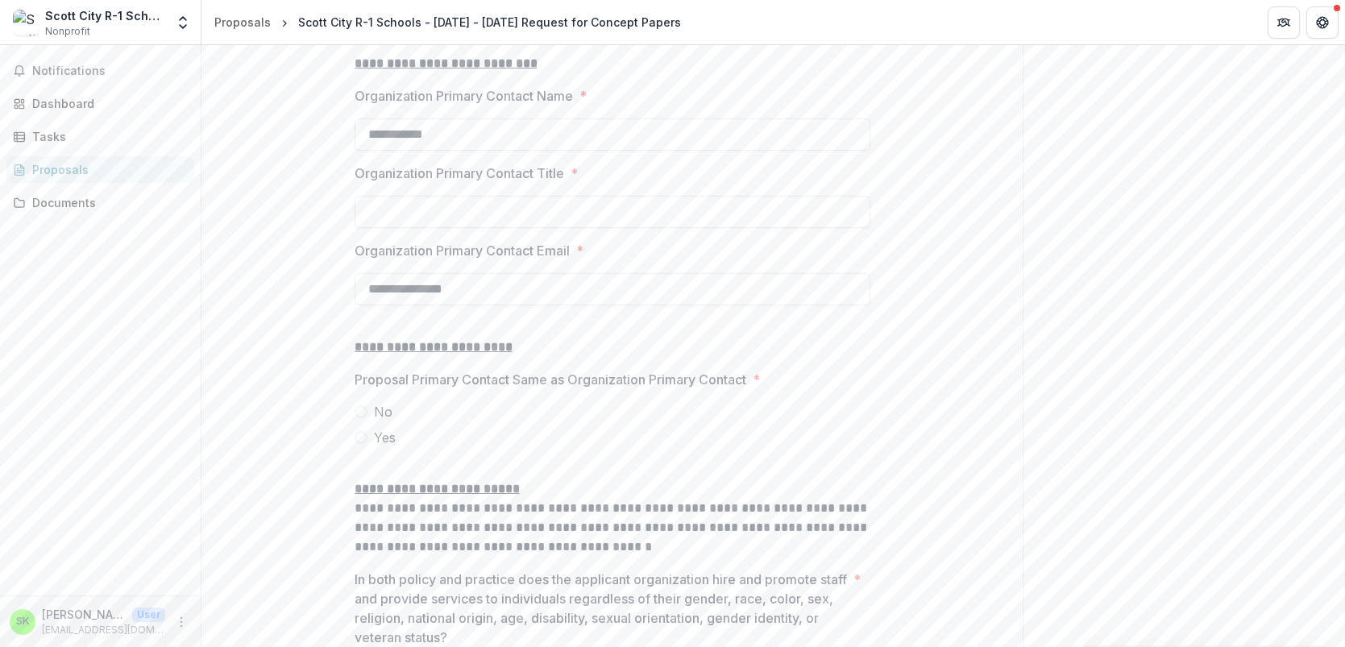
scroll to position [1763, 0]
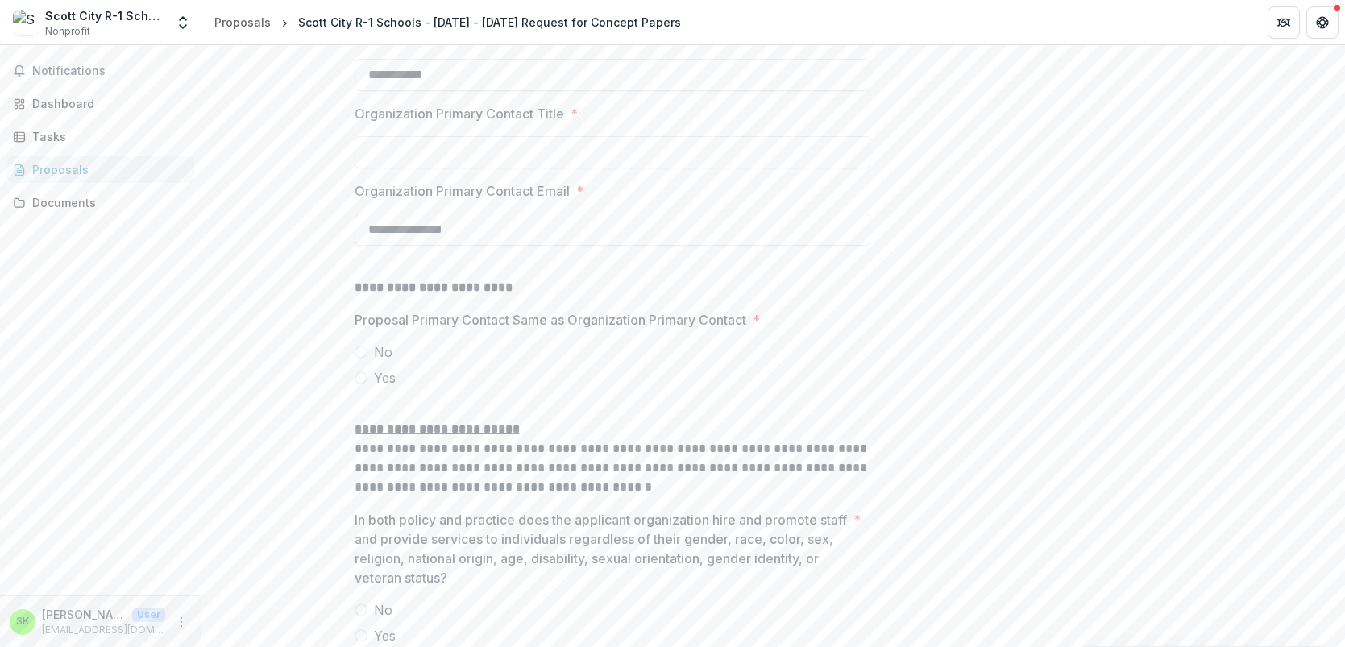
click at [358, 359] on span at bounding box center [361, 352] width 13 height 13
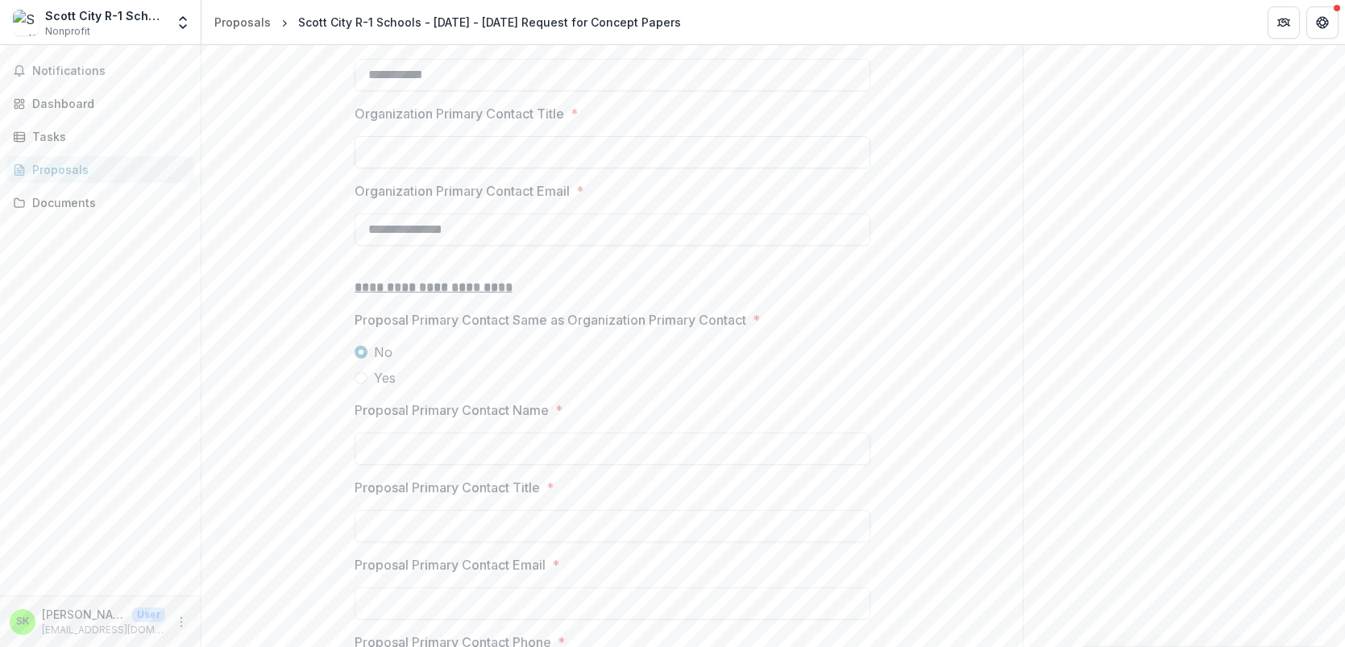
click at [440, 168] on input "Organization Primary Contact Title *" at bounding box center [613, 152] width 516 height 32
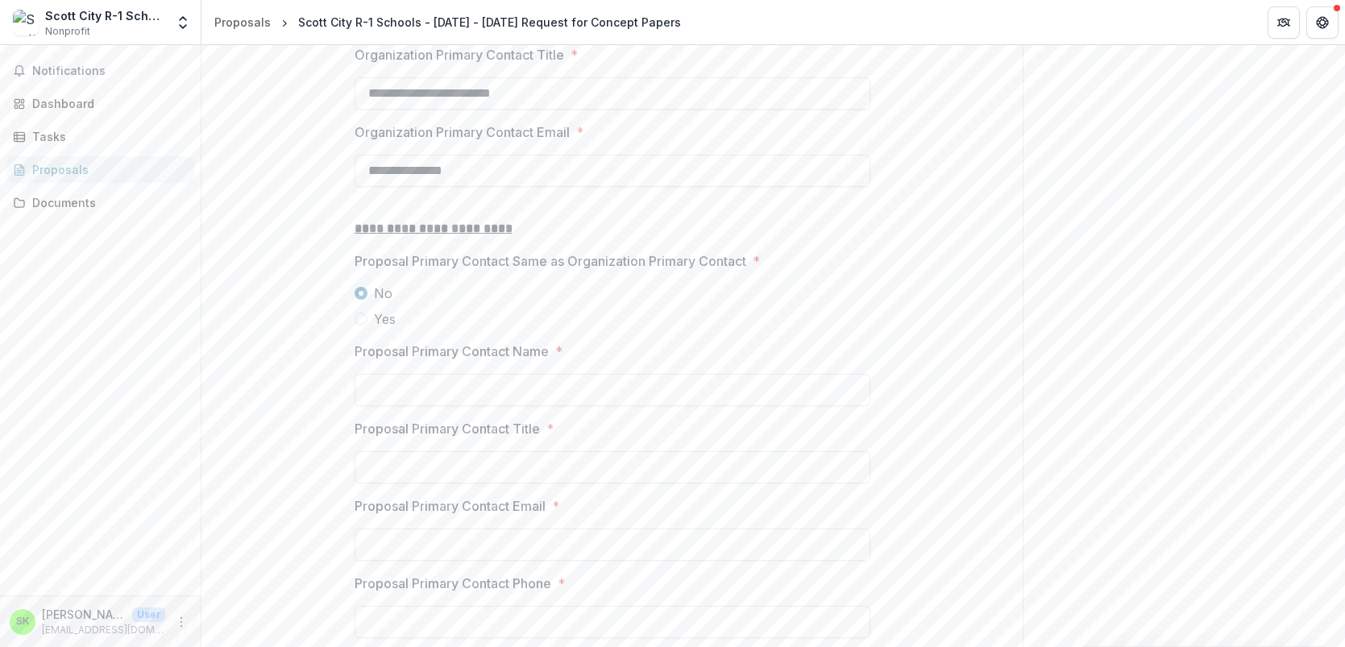
scroll to position [1841, 0]
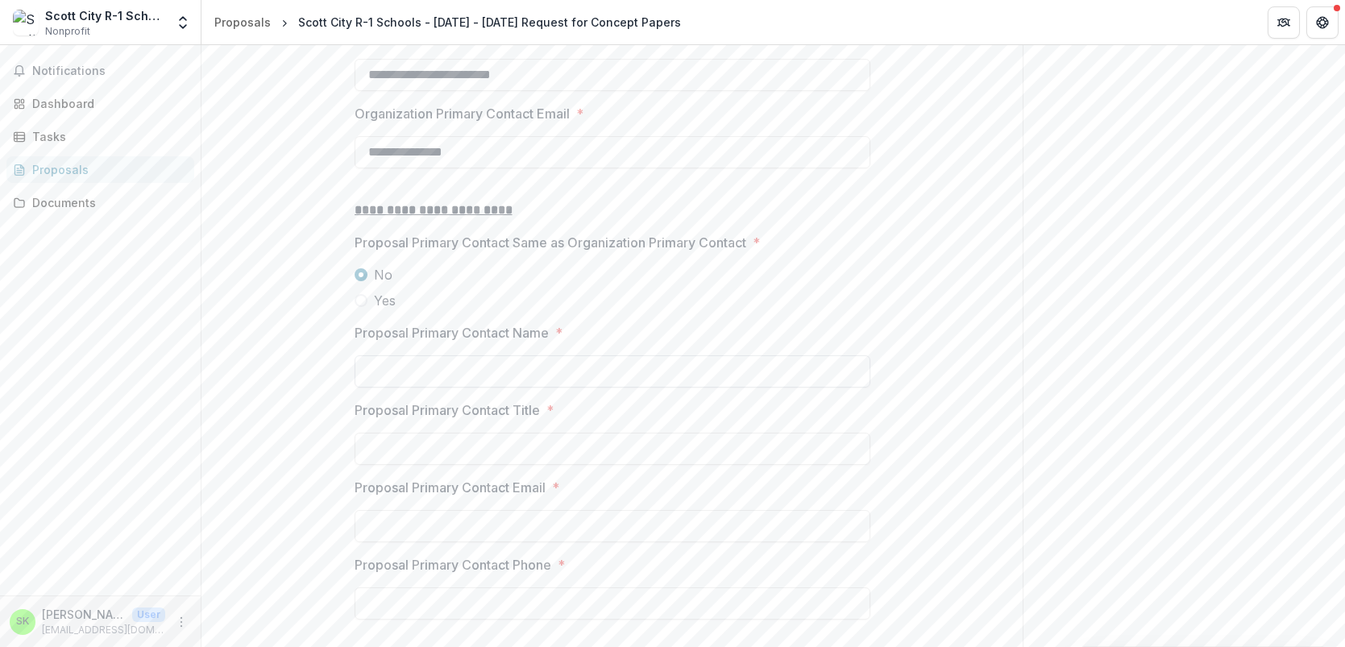
type input "**********"
click at [449, 388] on input "Proposal Primary Contact Name *" at bounding box center [613, 371] width 516 height 32
type input "**********"
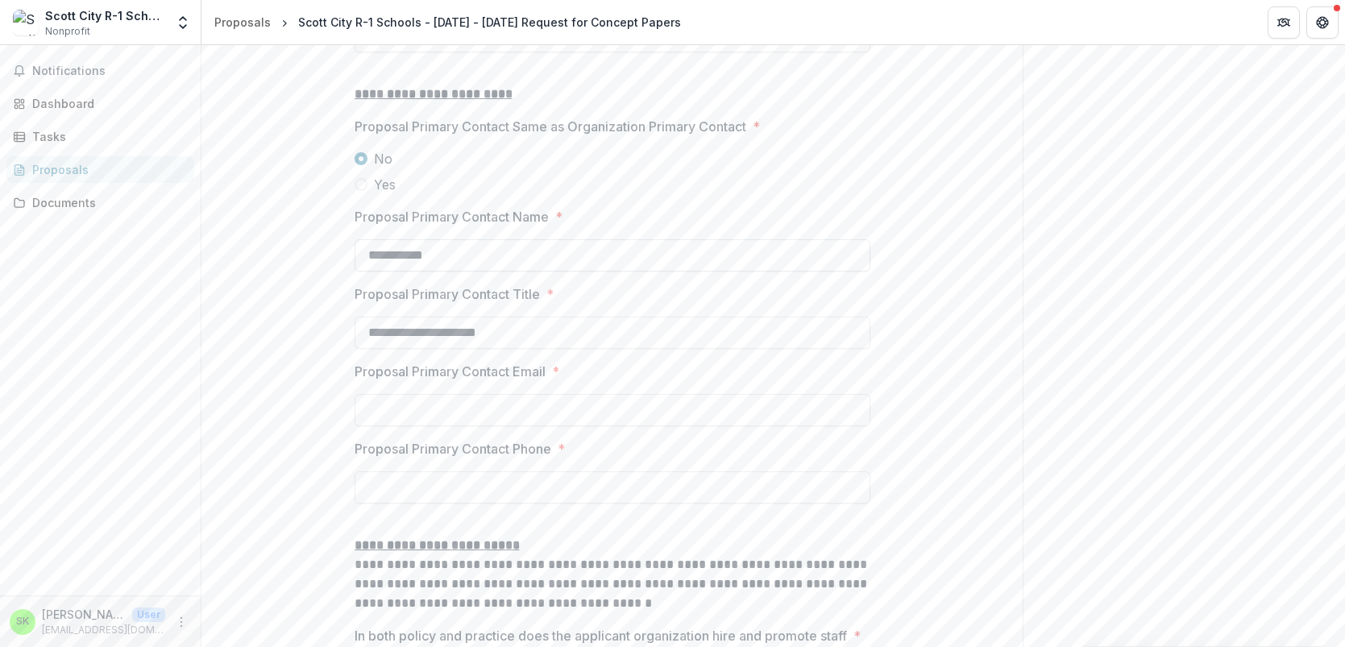
scroll to position [1971, 0]
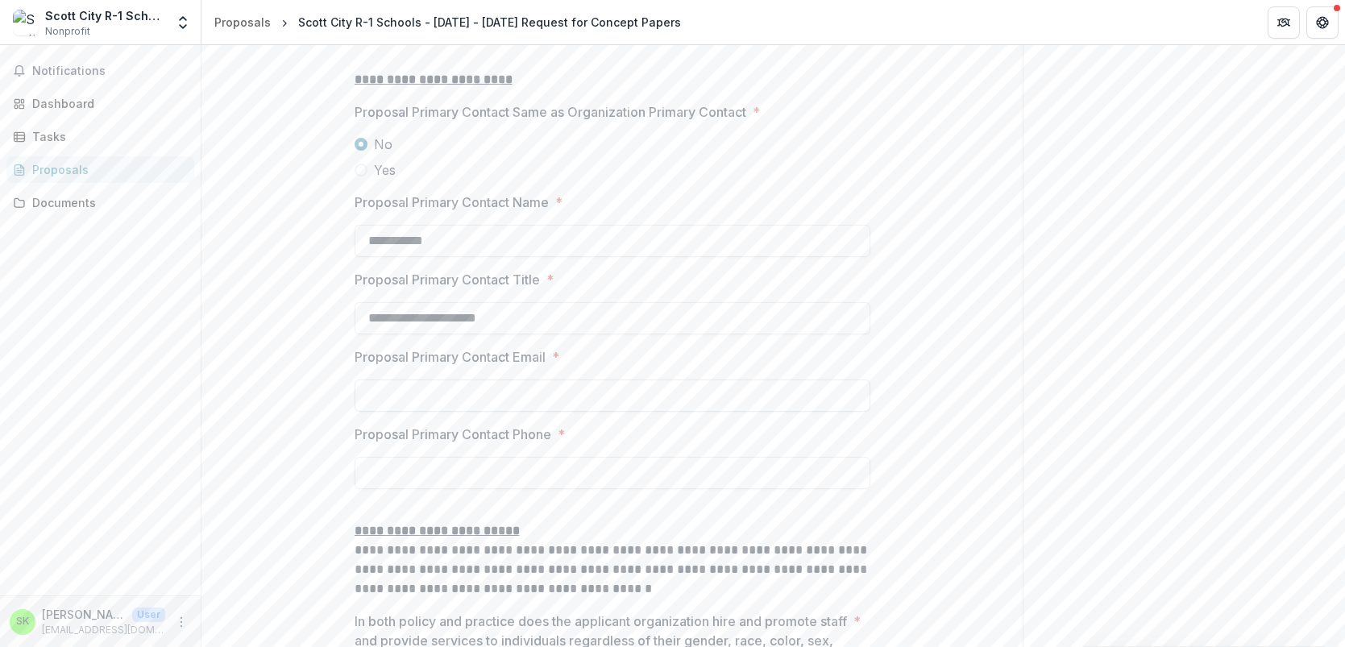
type input "**********"
click at [470, 412] on input "Proposal Primary Contact Email *" at bounding box center [613, 396] width 516 height 32
type input "**********"
click at [501, 489] on input "Proposal Primary Contact Phone *" at bounding box center [613, 473] width 516 height 32
type input "**********"
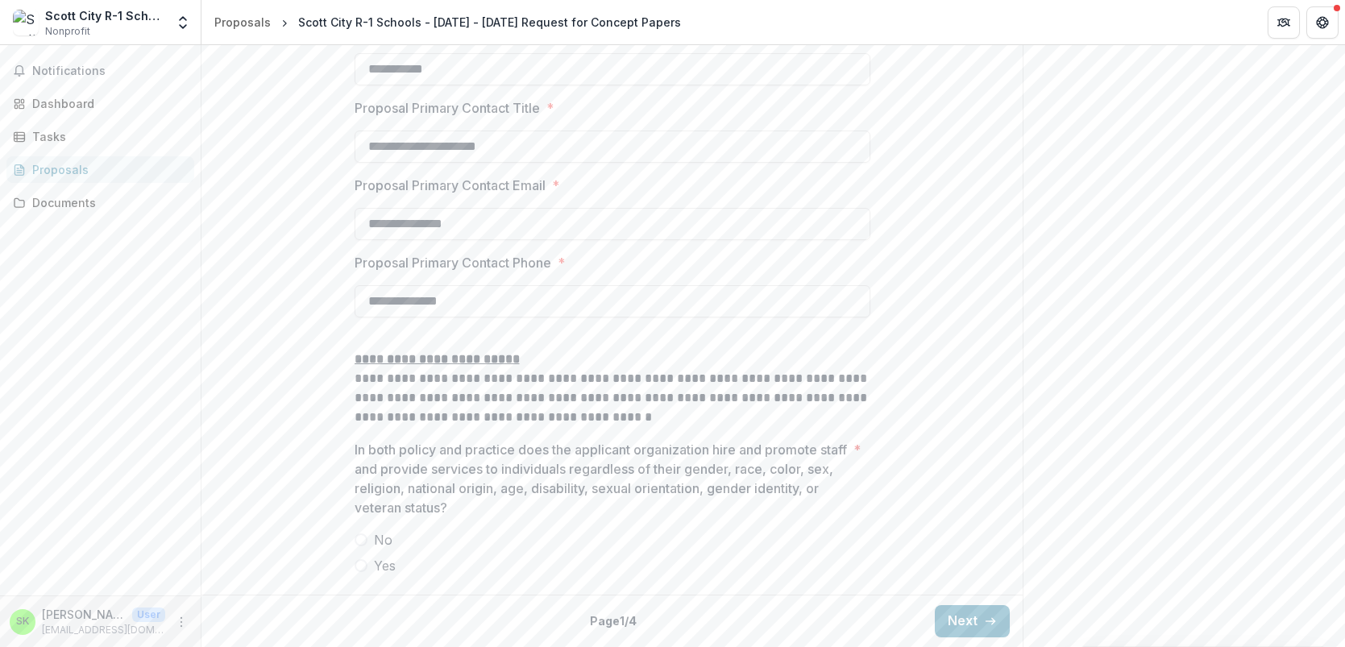
scroll to position [2265, 0]
click at [359, 567] on span at bounding box center [361, 565] width 13 height 13
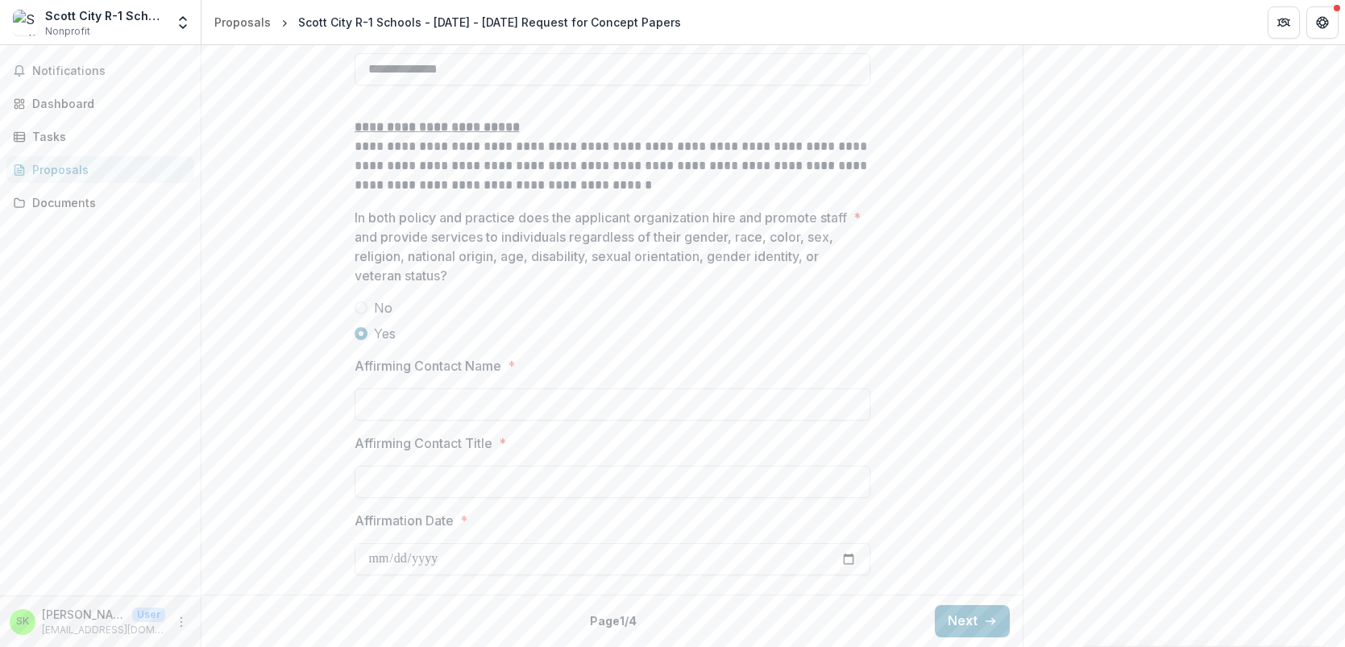
scroll to position [2497, 0]
click at [442, 413] on input "Affirming Contact Name *" at bounding box center [613, 404] width 516 height 32
type input "**********"
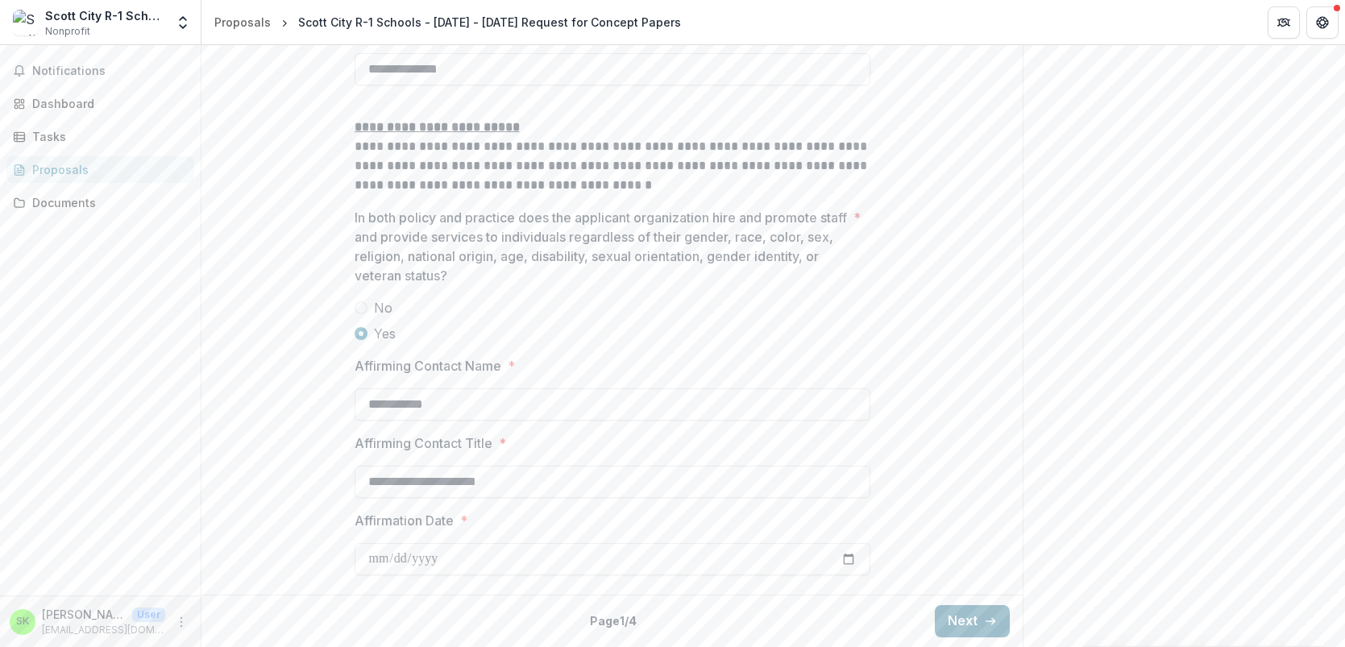
click at [1002, 622] on button "Next" at bounding box center [972, 621] width 75 height 32
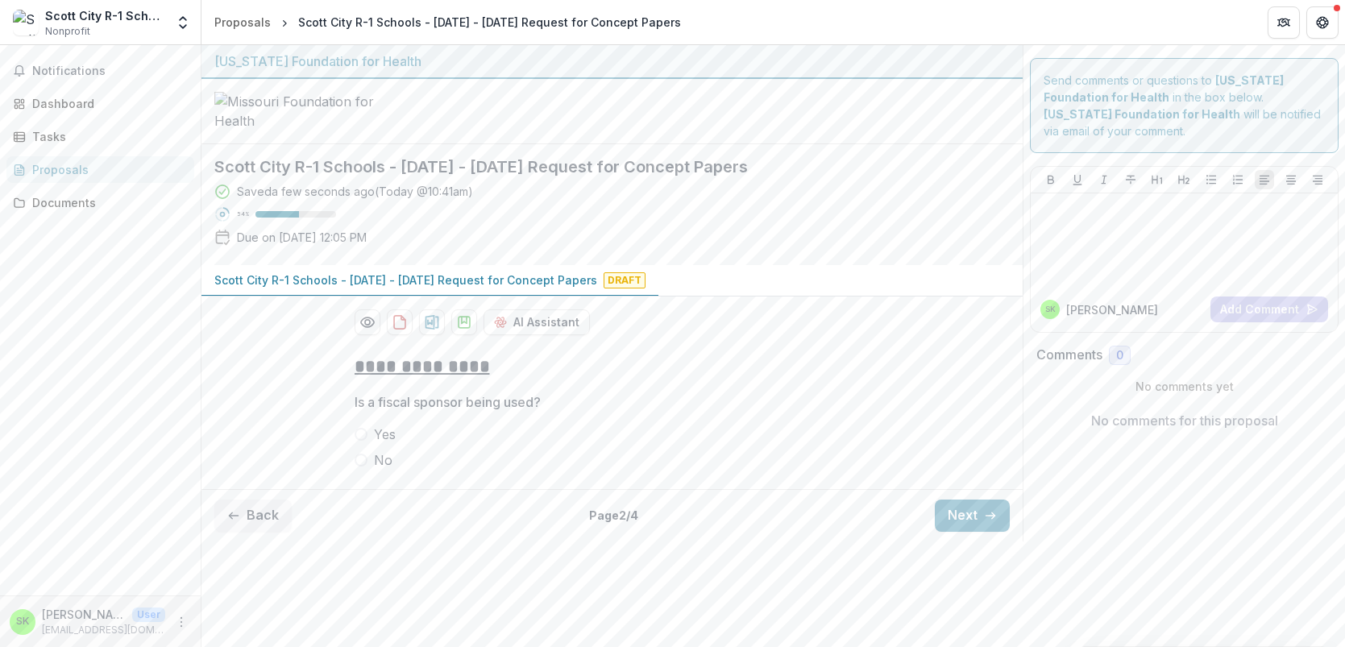
scroll to position [15, 0]
click at [358, 467] on span at bounding box center [361, 460] width 13 height 13
click at [973, 532] on button "Next" at bounding box center [972, 516] width 75 height 32
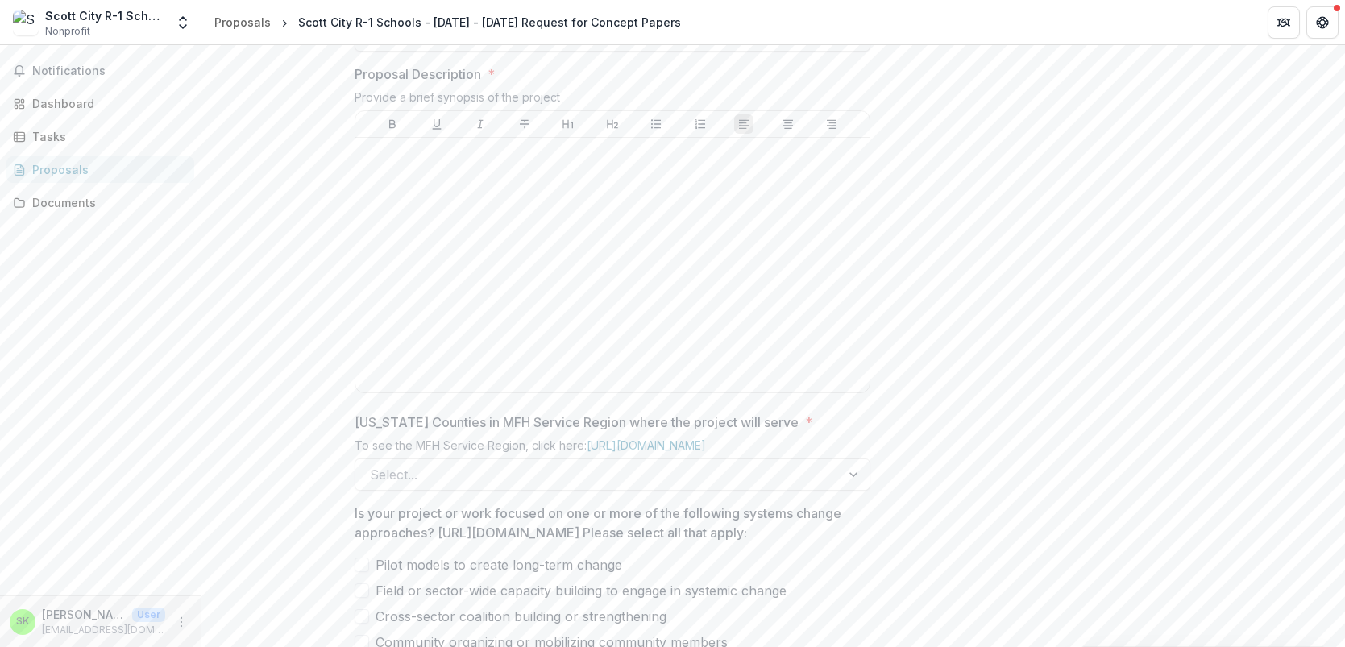
scroll to position [928, 0]
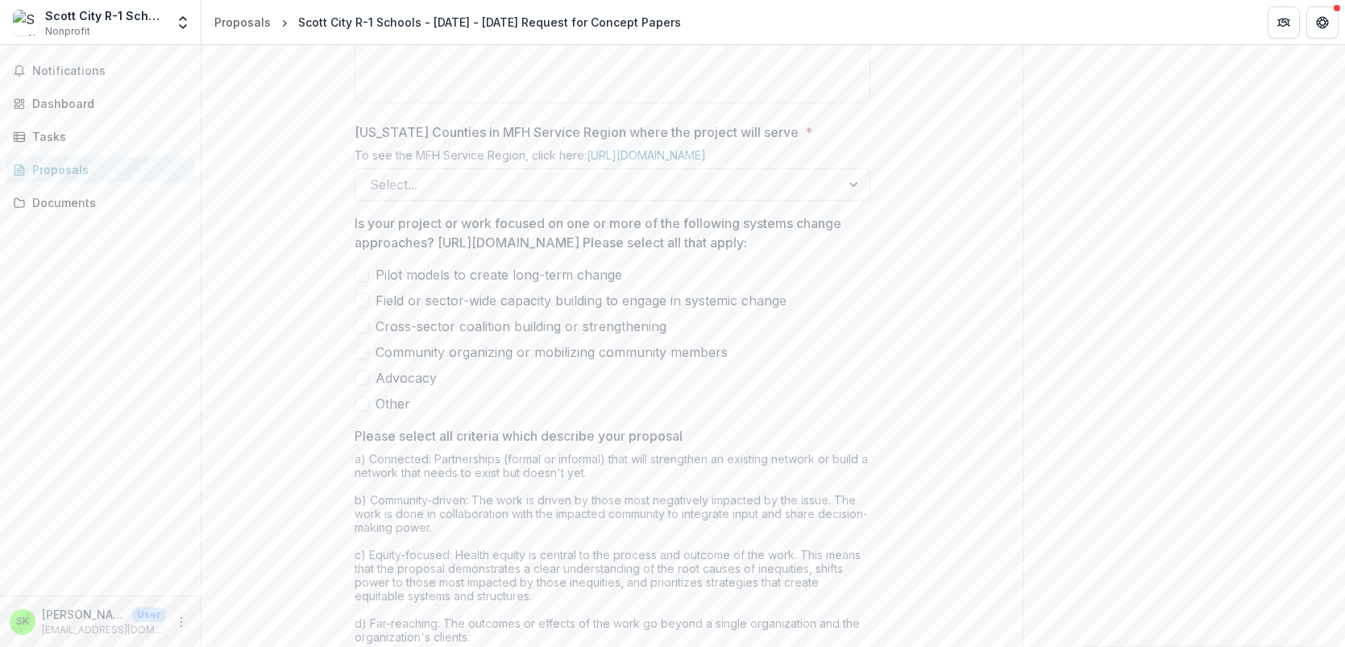
click at [361, 359] on span at bounding box center [362, 352] width 15 height 15
click at [363, 334] on span at bounding box center [362, 326] width 15 height 15
click at [360, 308] on span at bounding box center [362, 300] width 15 height 15
click at [360, 282] on span at bounding box center [362, 275] width 15 height 15
click at [362, 385] on span at bounding box center [362, 378] width 15 height 15
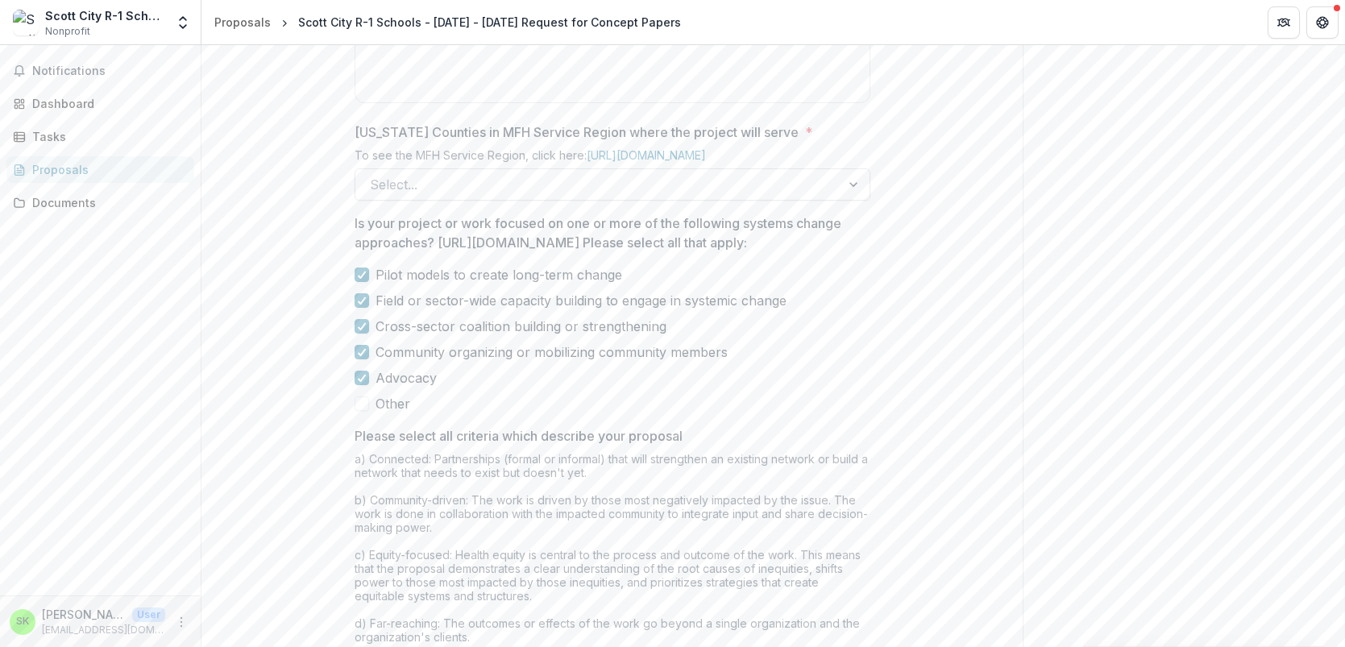
click at [586, 196] on div at bounding box center [598, 184] width 456 height 23
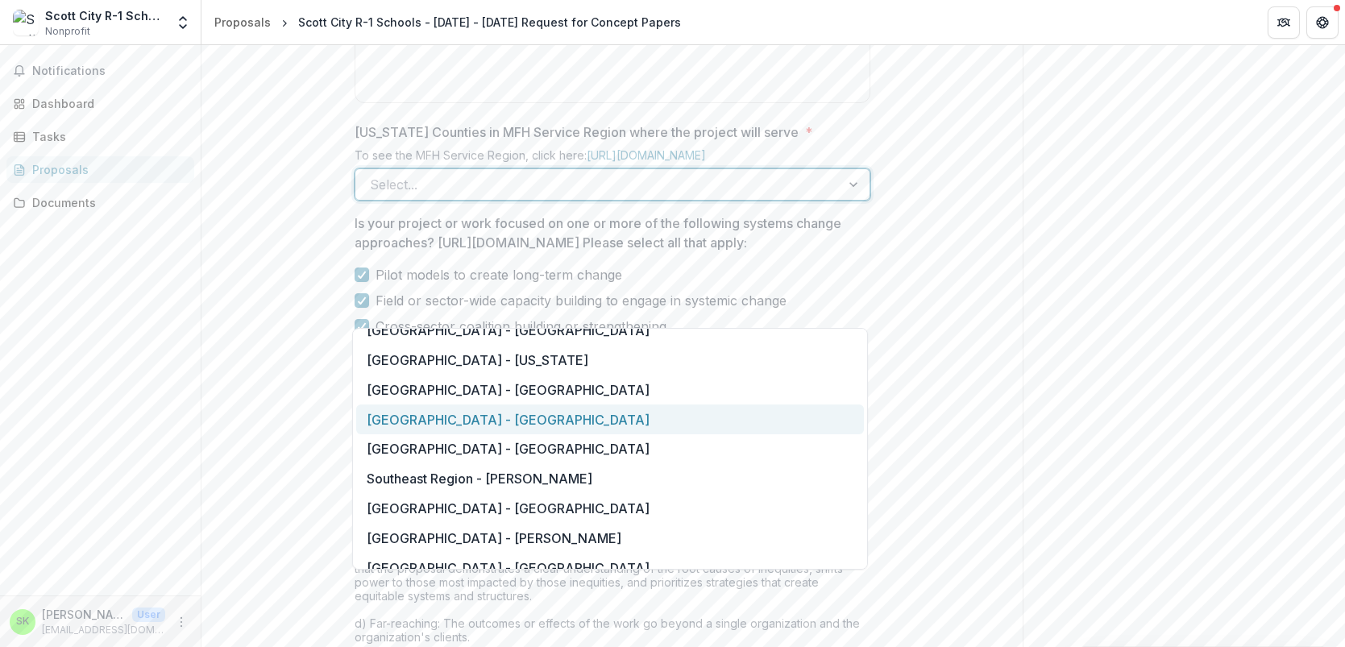
scroll to position [1773, 0]
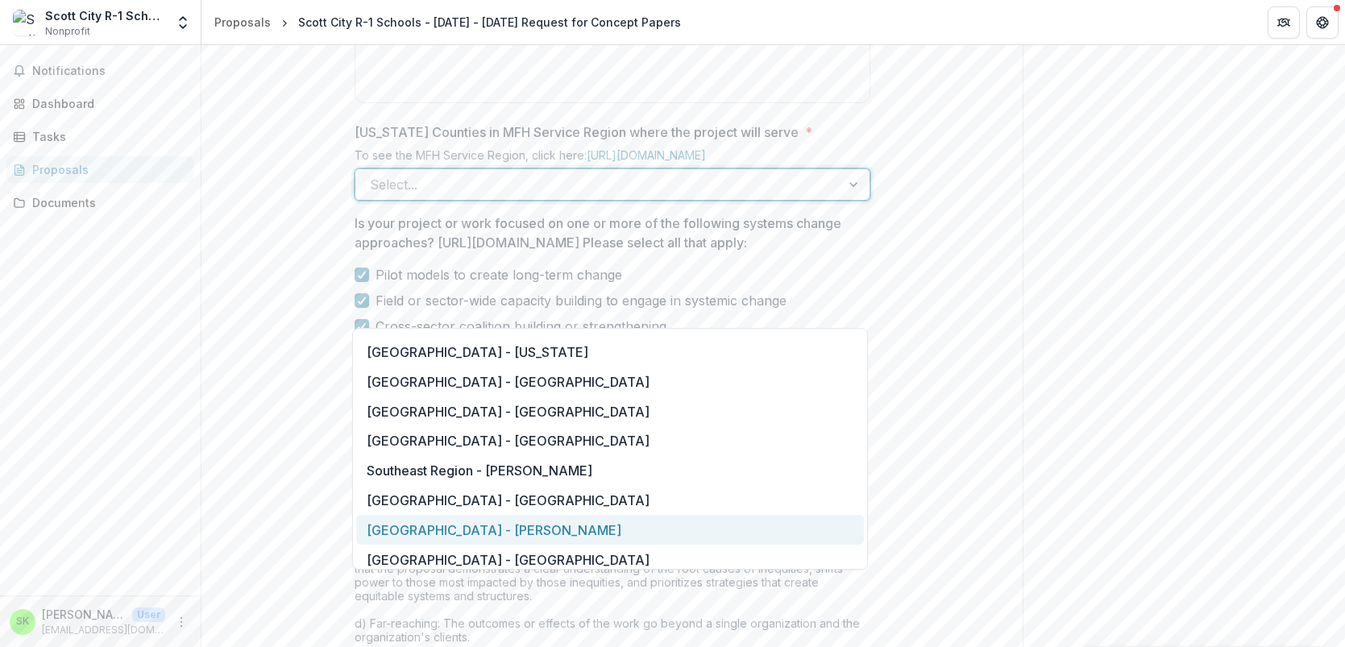
click at [455, 530] on div "[GEOGRAPHIC_DATA] - [PERSON_NAME]" at bounding box center [610, 530] width 508 height 30
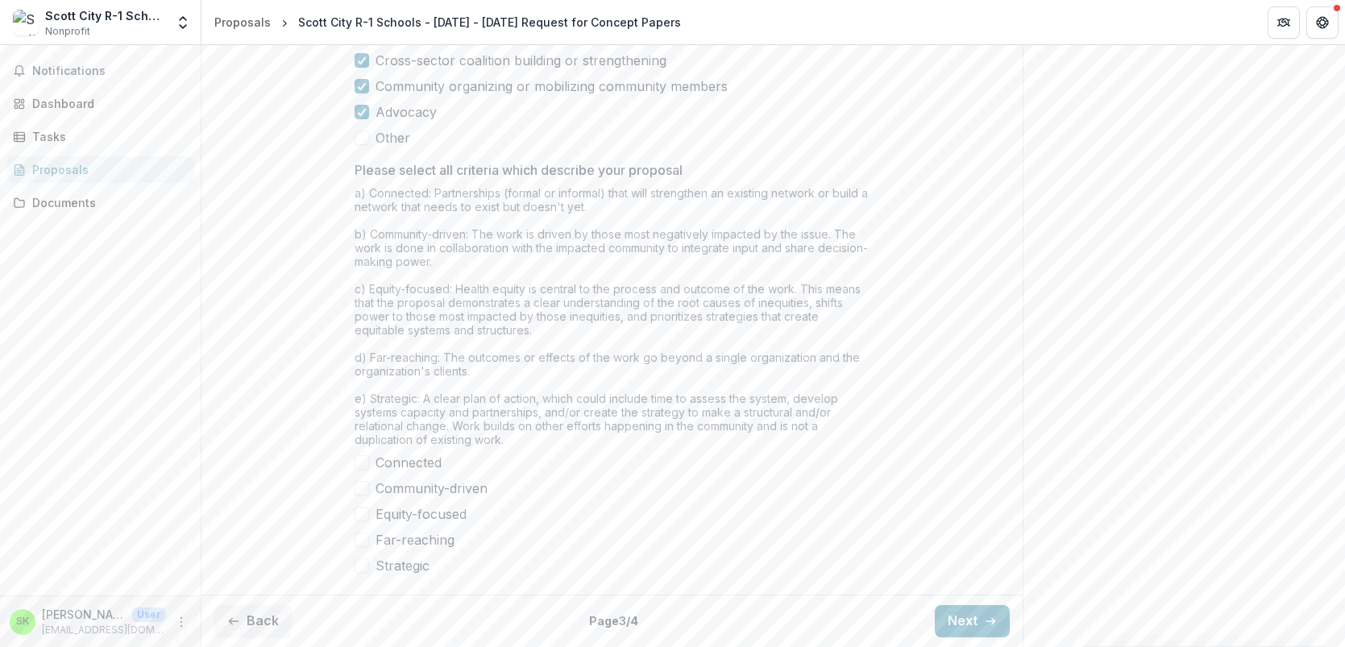
scroll to position [1339, 0]
click at [363, 464] on span at bounding box center [362, 462] width 15 height 15
click at [359, 489] on span at bounding box center [362, 488] width 15 height 15
click at [361, 517] on span at bounding box center [362, 514] width 15 height 15
click at [359, 542] on span at bounding box center [362, 540] width 15 height 15
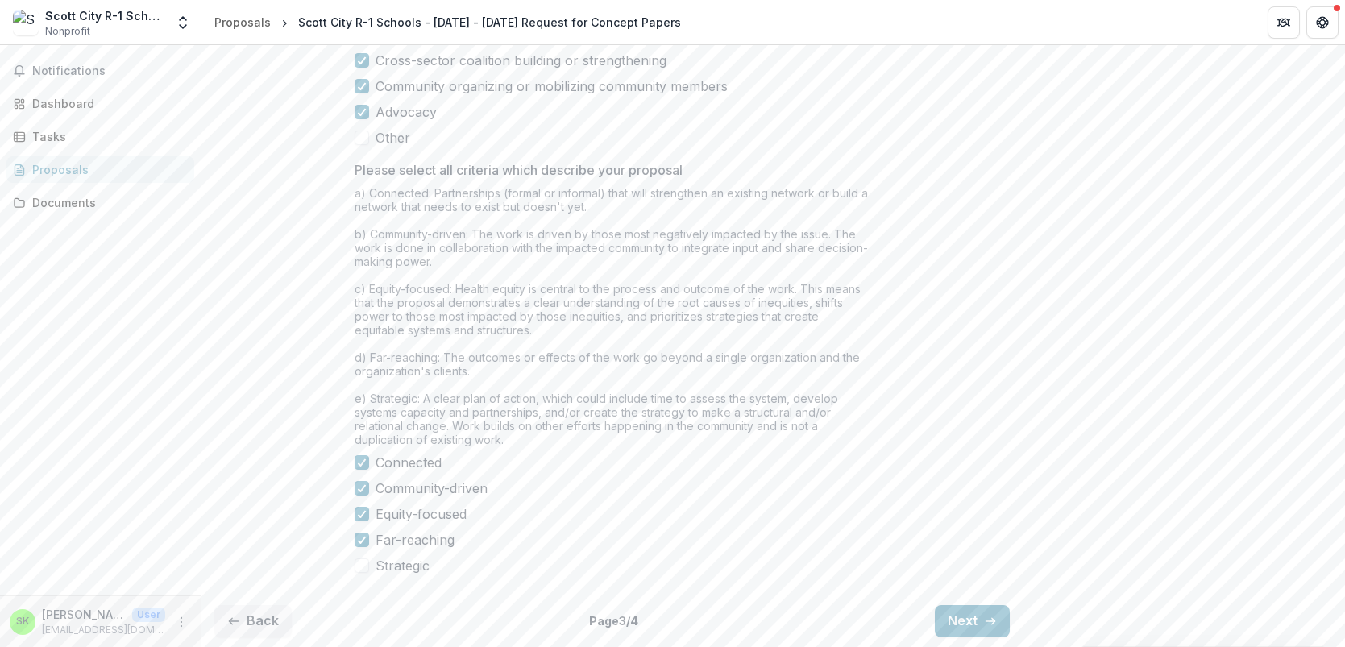
click at [359, 567] on span at bounding box center [362, 565] width 15 height 15
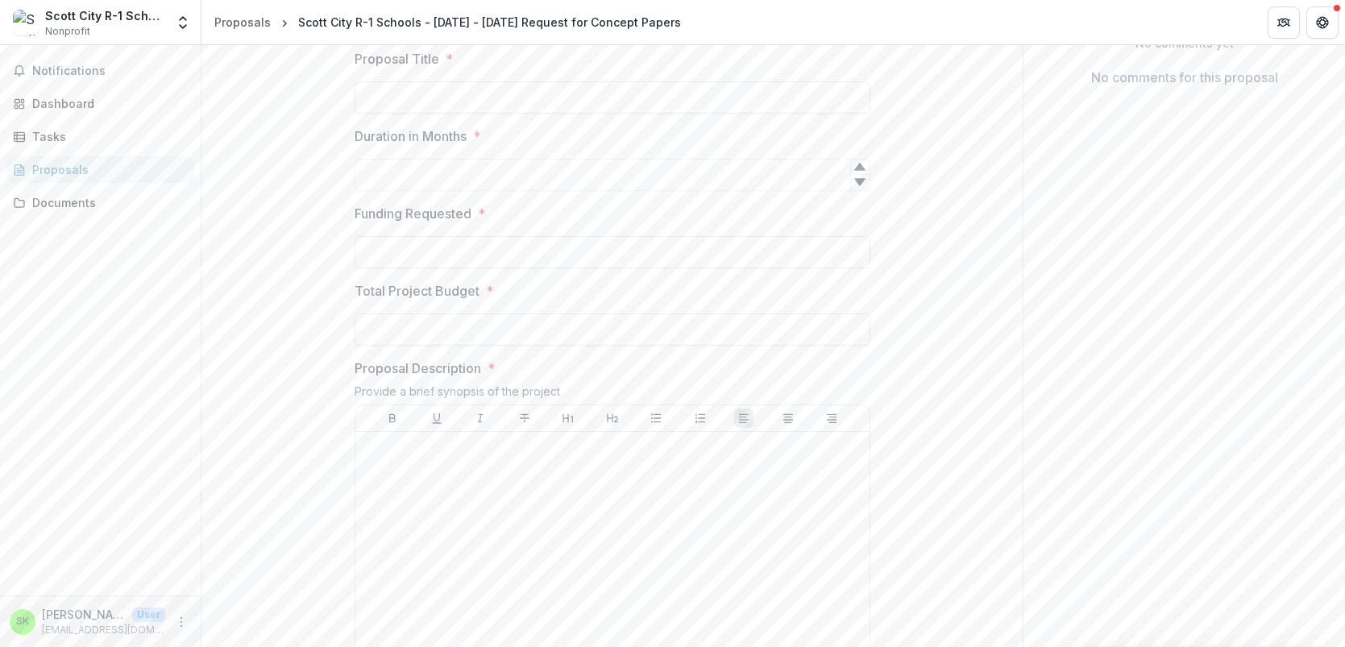
scroll to position [342, 0]
click at [409, 115] on input "Proposal Title *" at bounding box center [613, 99] width 516 height 32
type input "**********"
click at [749, 193] on input "Duration in Months *" at bounding box center [613, 176] width 516 height 32
click at [858, 188] on icon at bounding box center [859, 184] width 10 height 7
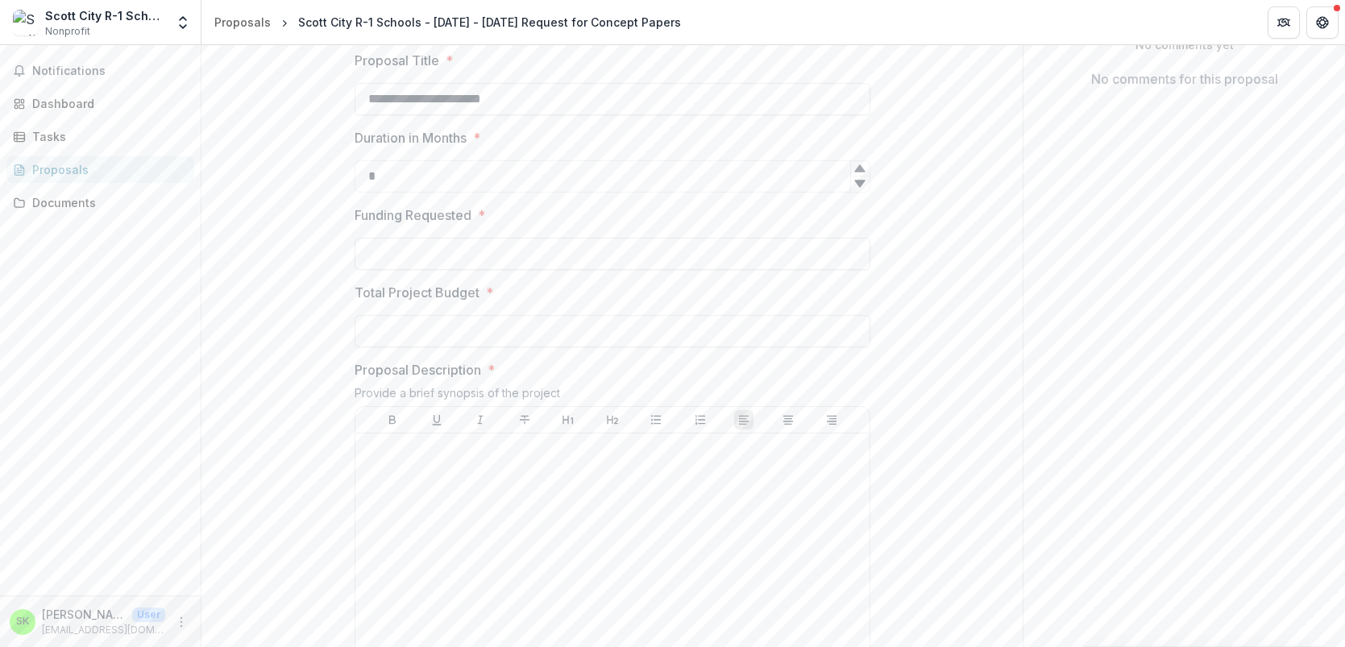
click at [858, 175] on icon at bounding box center [859, 168] width 13 height 13
type input "*"
click at [858, 175] on icon at bounding box center [859, 168] width 13 height 13
click at [778, 193] on input "*" at bounding box center [613, 176] width 516 height 32
type input "**"
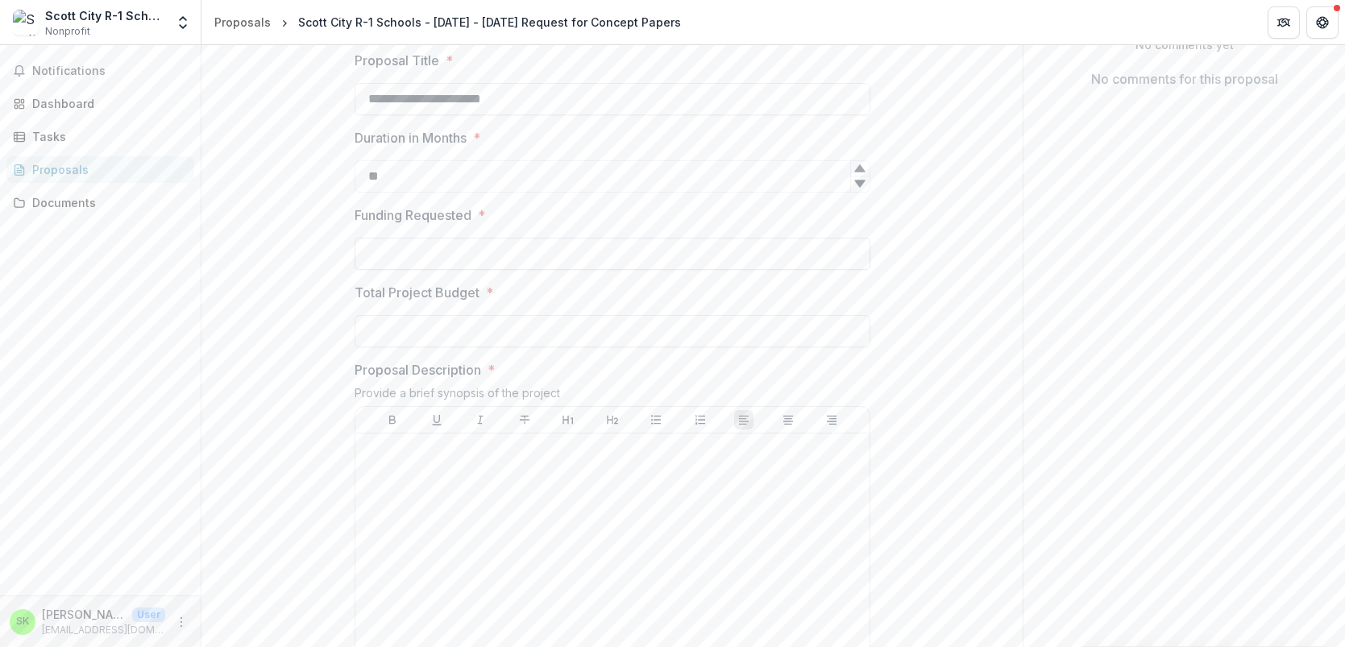
click at [415, 270] on input "Funding Requested *" at bounding box center [613, 254] width 516 height 32
type input "*"
click at [484, 225] on span "*" at bounding box center [481, 215] width 7 height 19
click at [484, 270] on input "**" at bounding box center [613, 254] width 516 height 32
type input "****"
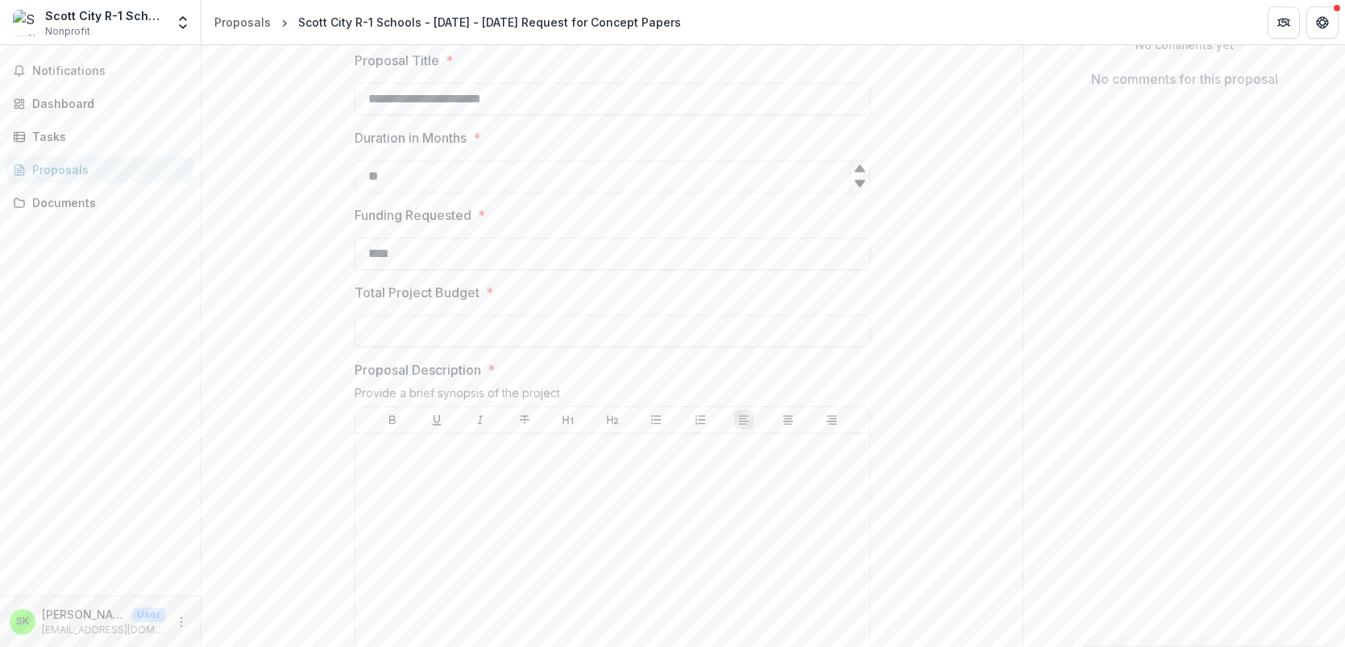
click at [428, 347] on div at bounding box center [613, 331] width 516 height 32
click at [424, 347] on input "Total Project Budget *" at bounding box center [613, 331] width 516 height 32
type input "**"
click at [424, 270] on input "****" at bounding box center [613, 254] width 516 height 32
type input "*"
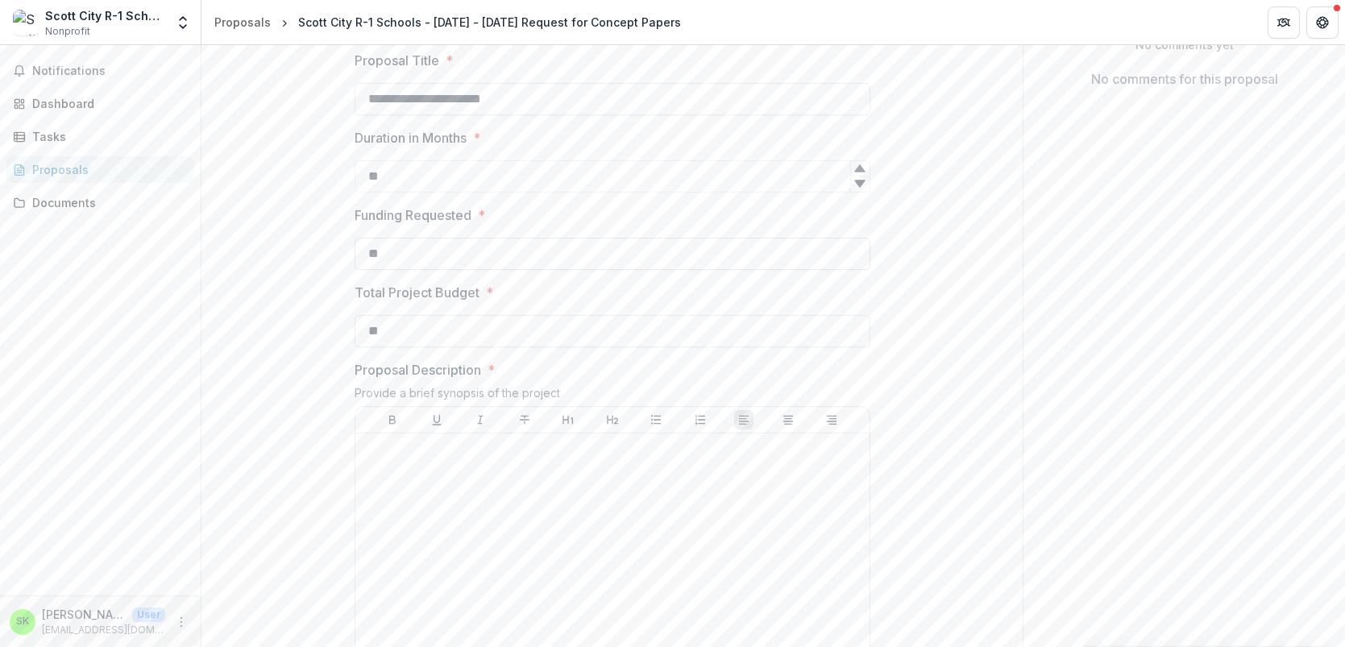
type input "*"
click at [478, 225] on span "*" at bounding box center [481, 215] width 7 height 19
click at [478, 270] on input "**" at bounding box center [613, 254] width 516 height 32
type input "**********"
click at [432, 347] on input "**" at bounding box center [613, 331] width 516 height 32
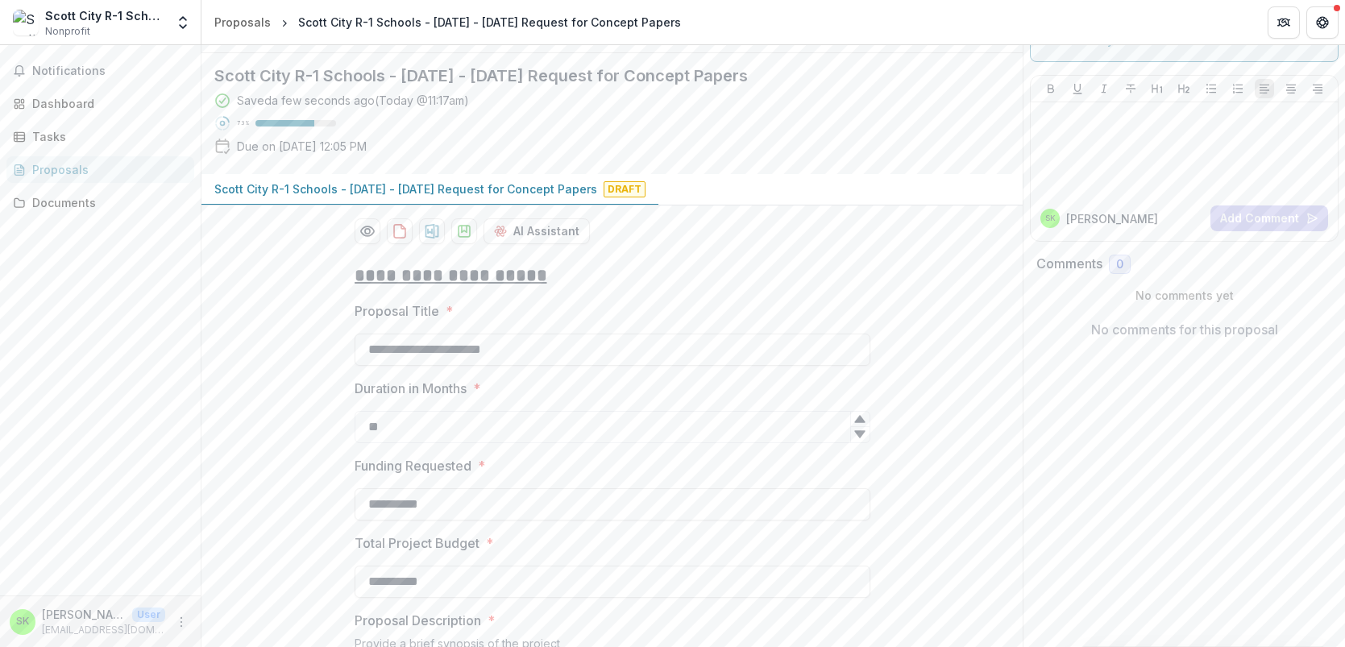
scroll to position [0, 0]
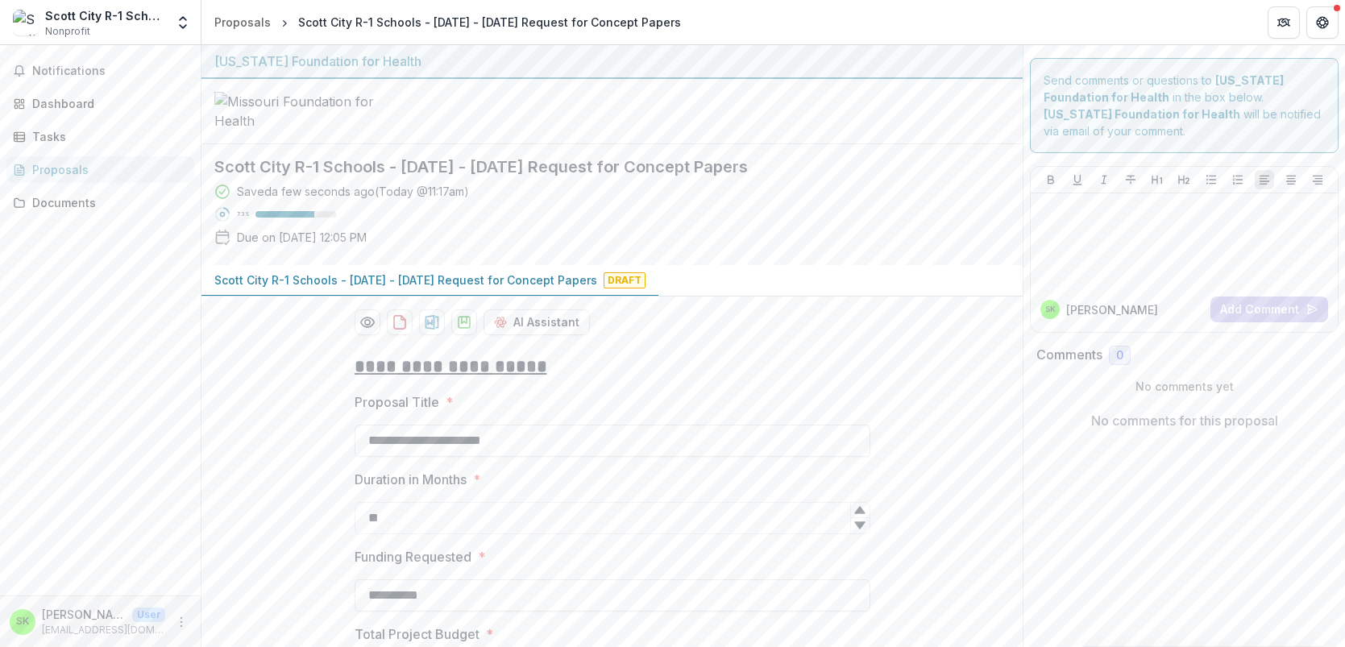
type input "**********"
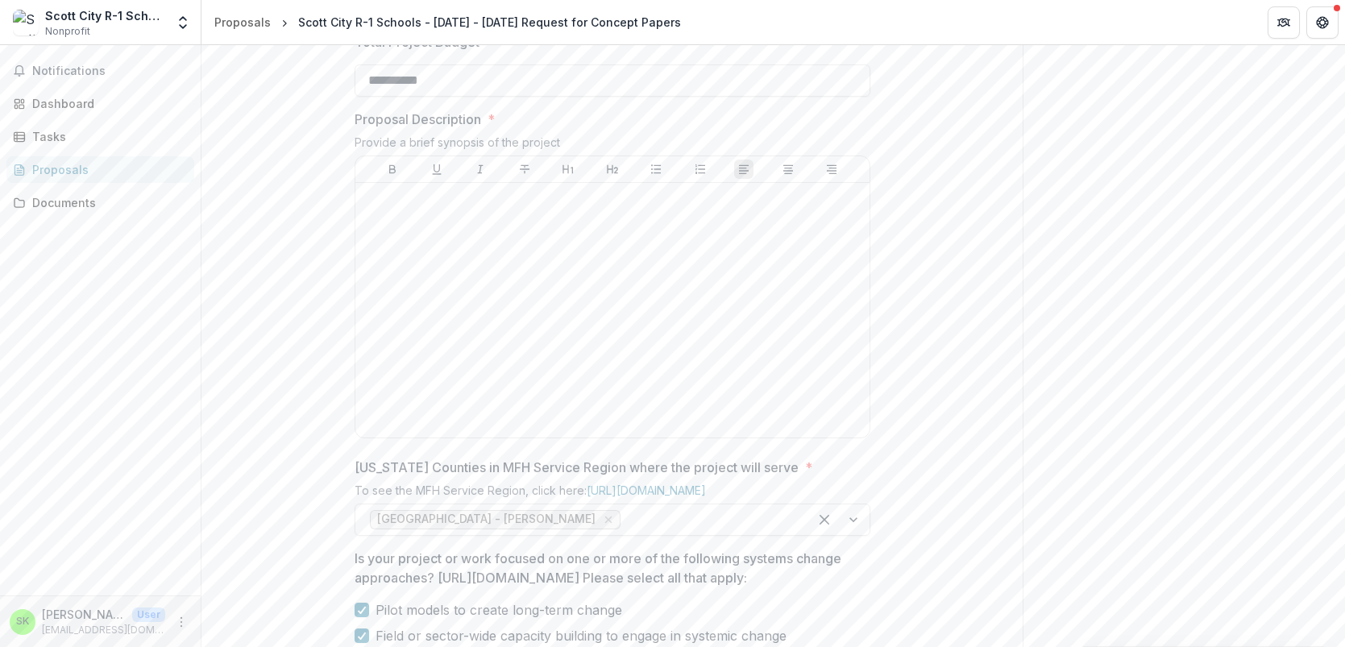
scroll to position [623, 0]
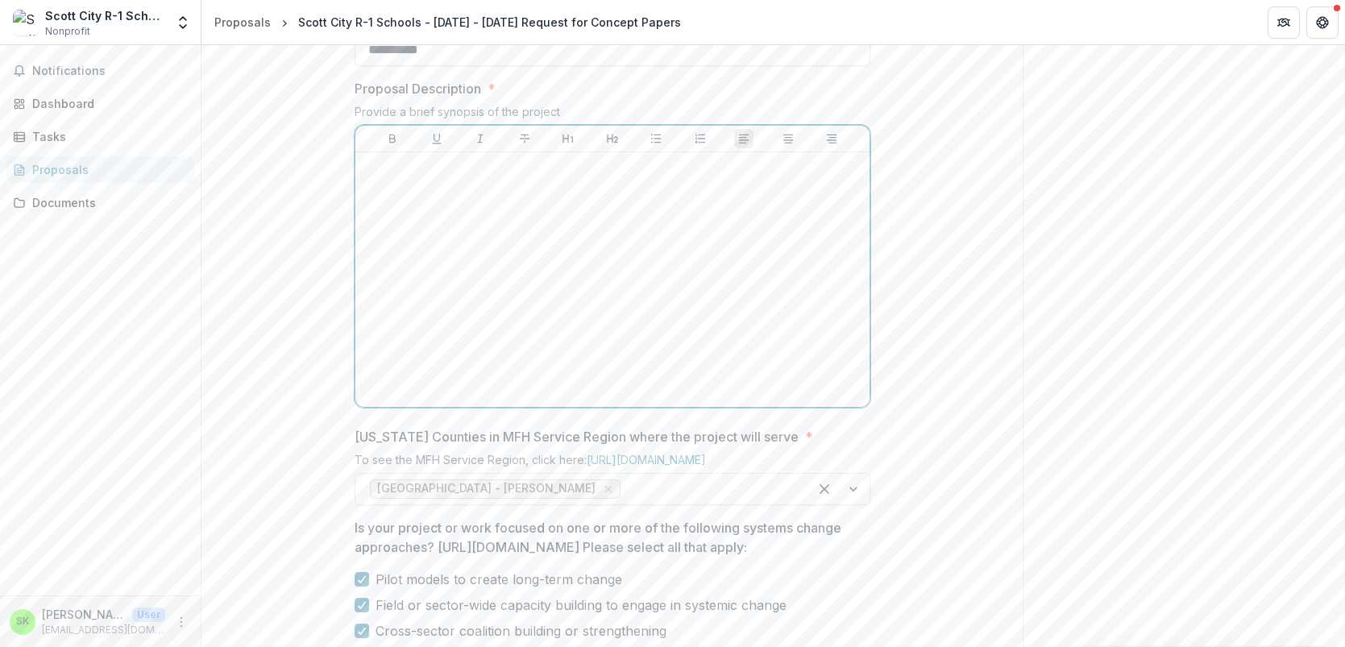
click at [392, 176] on p at bounding box center [612, 168] width 501 height 18
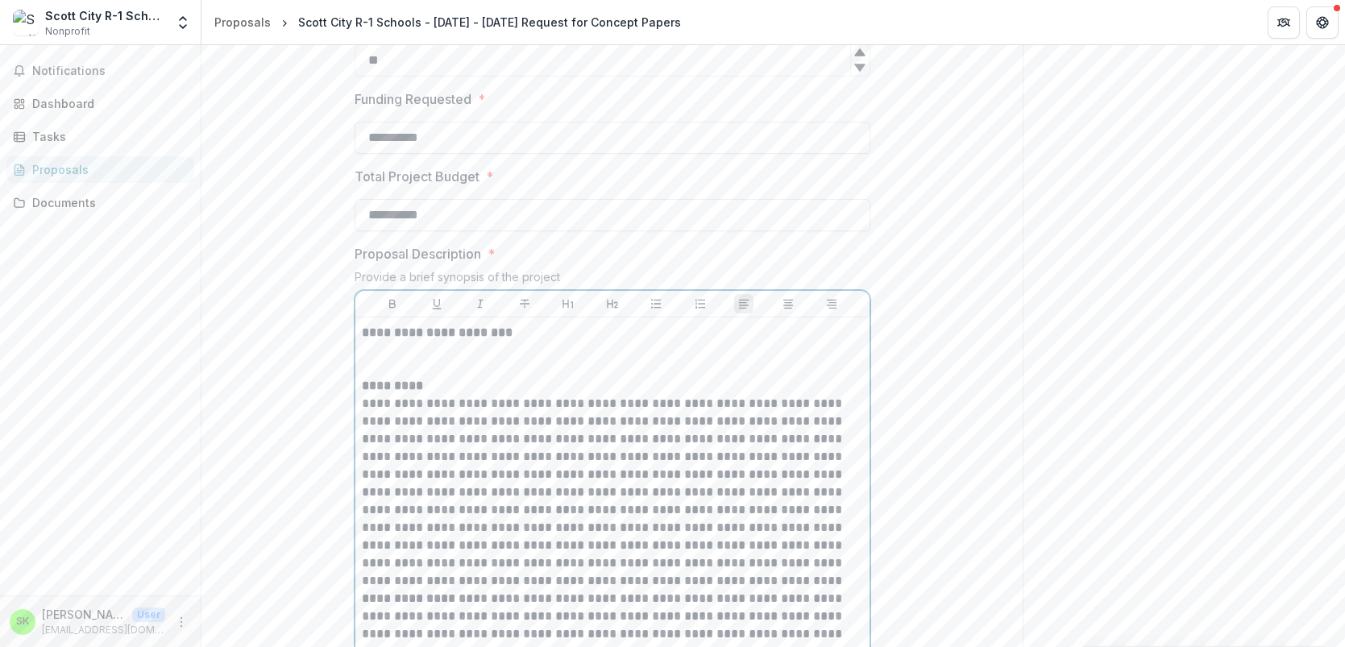
scroll to position [401, 0]
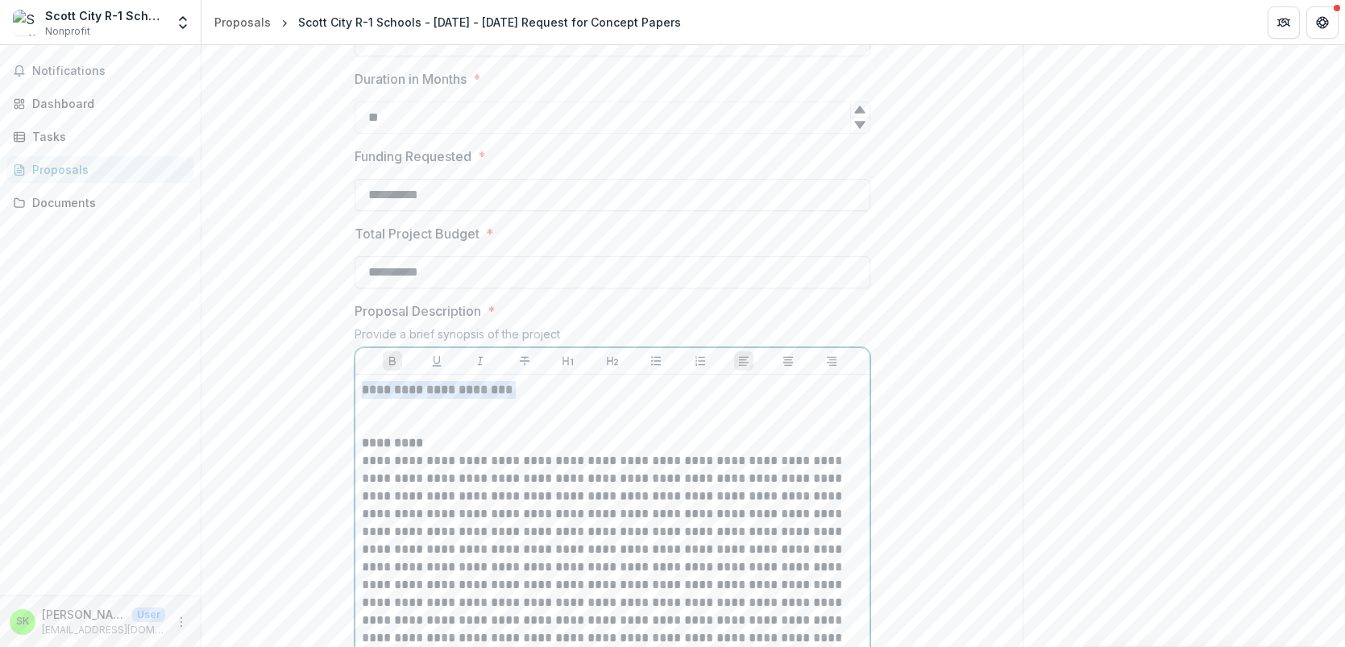
drag, startPoint x: 515, startPoint y: 513, endPoint x: 355, endPoint y: 505, distance: 159.8
click at [784, 367] on icon "Align Center" at bounding box center [788, 361] width 13 height 13
click at [779, 434] on p at bounding box center [612, 416] width 501 height 35
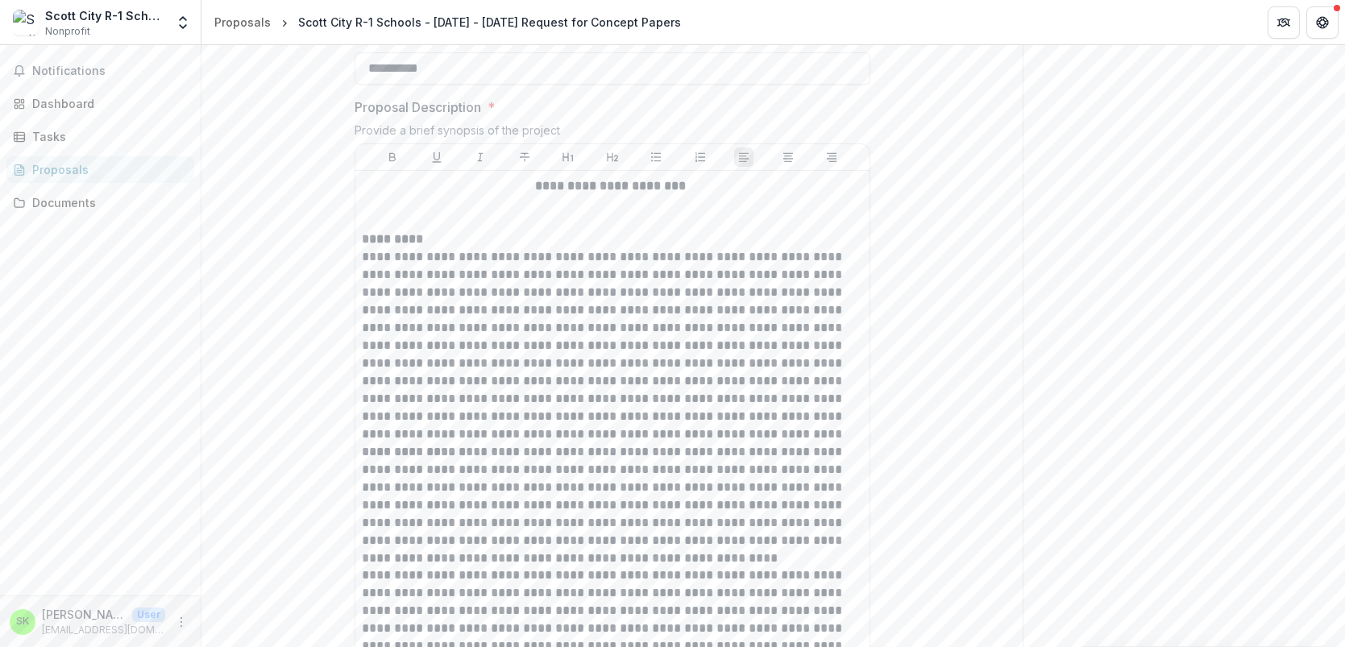
scroll to position [619, 0]
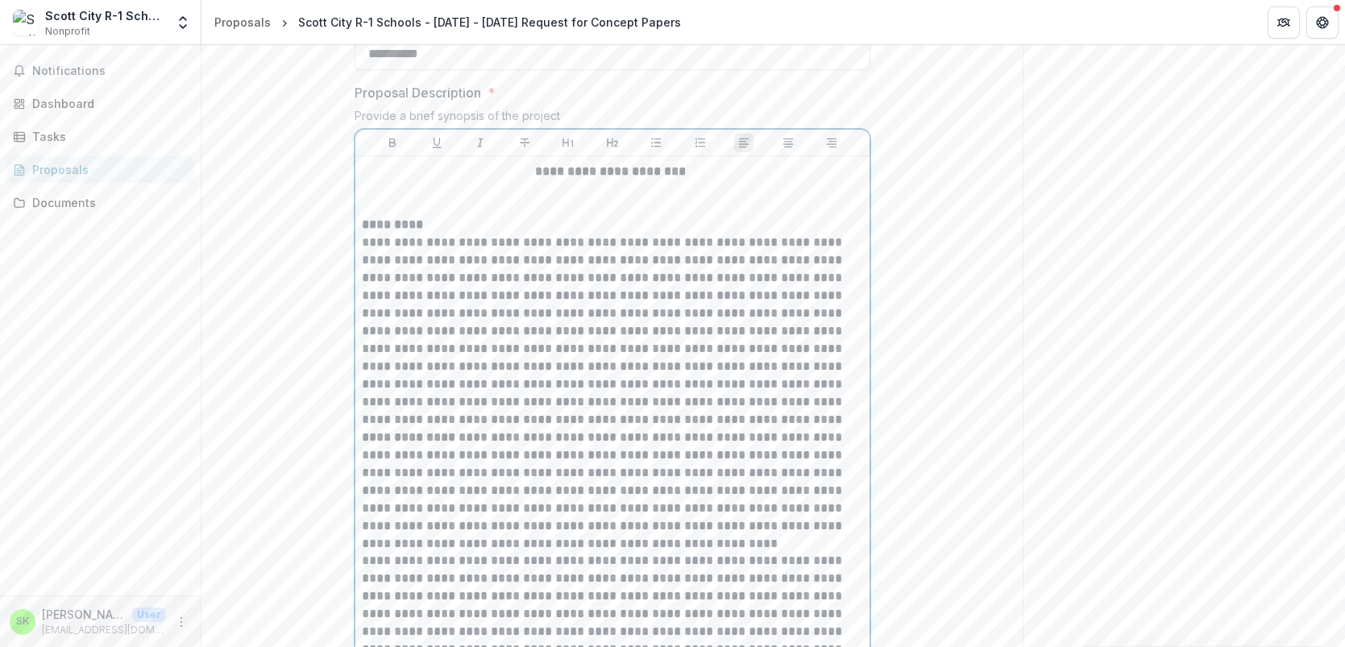
drag, startPoint x: 635, startPoint y: 436, endPoint x: 519, endPoint y: 444, distance: 116.3
click at [519, 429] on p "**********" at bounding box center [612, 331] width 501 height 195
click at [646, 429] on p "**********" at bounding box center [612, 331] width 501 height 195
click at [701, 429] on p "**********" at bounding box center [612, 331] width 501 height 195
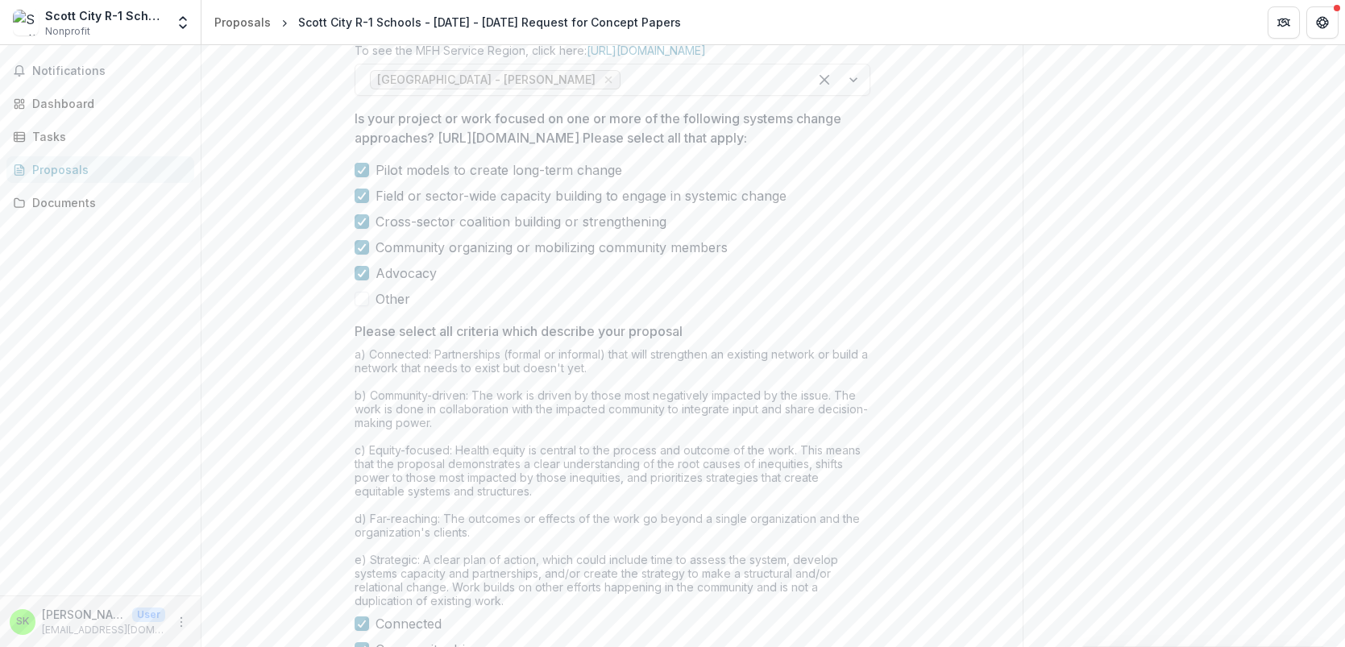
scroll to position [1930, 0]
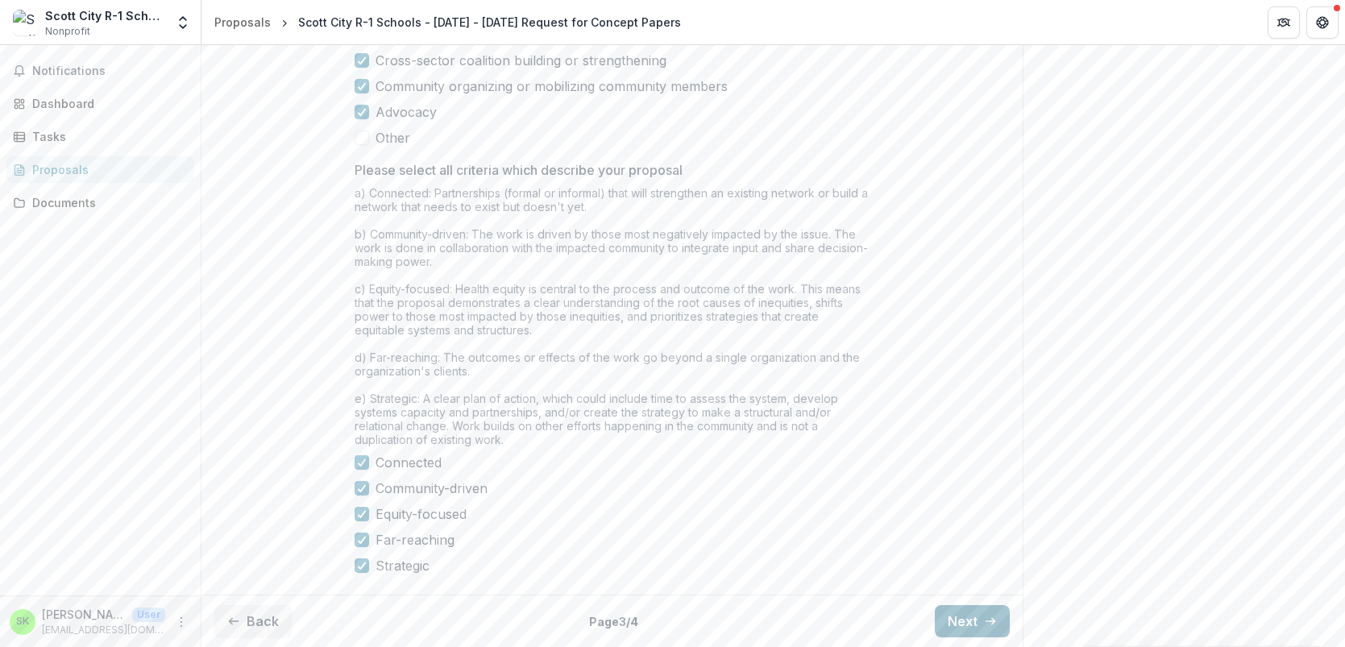
click at [943, 617] on button "Next" at bounding box center [972, 621] width 75 height 32
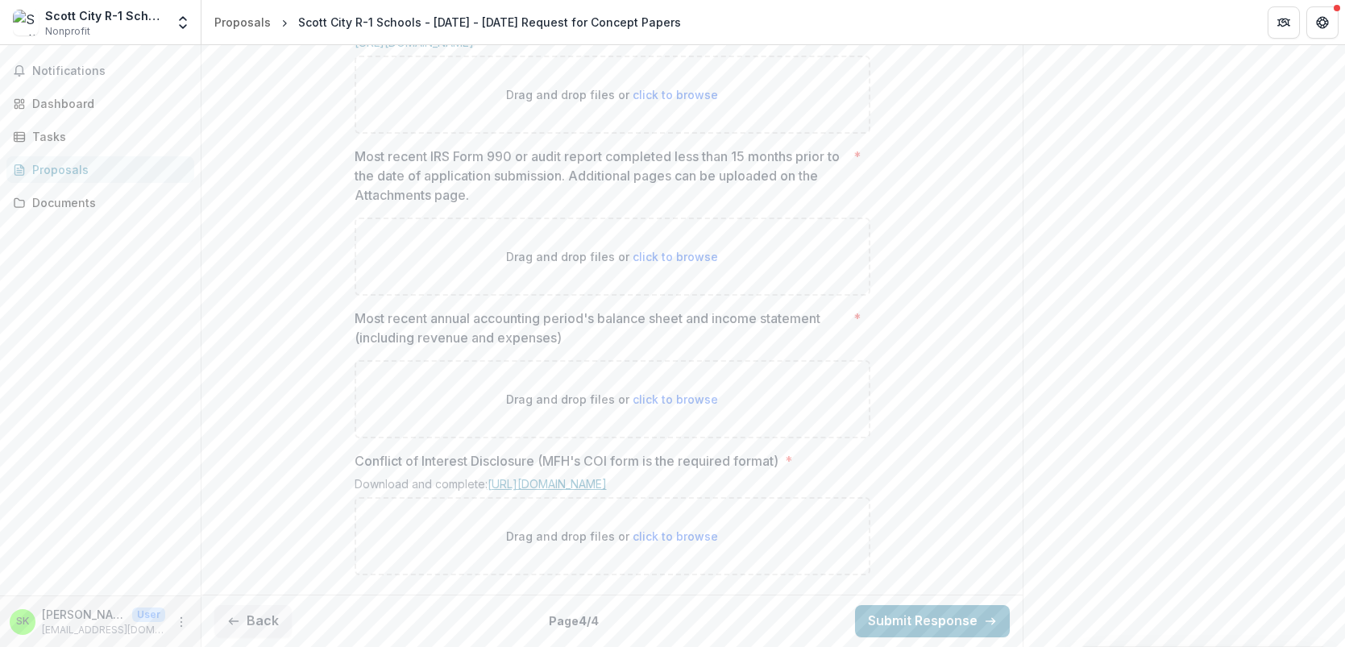
click at [542, 477] on link "[URL][DOMAIN_NAME]" at bounding box center [547, 484] width 119 height 14
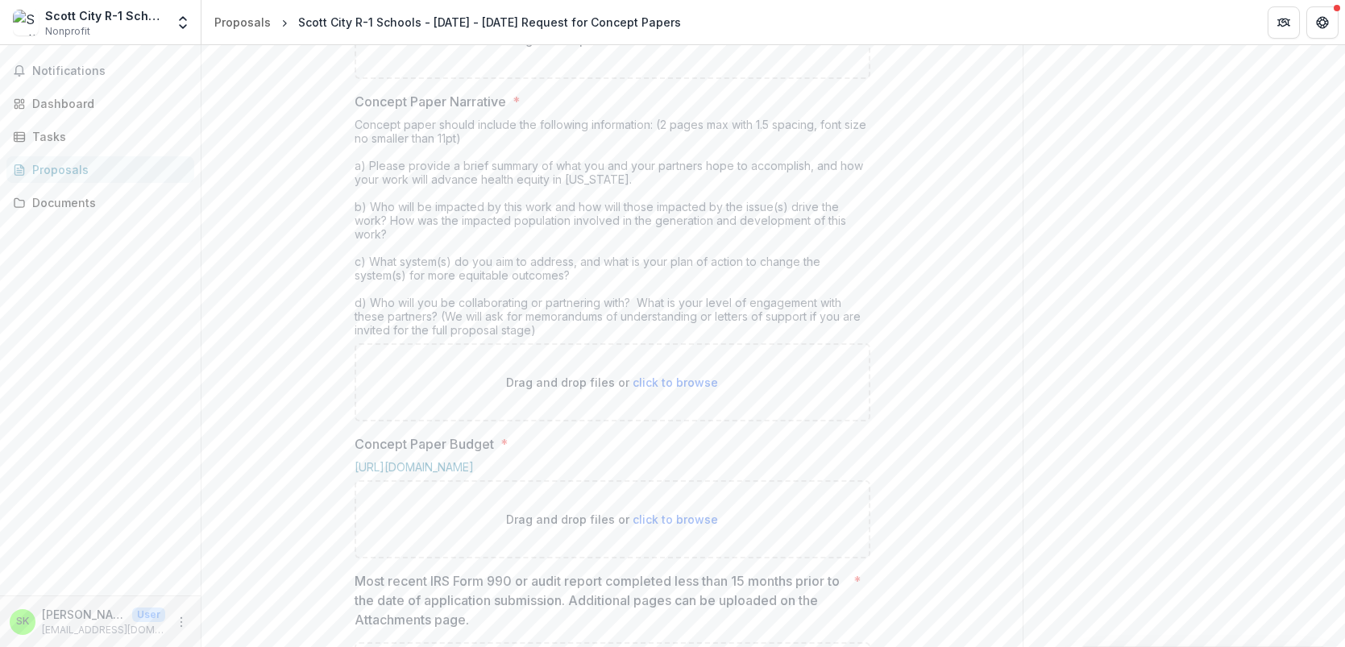
scroll to position [457, 0]
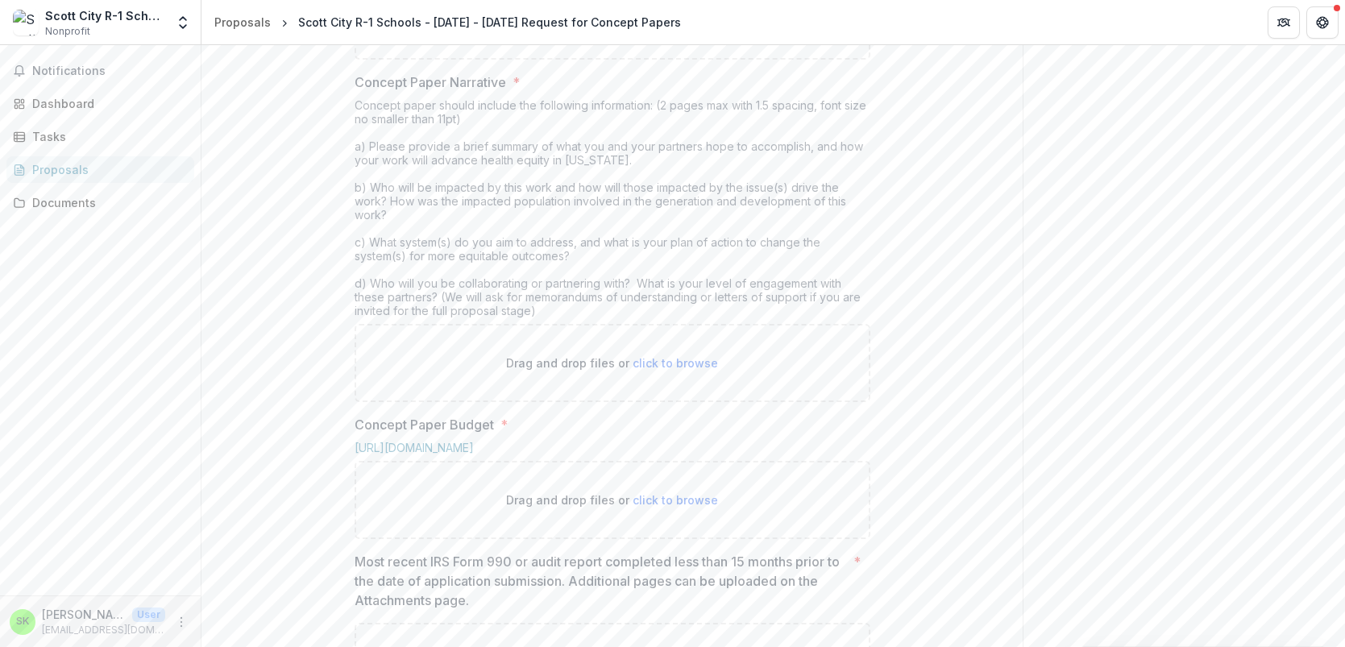
click at [669, 370] on span "click to browse" at bounding box center [675, 363] width 85 height 14
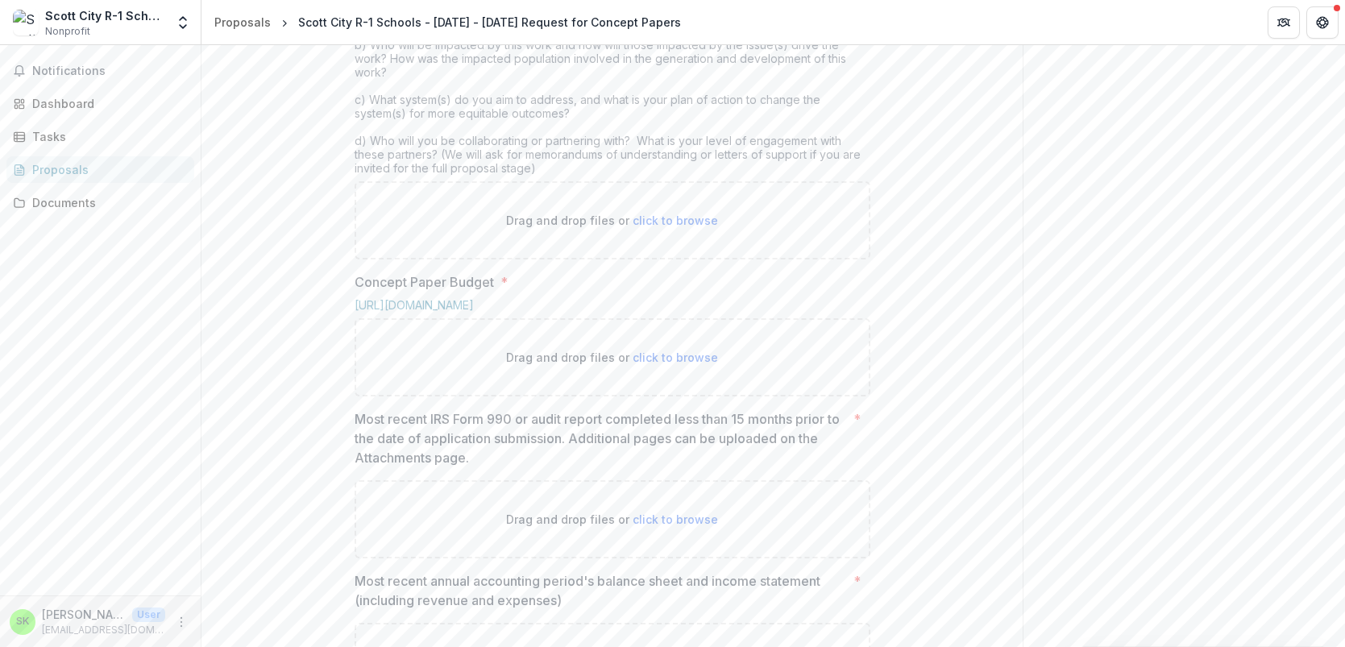
scroll to position [597, 0]
click at [669, 230] on span "click to browse" at bounding box center [675, 223] width 85 height 14
type input "**********"
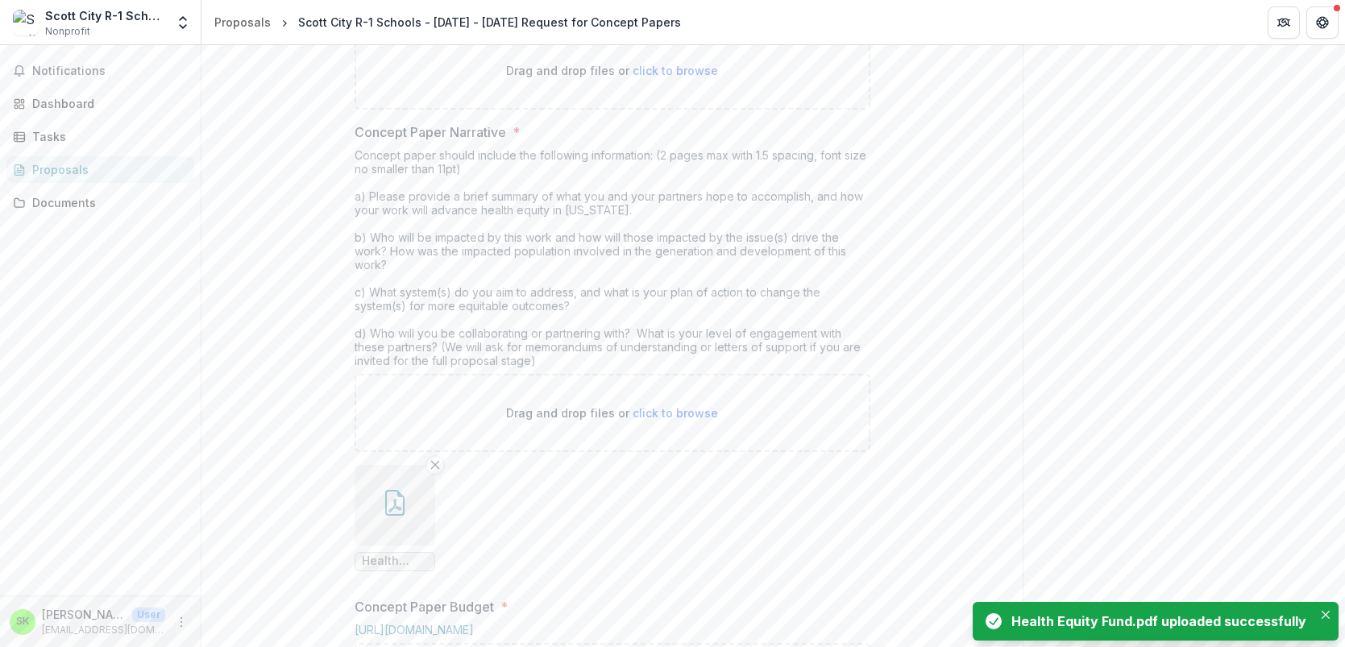
scroll to position [373, 0]
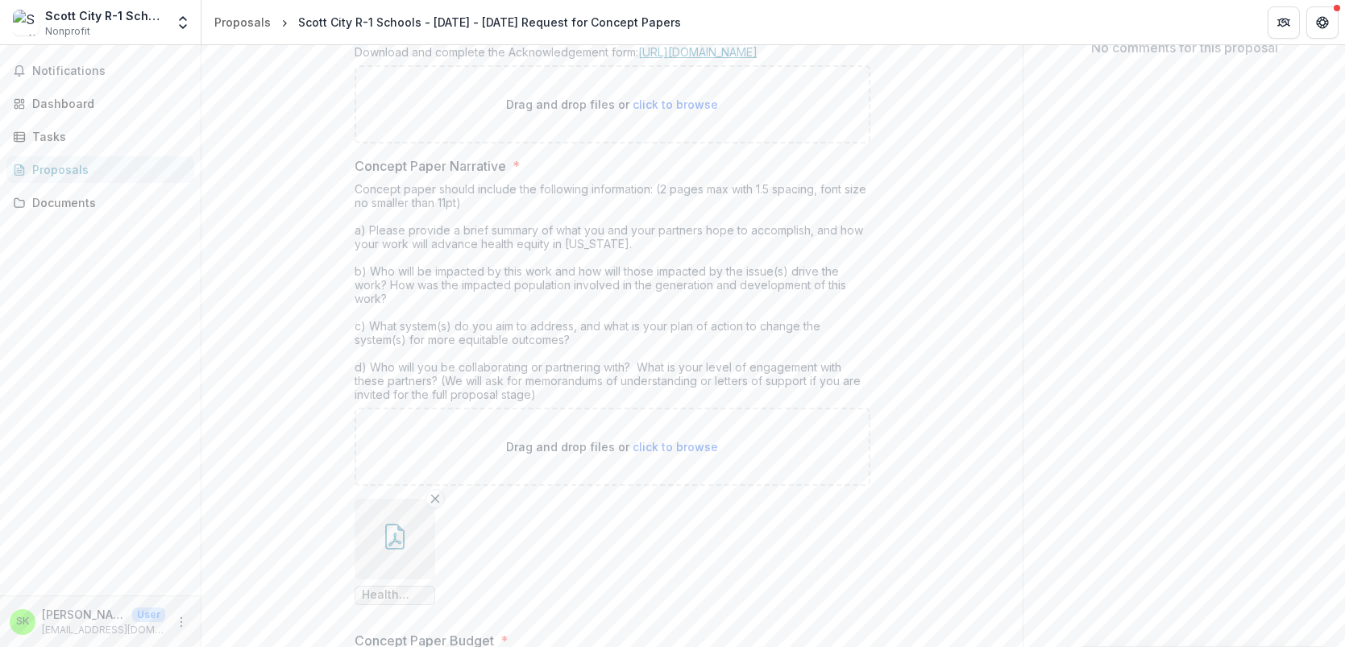
click at [646, 59] on link "[URL][DOMAIN_NAME]" at bounding box center [697, 52] width 119 height 14
click at [668, 111] on span "click to browse" at bounding box center [675, 105] width 85 height 14
type input "**********"
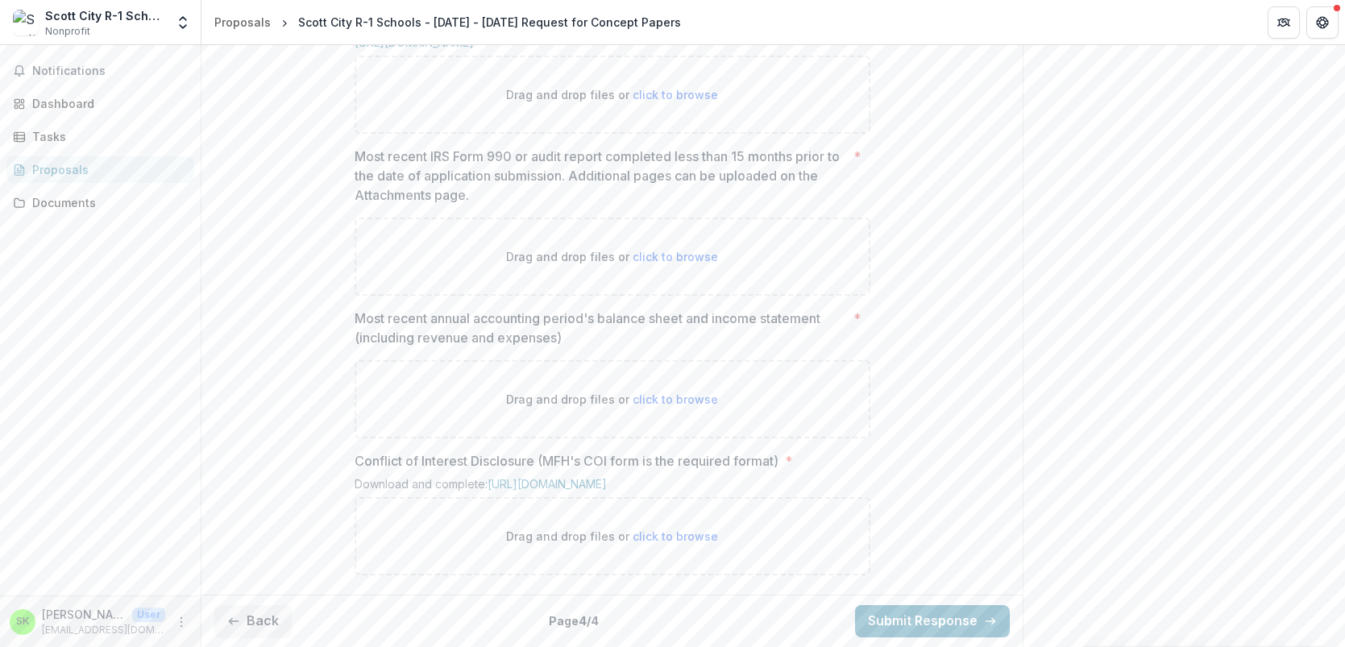
scroll to position [1278, 0]
click at [662, 538] on span "click to browse" at bounding box center [675, 536] width 85 height 14
click at [663, 250] on span "click to browse" at bounding box center [675, 257] width 85 height 14
type input "**********"
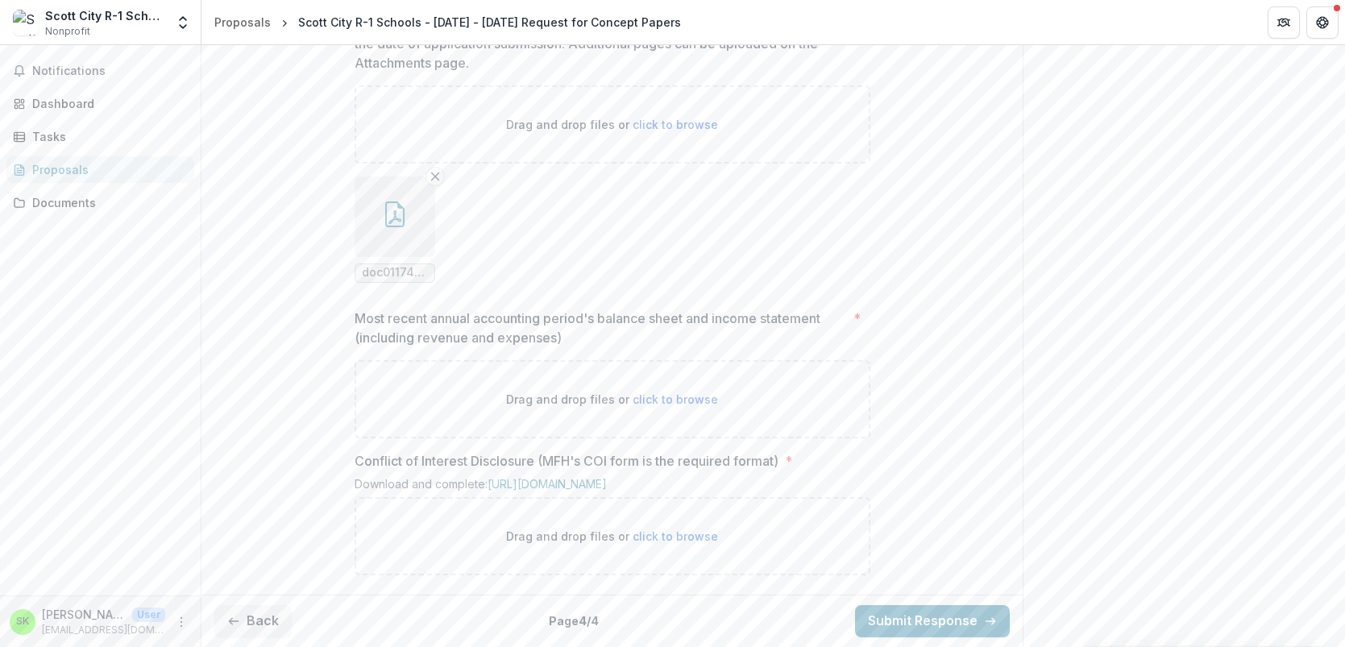
scroll to position [1410, 0]
click at [1319, 6] on button "Get Help" at bounding box center [1322, 22] width 32 height 32
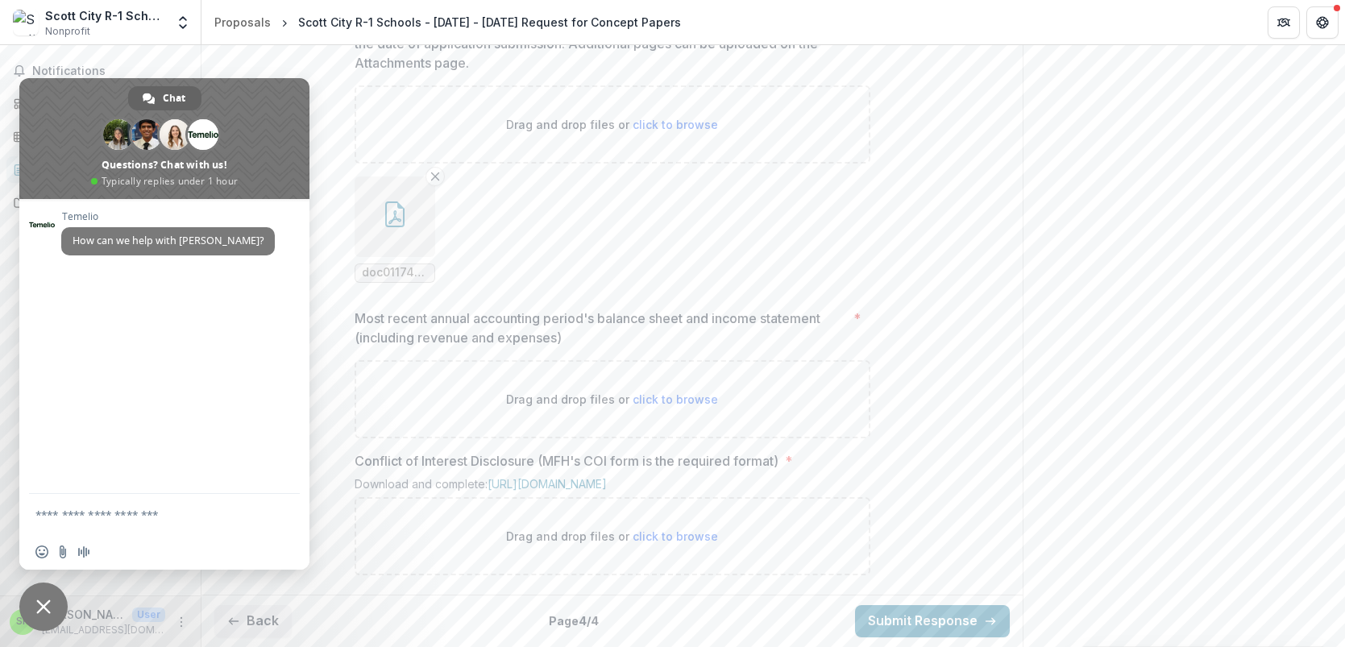
click at [41, 600] on span "Close chat" at bounding box center [43, 607] width 15 height 15
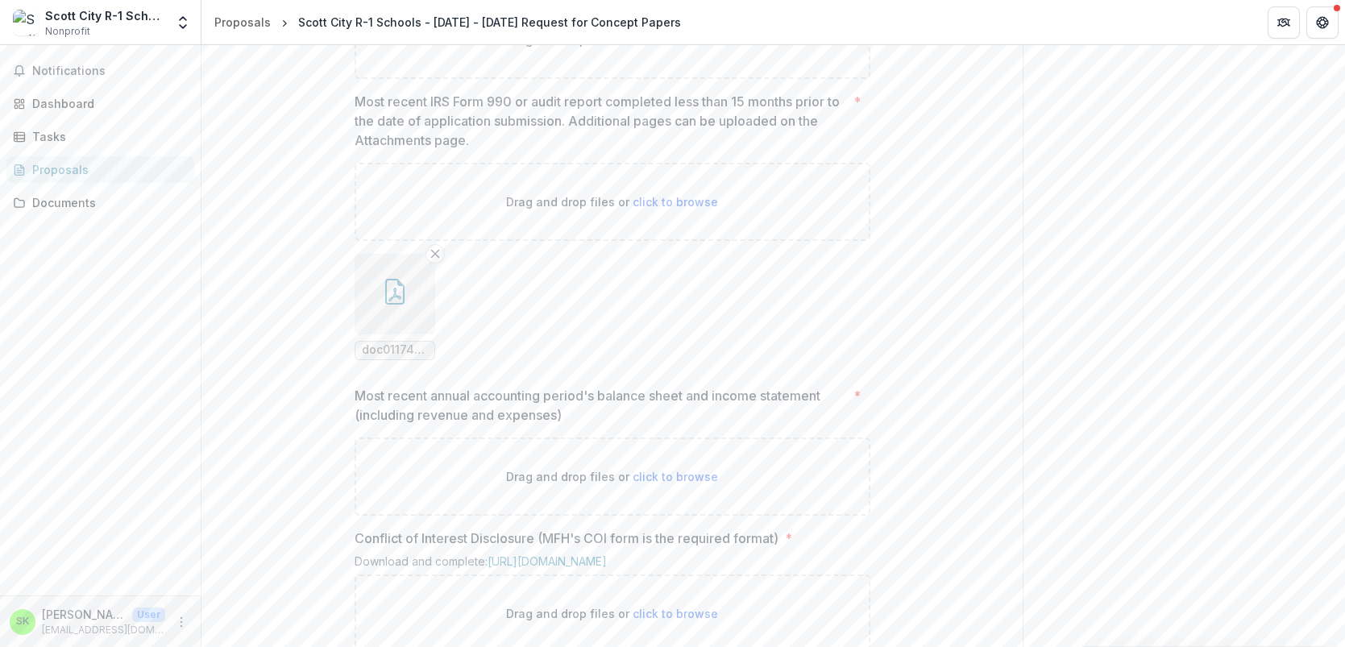
scroll to position [1153, 0]
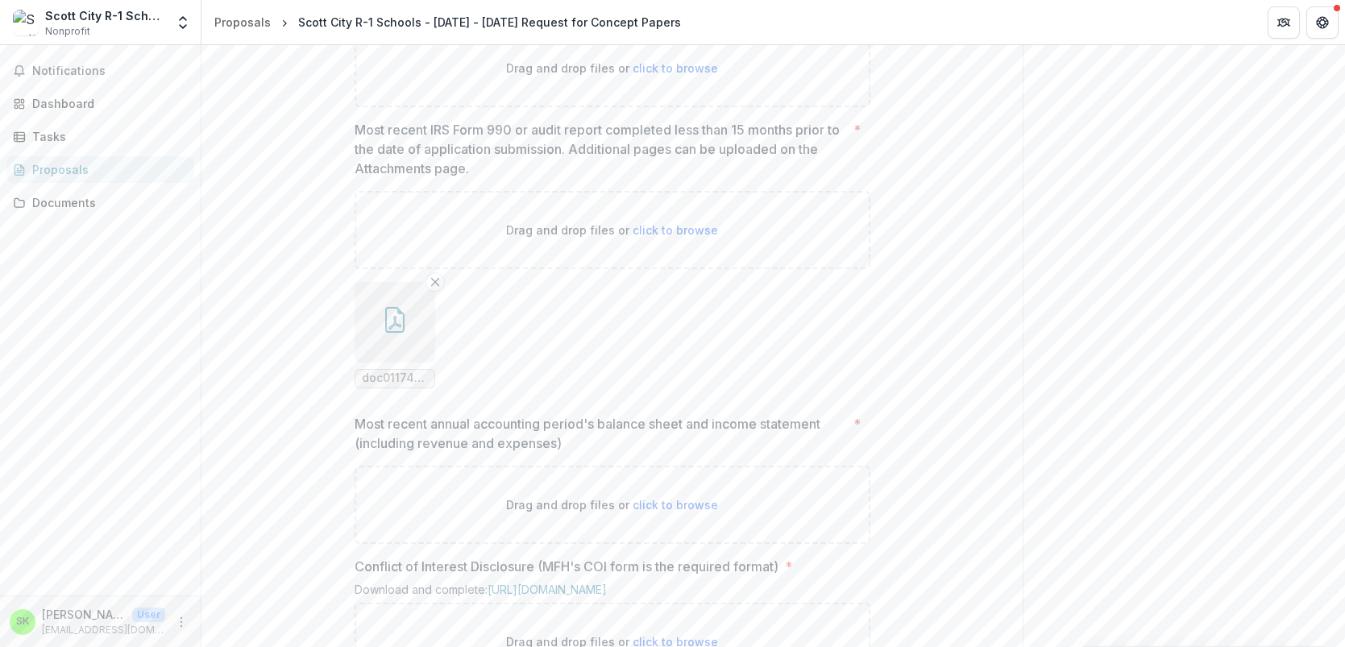
click at [474, 23] on link "[URL][DOMAIN_NAME]" at bounding box center [414, 16] width 119 height 14
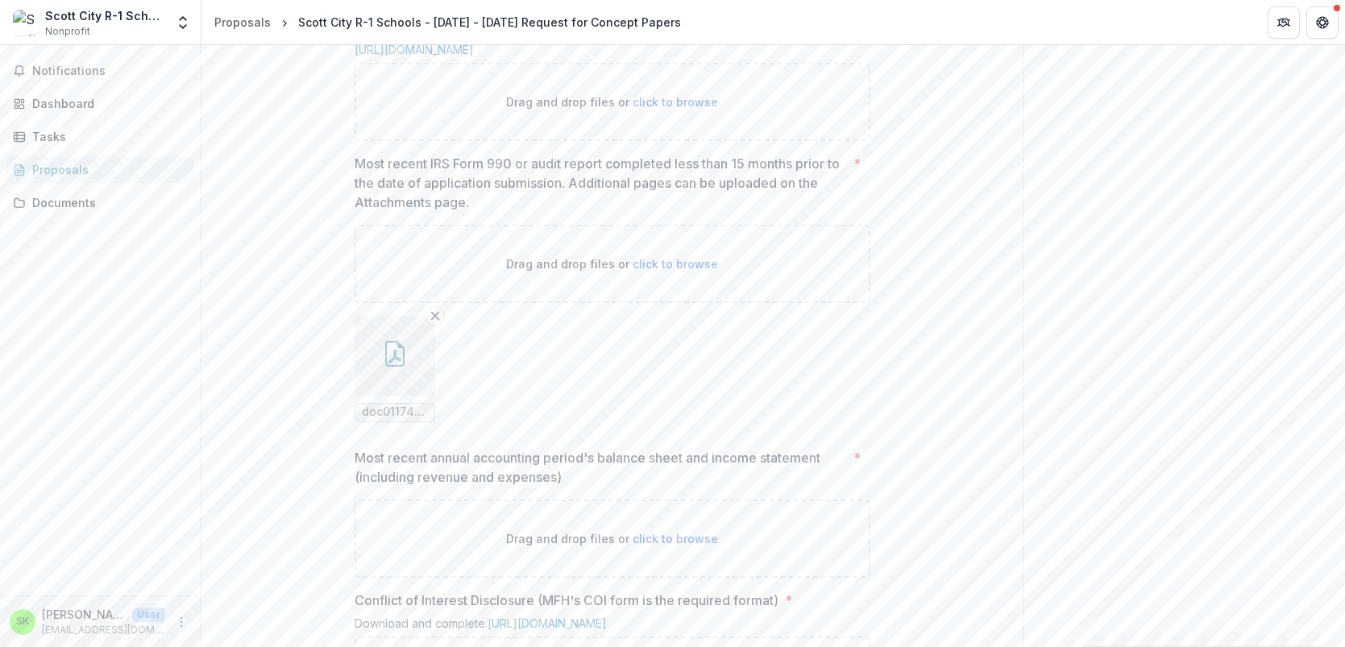
scroll to position [1102, 0]
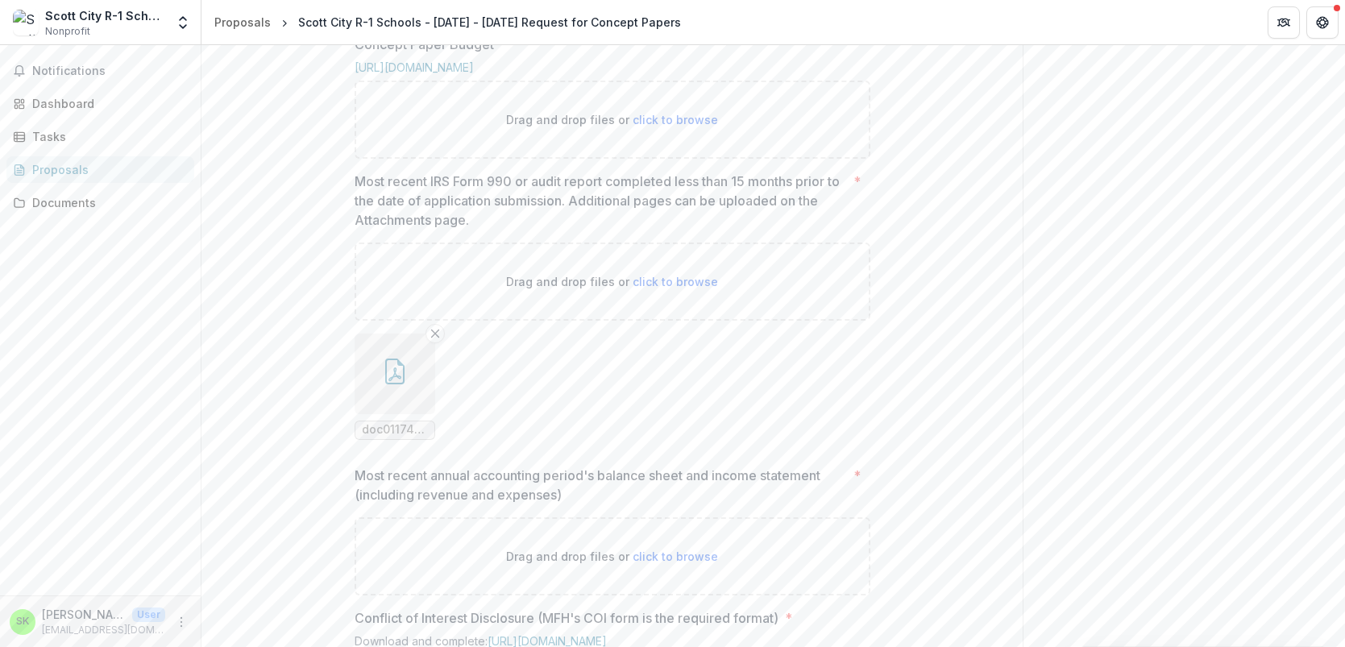
click at [675, 127] on span "click to browse" at bounding box center [675, 120] width 85 height 14
type input "**********"
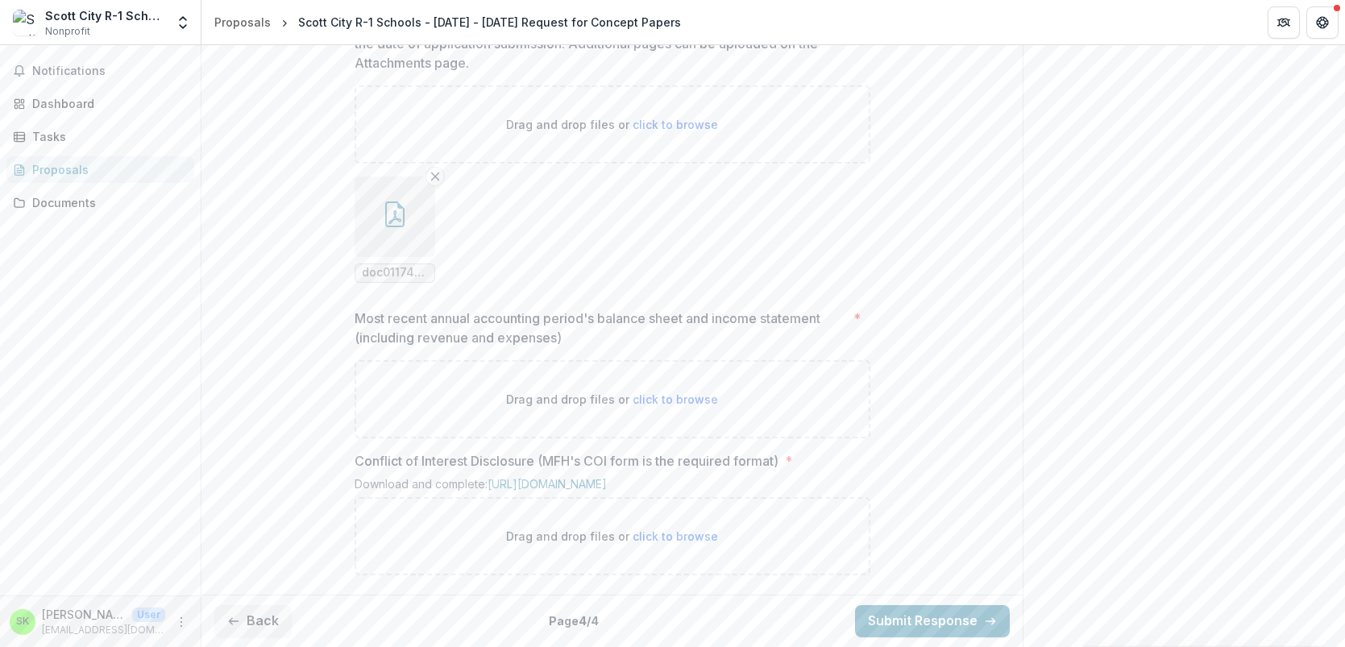
scroll to position [1542, 0]
click at [607, 477] on link "[URL][DOMAIN_NAME]" at bounding box center [547, 484] width 119 height 14
click at [668, 538] on span "click to browse" at bounding box center [675, 536] width 85 height 14
type input "**********"
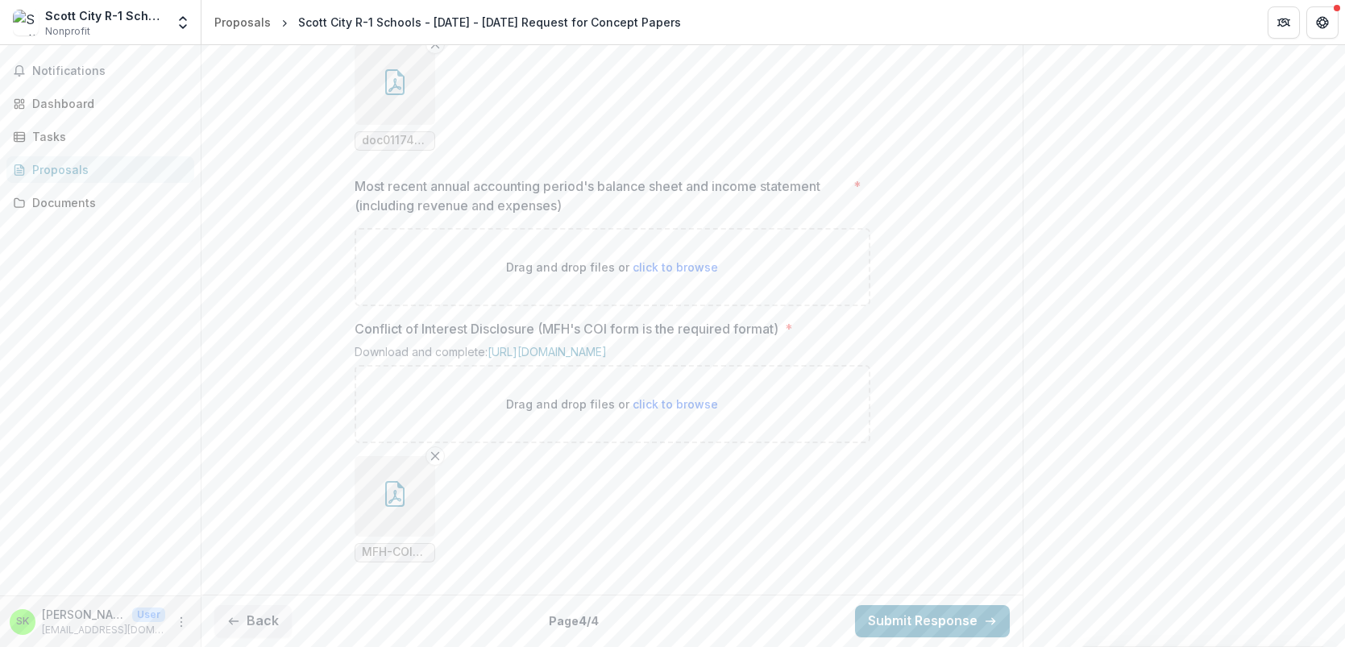
click at [656, 274] on span "click to browse" at bounding box center [675, 267] width 85 height 14
type input "**********"
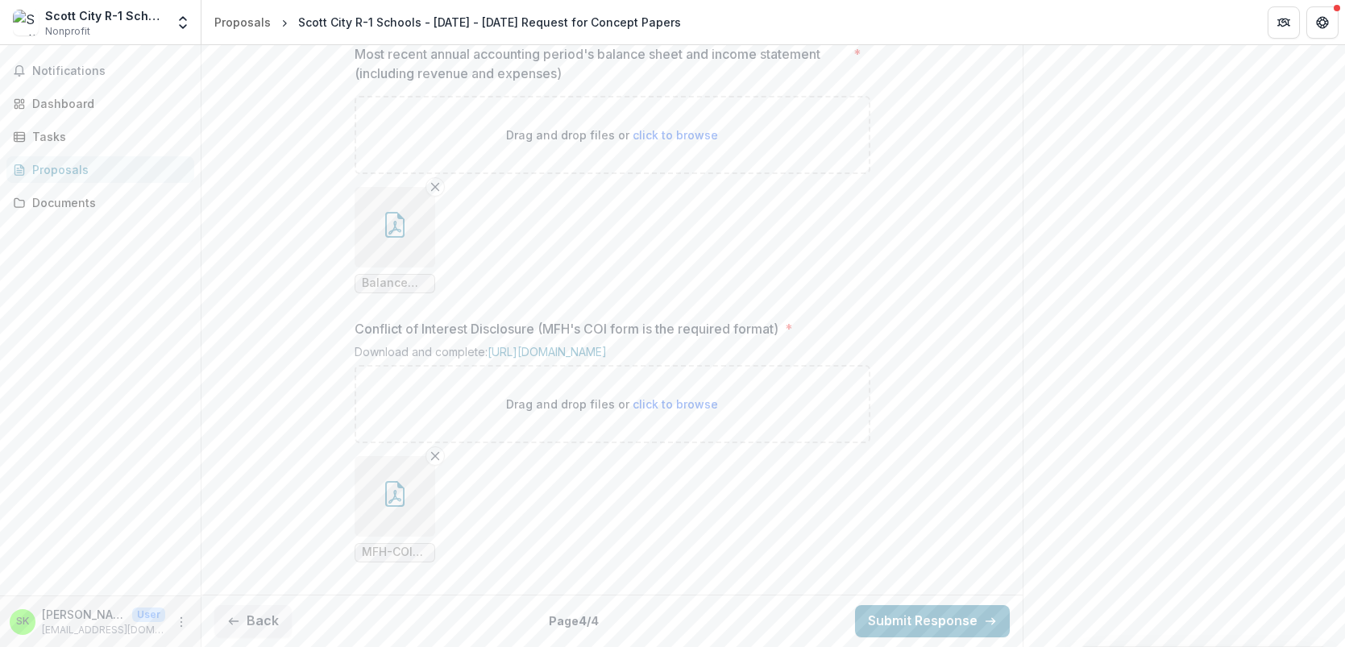
scroll to position [1807, 0]
click at [950, 622] on button "Submit Response" at bounding box center [932, 621] width 155 height 32
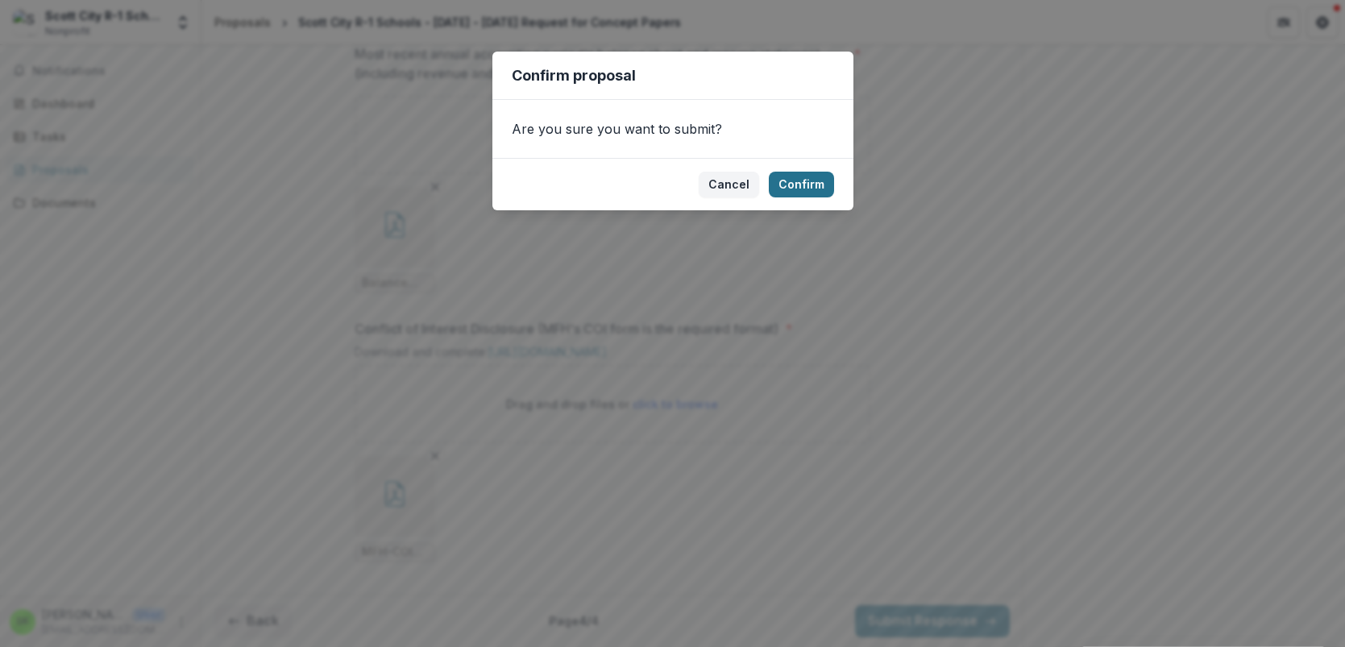
click at [804, 181] on button "Confirm" at bounding box center [801, 185] width 65 height 26
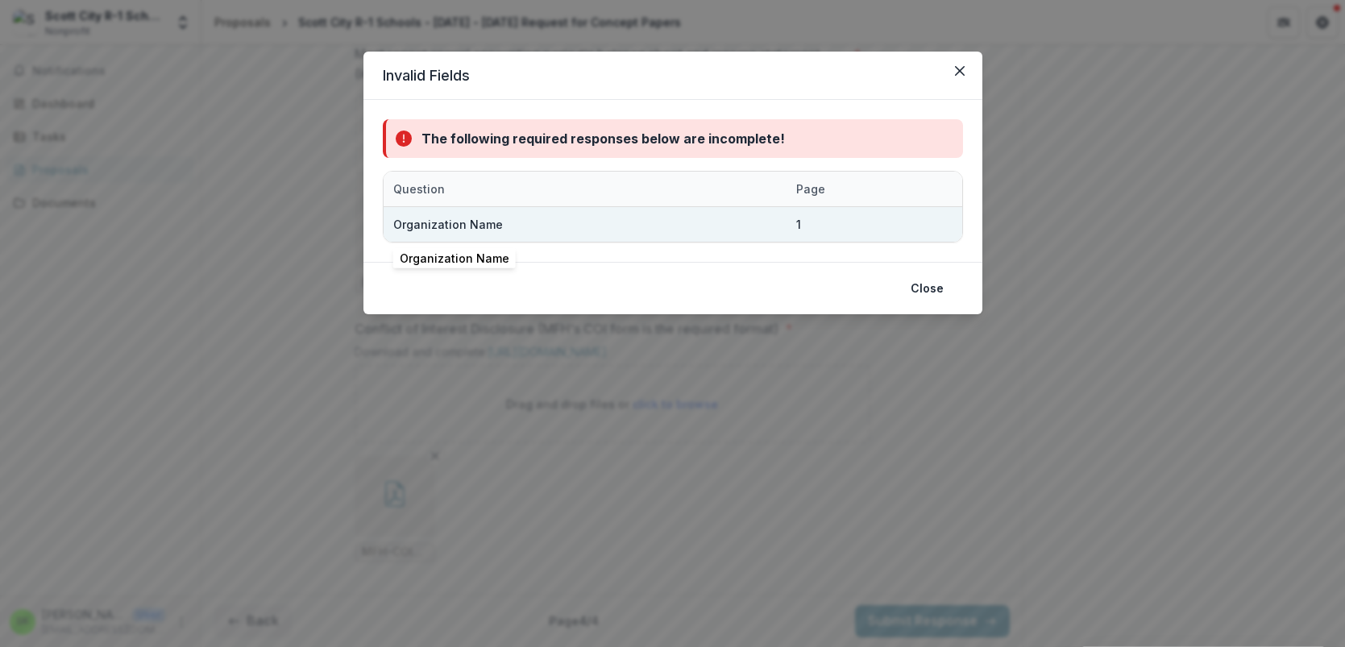
click at [486, 223] on div "Organization Name" at bounding box center [448, 224] width 110 height 17
click at [525, 222] on div "Organization Name" at bounding box center [585, 224] width 384 height 35
click at [525, 221] on div "Organization Name" at bounding box center [585, 224] width 384 height 35
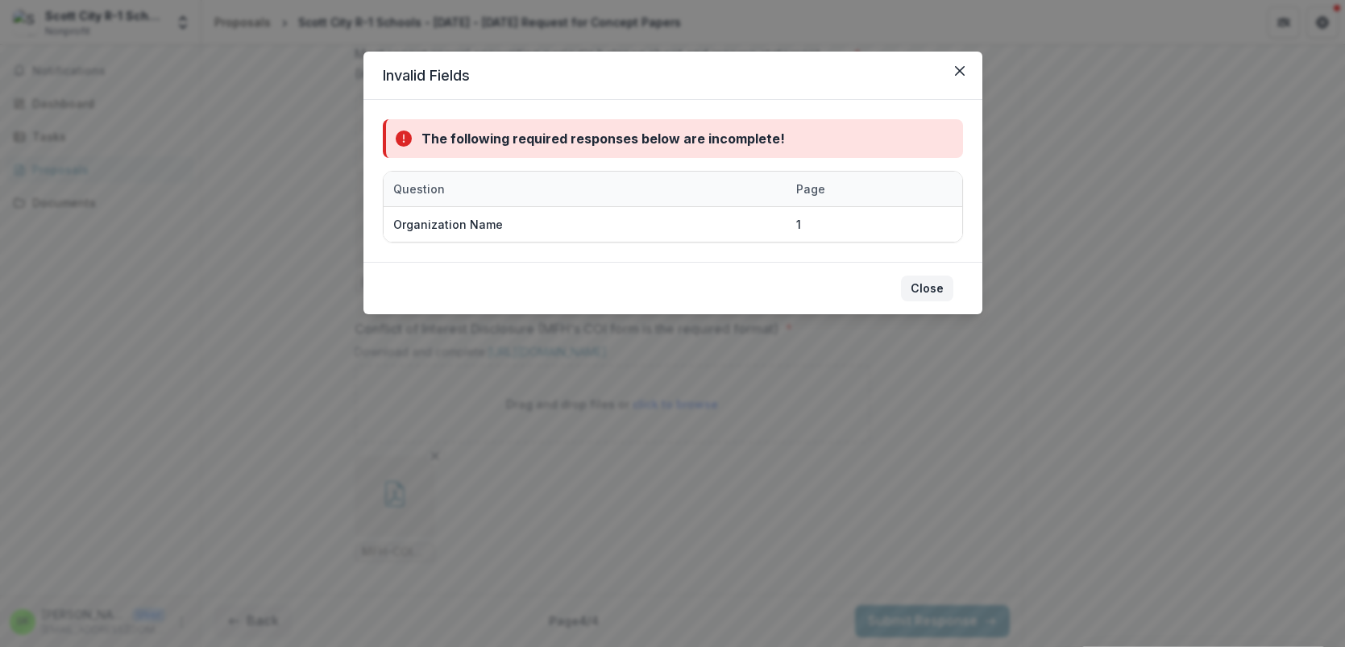
click at [936, 282] on button "Close" at bounding box center [927, 289] width 52 height 26
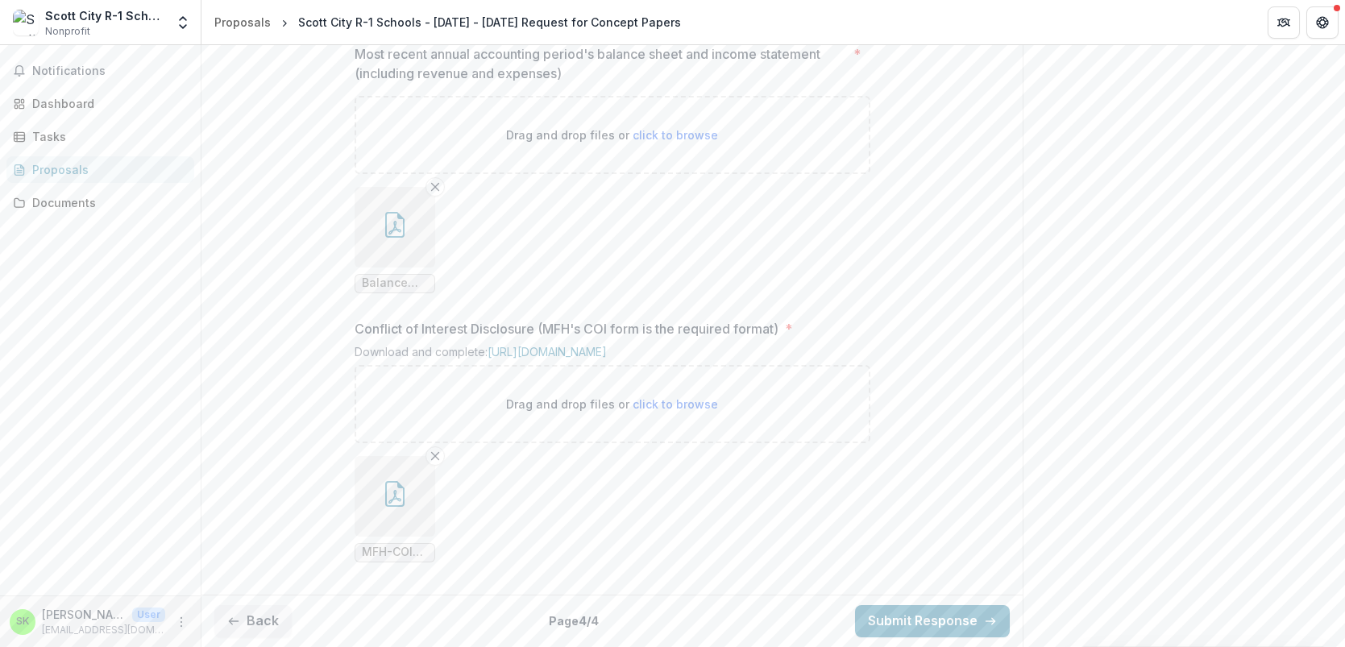
click at [60, 174] on div "Proposals" at bounding box center [106, 169] width 149 height 17
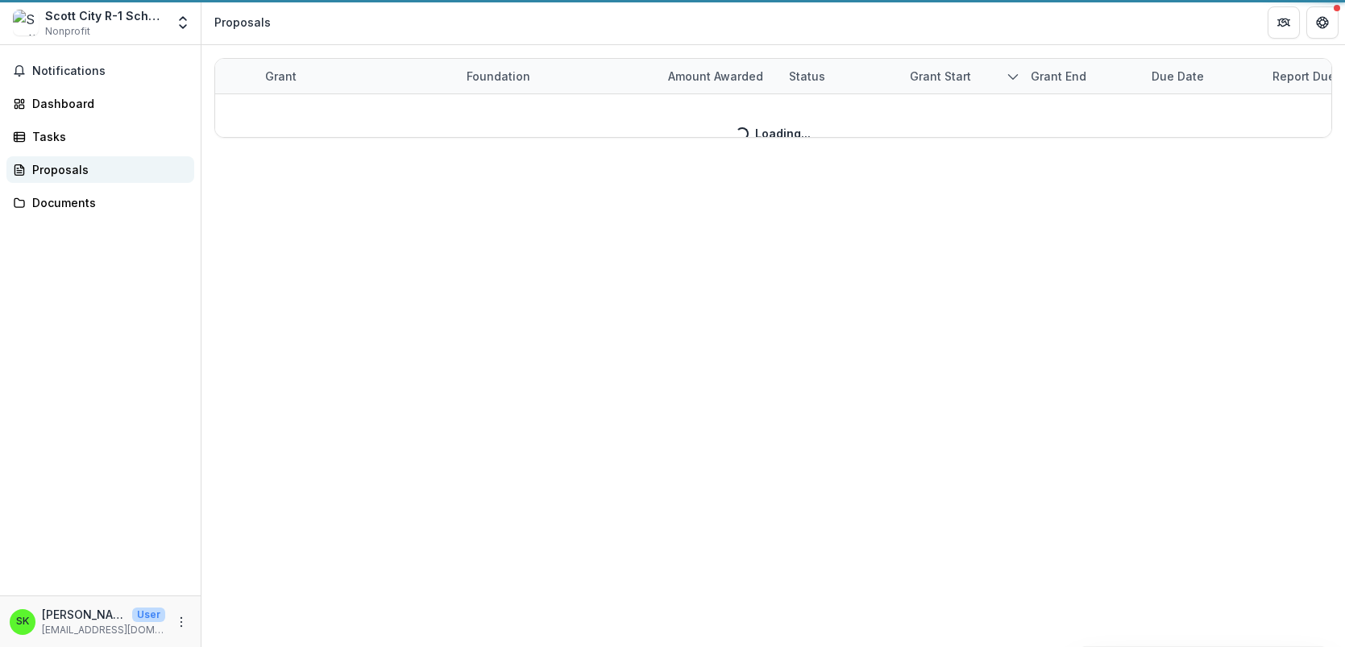
click at [60, 174] on div "Proposals" at bounding box center [106, 169] width 149 height 17
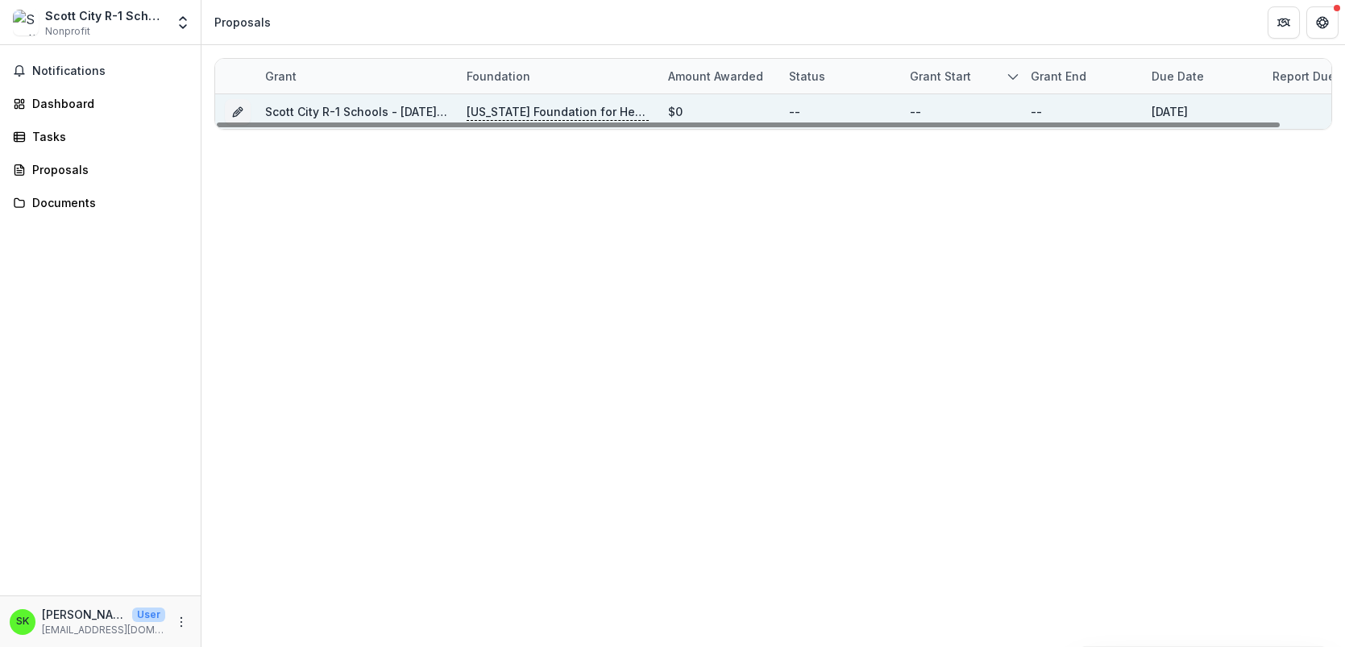
click at [347, 110] on link "Scott City R-1 Schools - [DATE] - [DATE] Request for Concept Papers" at bounding box center [456, 112] width 383 height 14
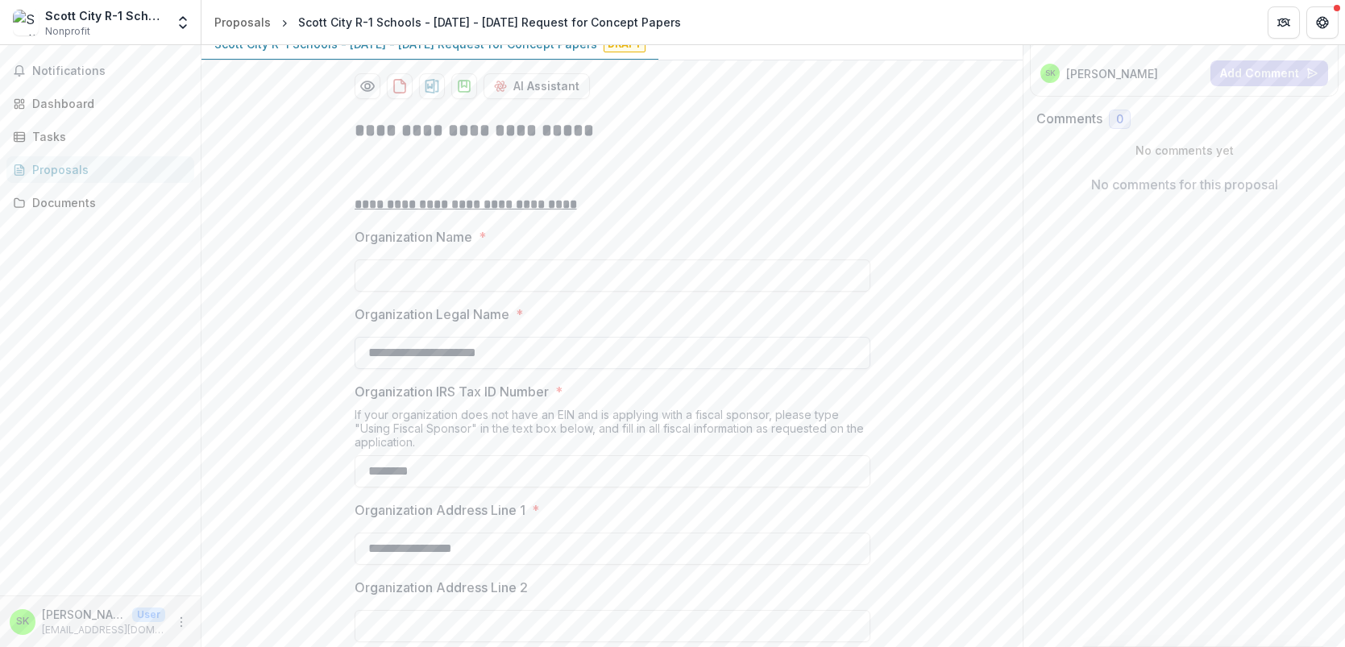
scroll to position [283, 0]
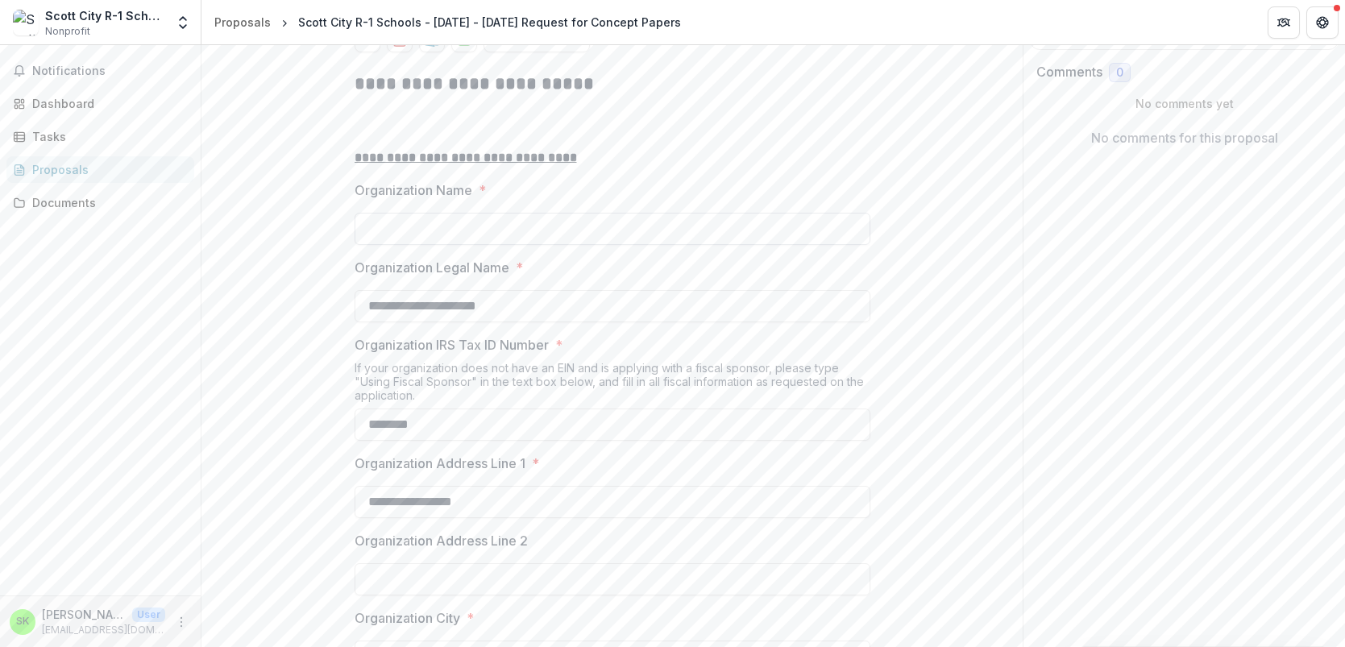
click at [426, 245] on input "Organization Name *" at bounding box center [613, 229] width 516 height 32
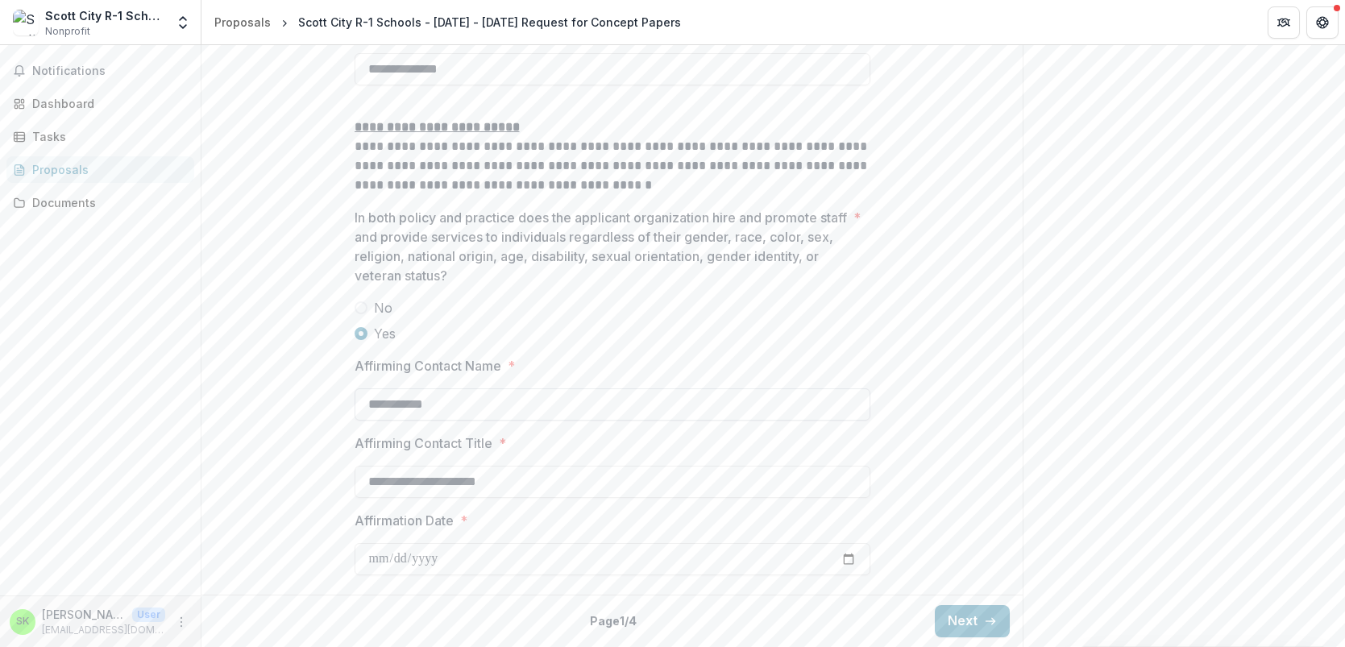
scroll to position [2497, 0]
type input "**********"
click at [965, 623] on button "Next" at bounding box center [972, 621] width 75 height 32
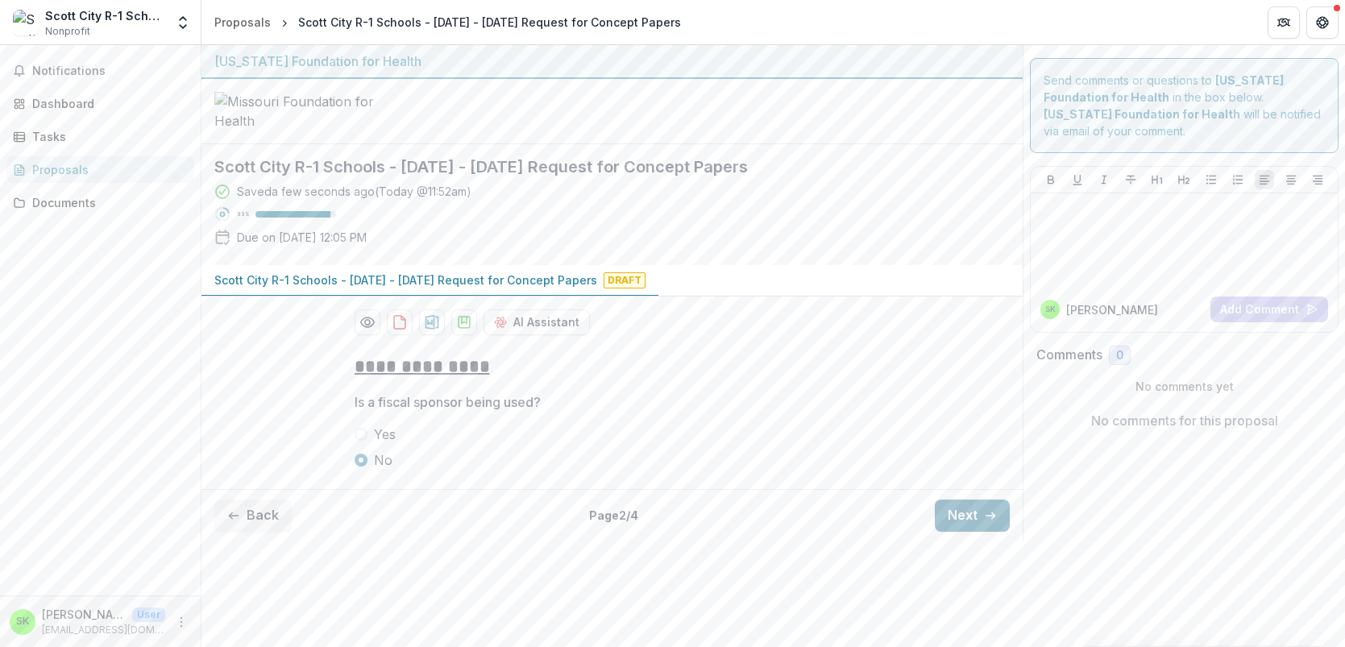
scroll to position [15, 0]
click at [978, 532] on button "Next" at bounding box center [972, 516] width 75 height 32
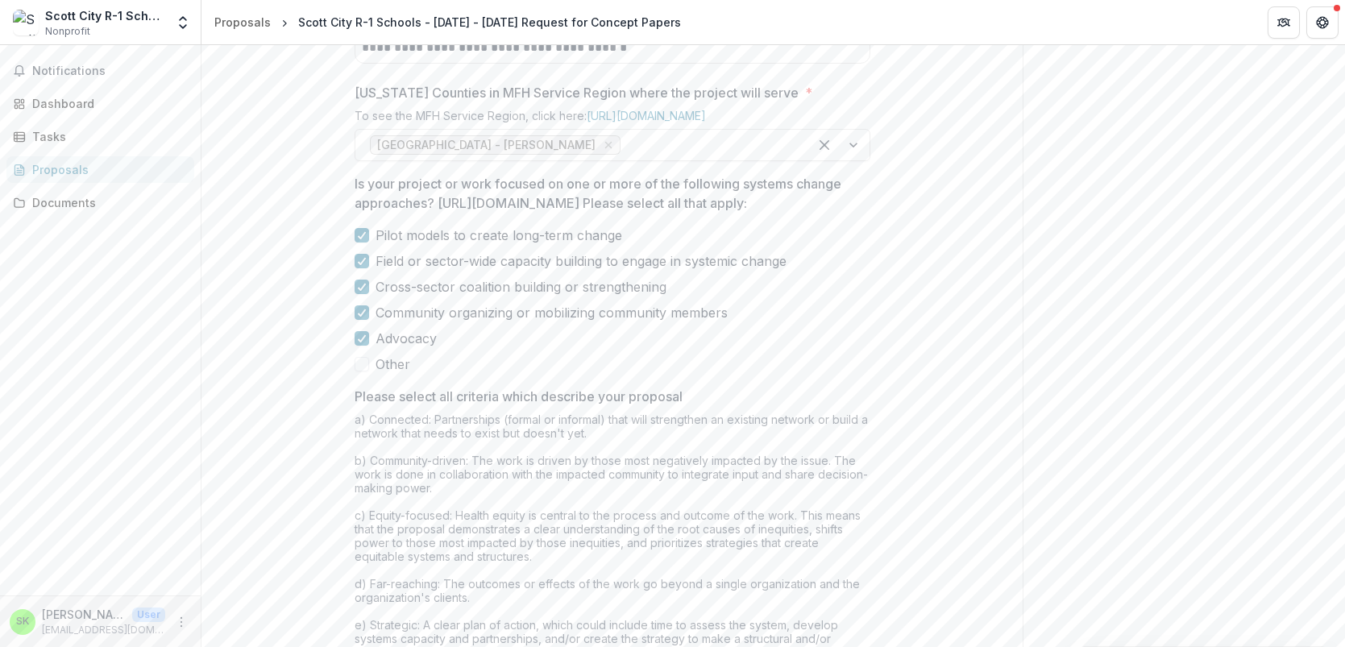
scroll to position [1930, 0]
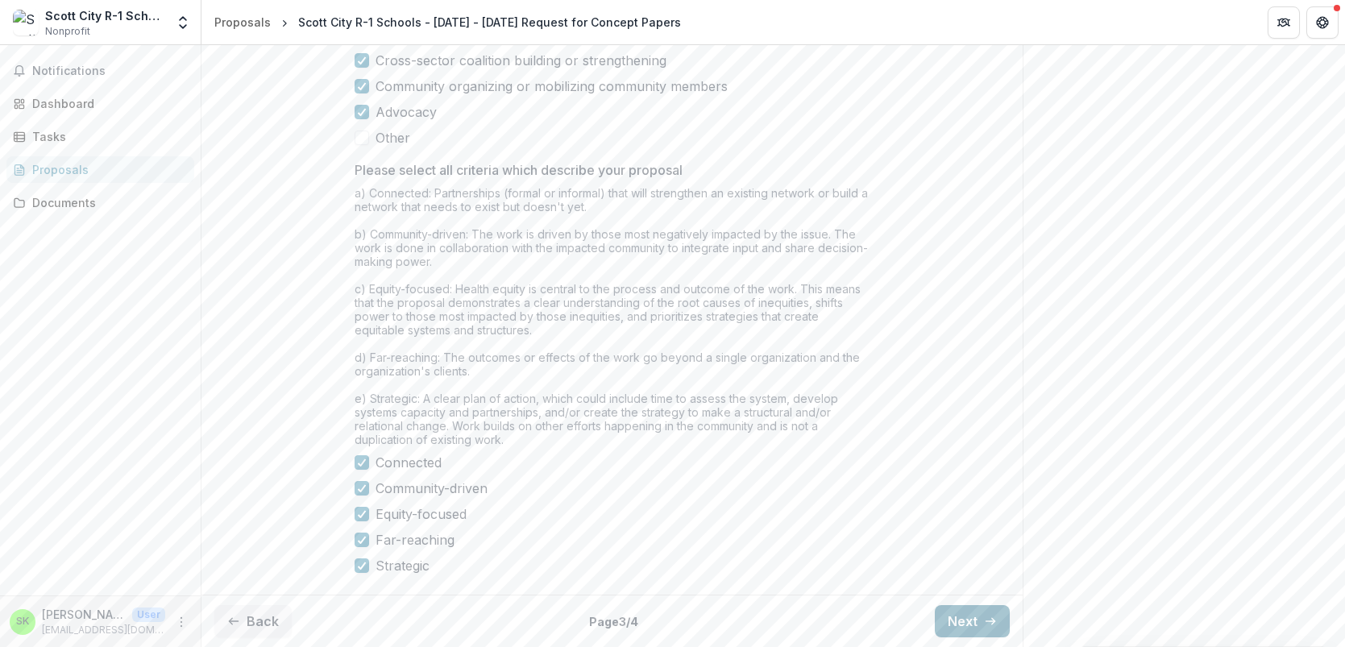
click at [978, 617] on button "Next" at bounding box center [972, 621] width 75 height 32
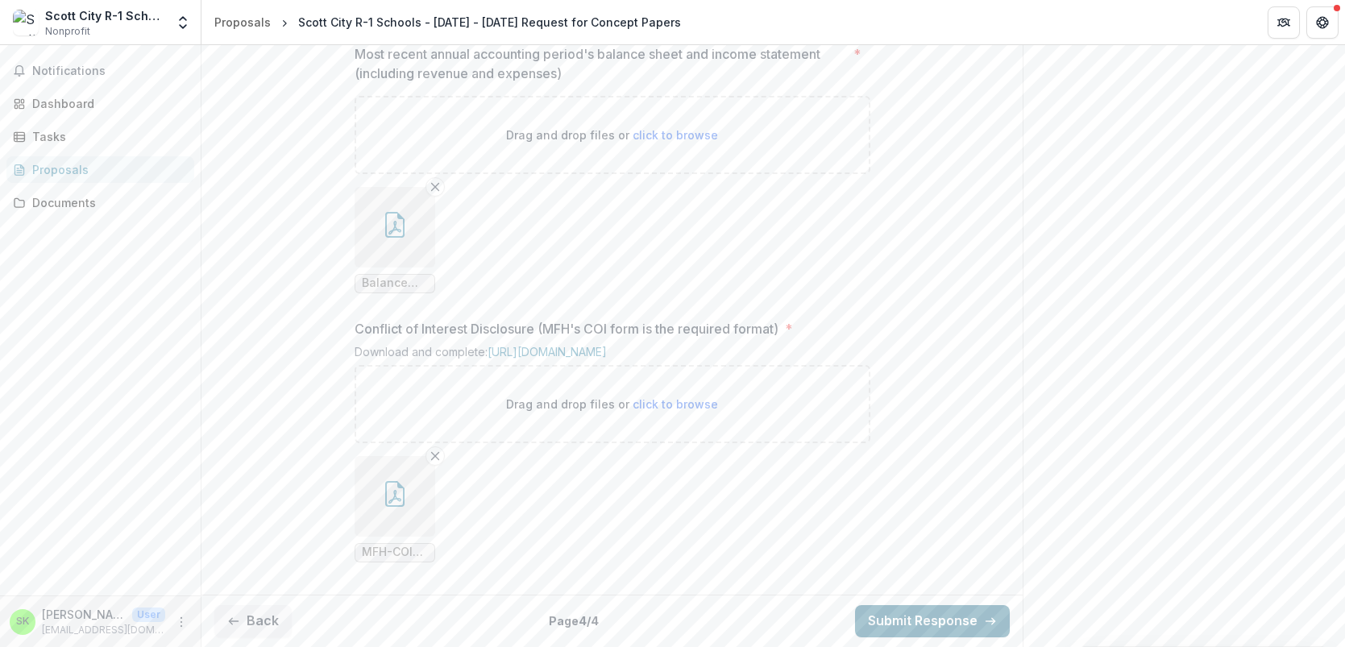
click at [974, 613] on button "Submit Response" at bounding box center [932, 621] width 155 height 32
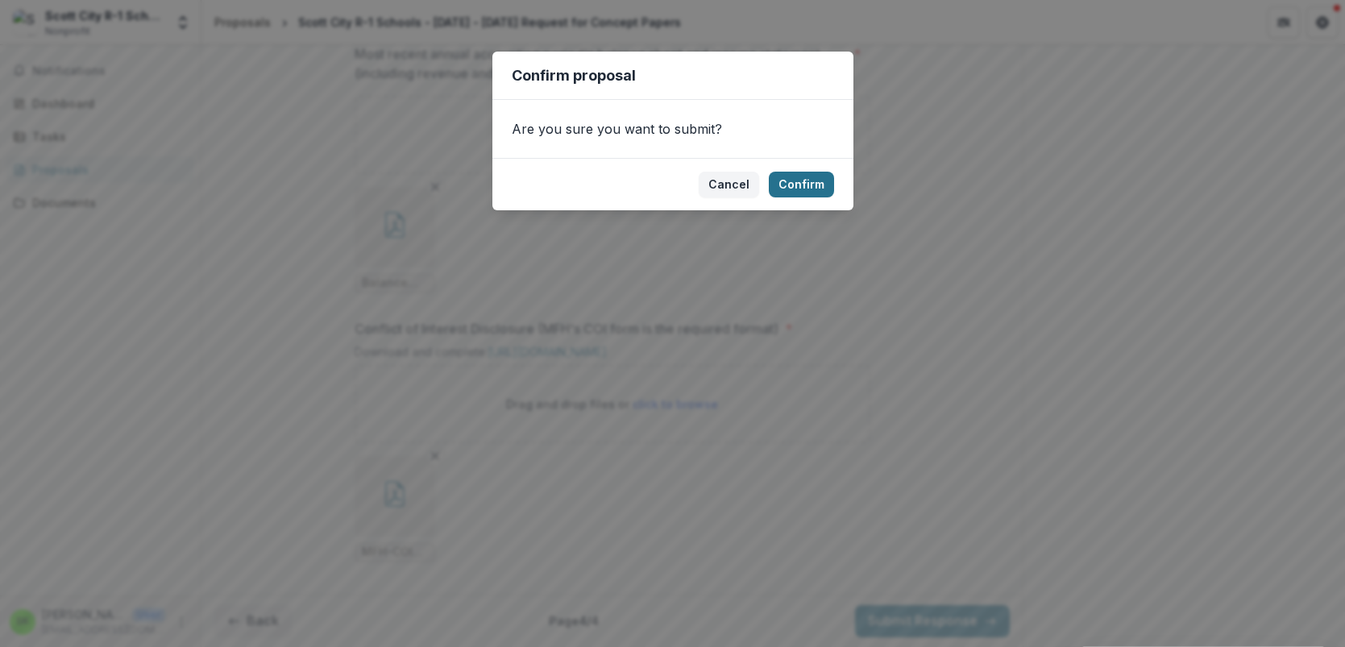
click at [798, 181] on button "Confirm" at bounding box center [801, 185] width 65 height 26
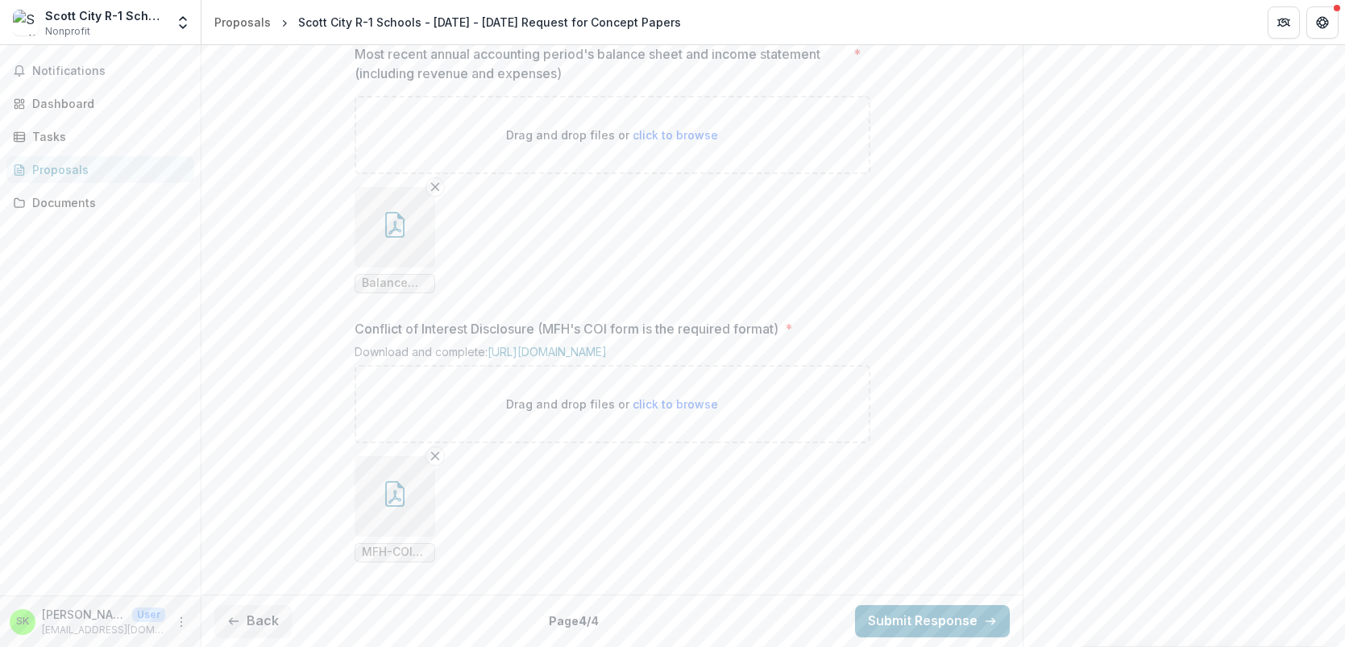
scroll to position [1858, 0]
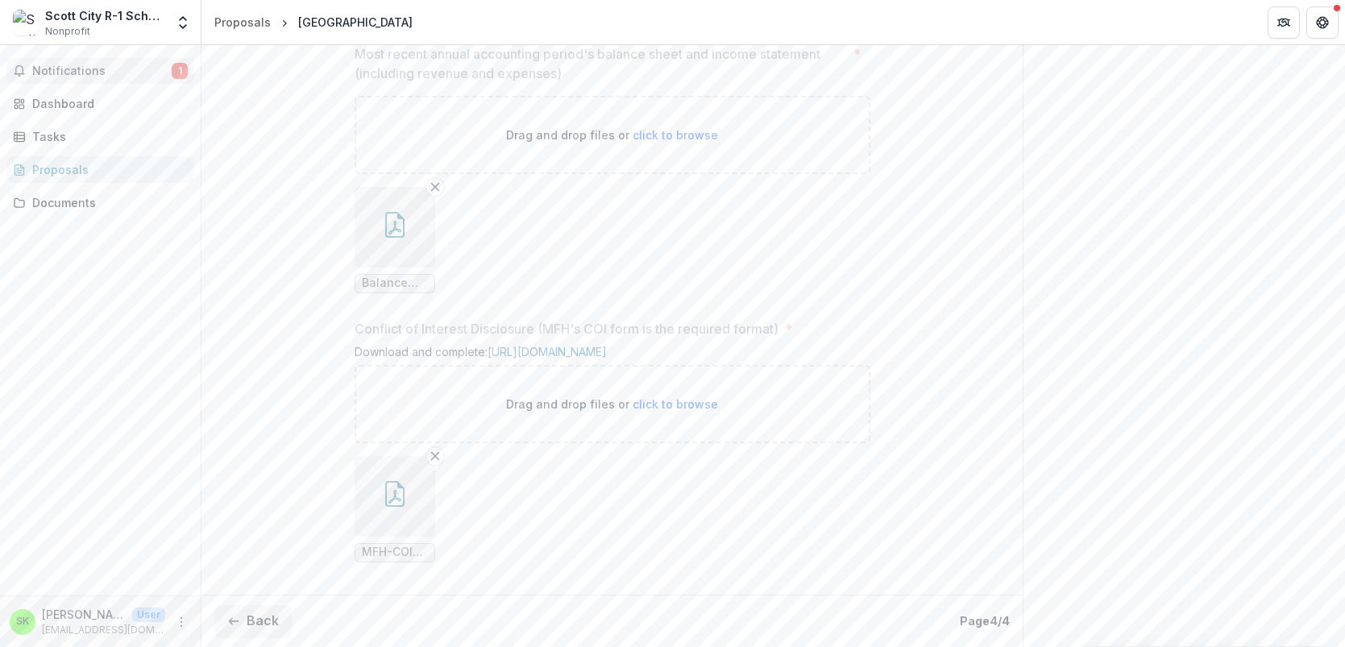
click at [93, 68] on span "Notifications" at bounding box center [101, 71] width 139 height 14
click at [88, 64] on span "Notifications" at bounding box center [101, 71] width 139 height 14
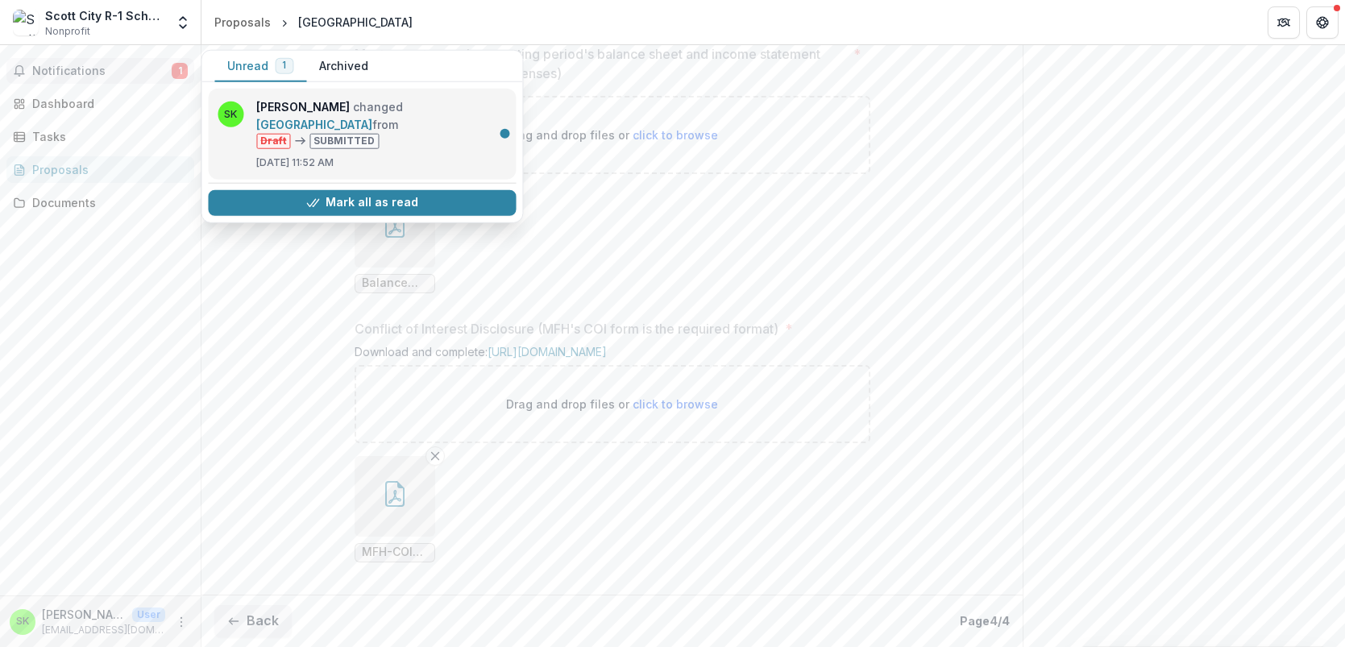
click at [372, 118] on link "[GEOGRAPHIC_DATA]" at bounding box center [314, 125] width 116 height 14
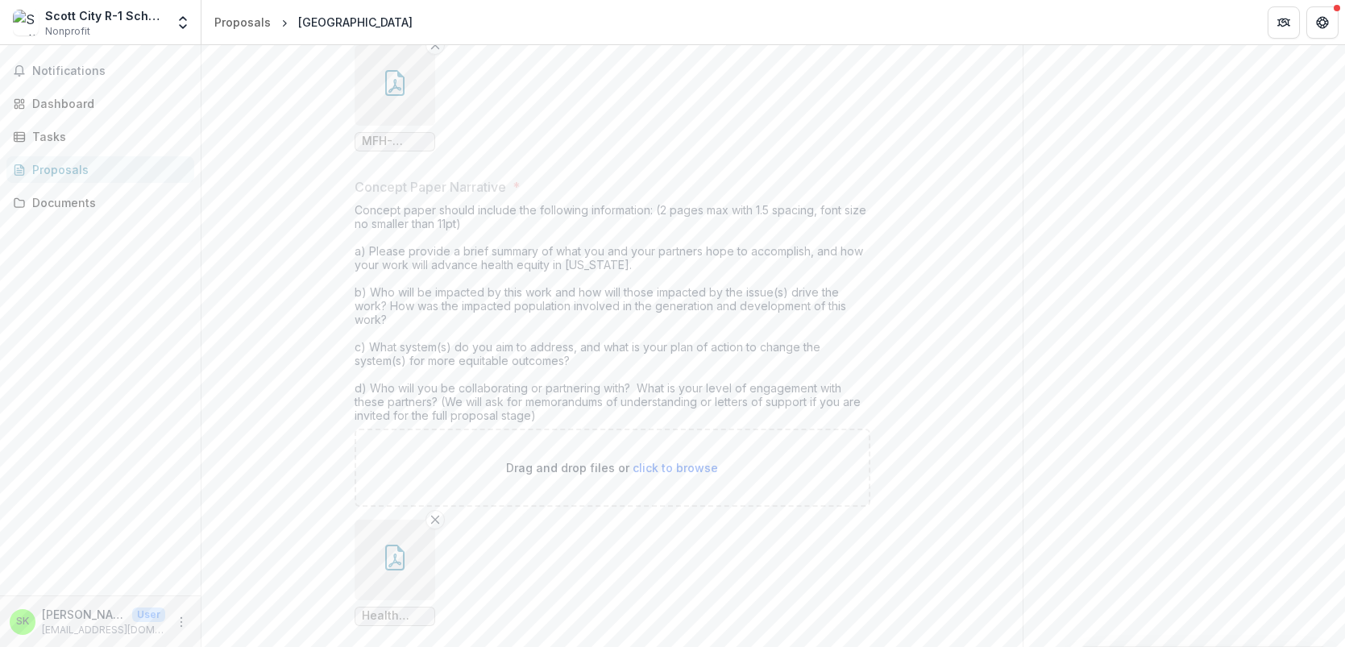
scroll to position [0, 0]
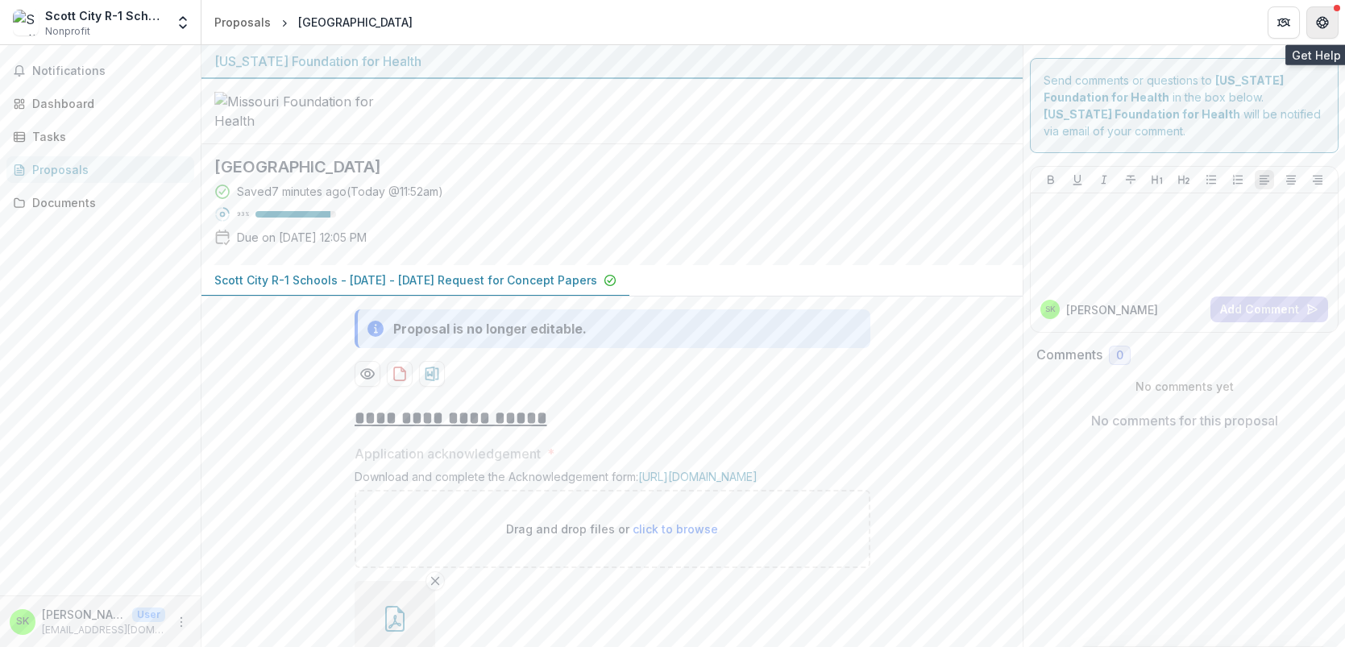
click at [1321, 19] on icon "Get Help" at bounding box center [1323, 18] width 4 height 3
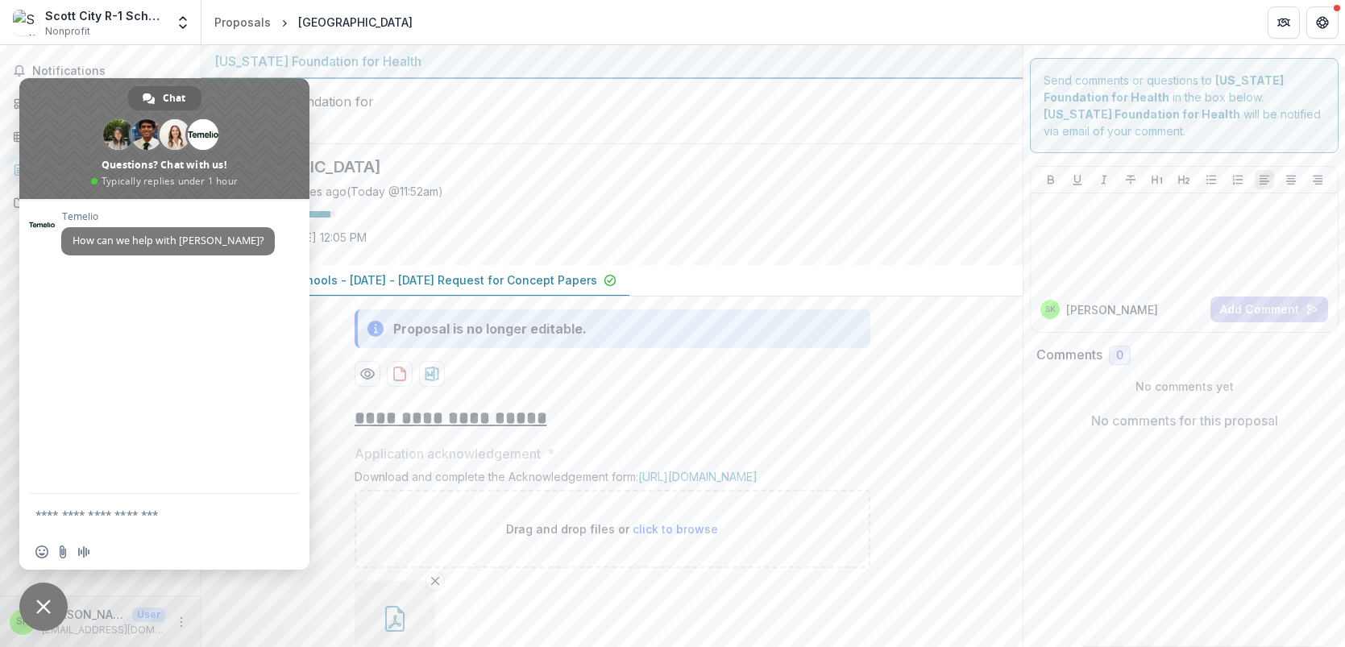
click at [619, 144] on div at bounding box center [611, 111] width 821 height 65
click at [627, 144] on div at bounding box center [611, 111] width 821 height 65
click at [48, 603] on span "Close chat" at bounding box center [43, 607] width 15 height 15
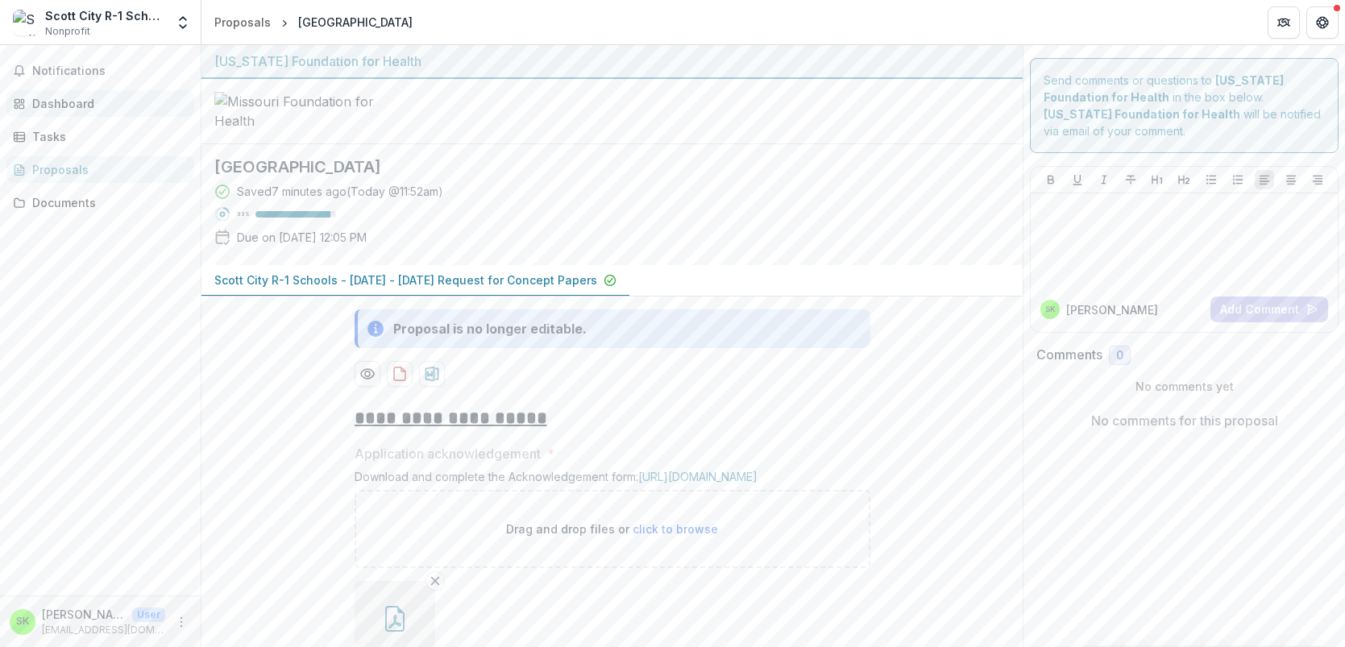
click at [79, 101] on div "Dashboard" at bounding box center [106, 103] width 149 height 17
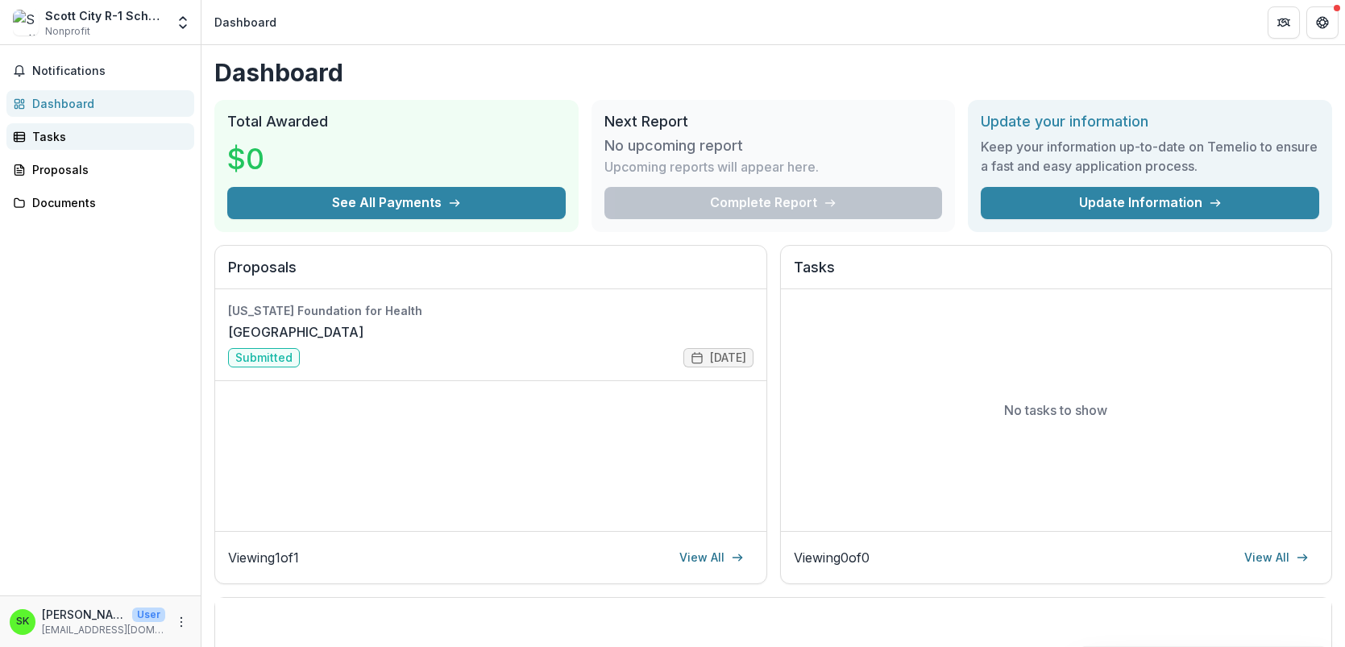
click at [53, 133] on div "Tasks" at bounding box center [106, 136] width 149 height 17
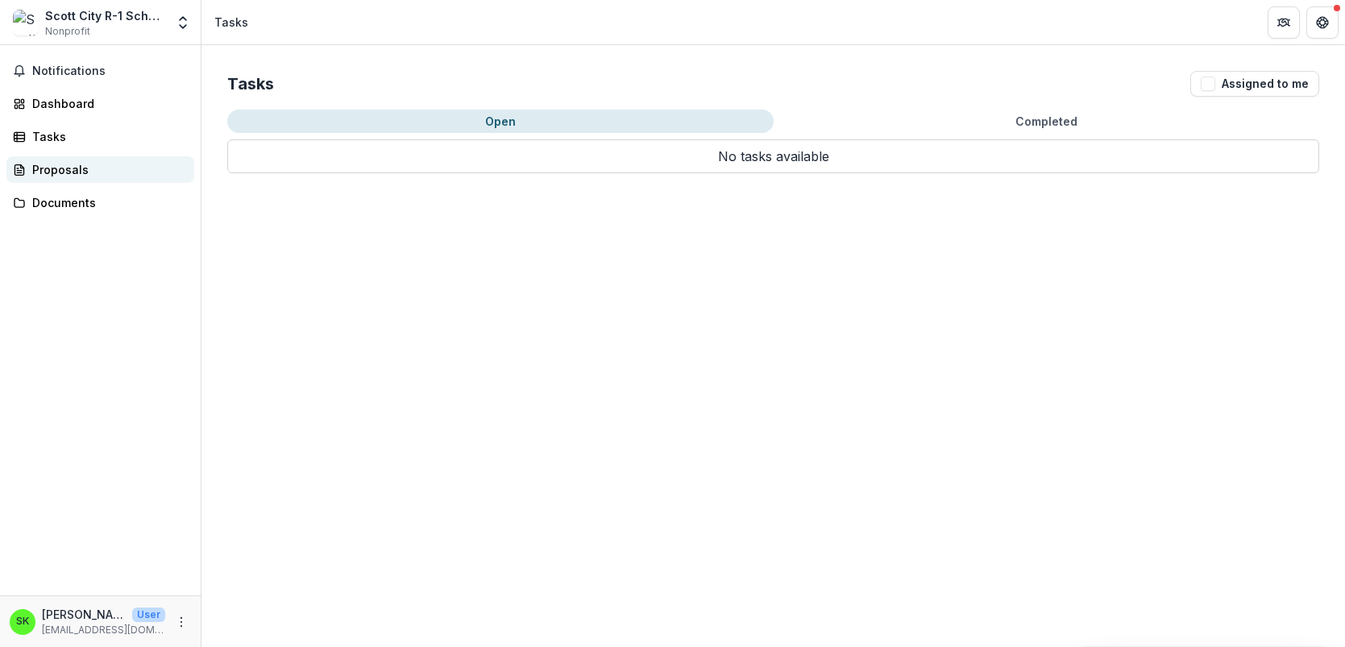
click at [56, 175] on div "Proposals" at bounding box center [106, 169] width 149 height 17
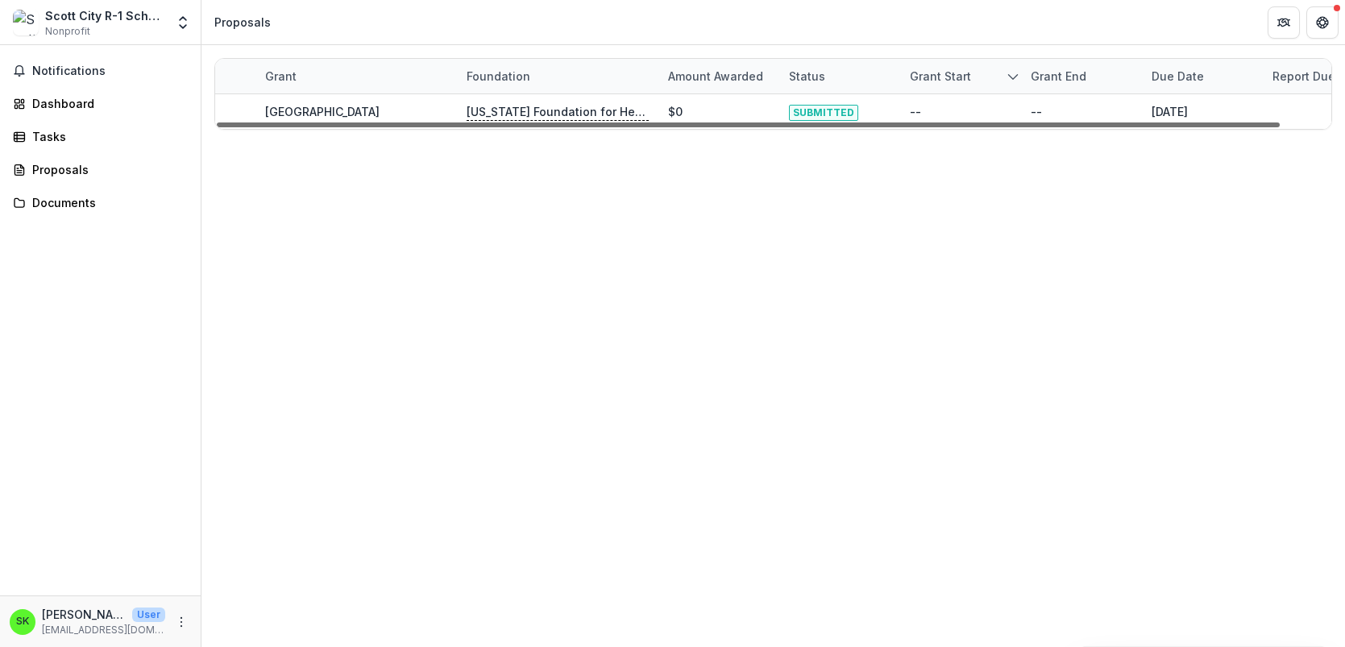
drag, startPoint x: 1257, startPoint y: 122, endPoint x: 1131, endPoint y: 105, distance: 127.0
click at [1131, 122] on div at bounding box center [748, 124] width 1063 height 5
click at [87, 197] on div "Documents" at bounding box center [106, 202] width 149 height 17
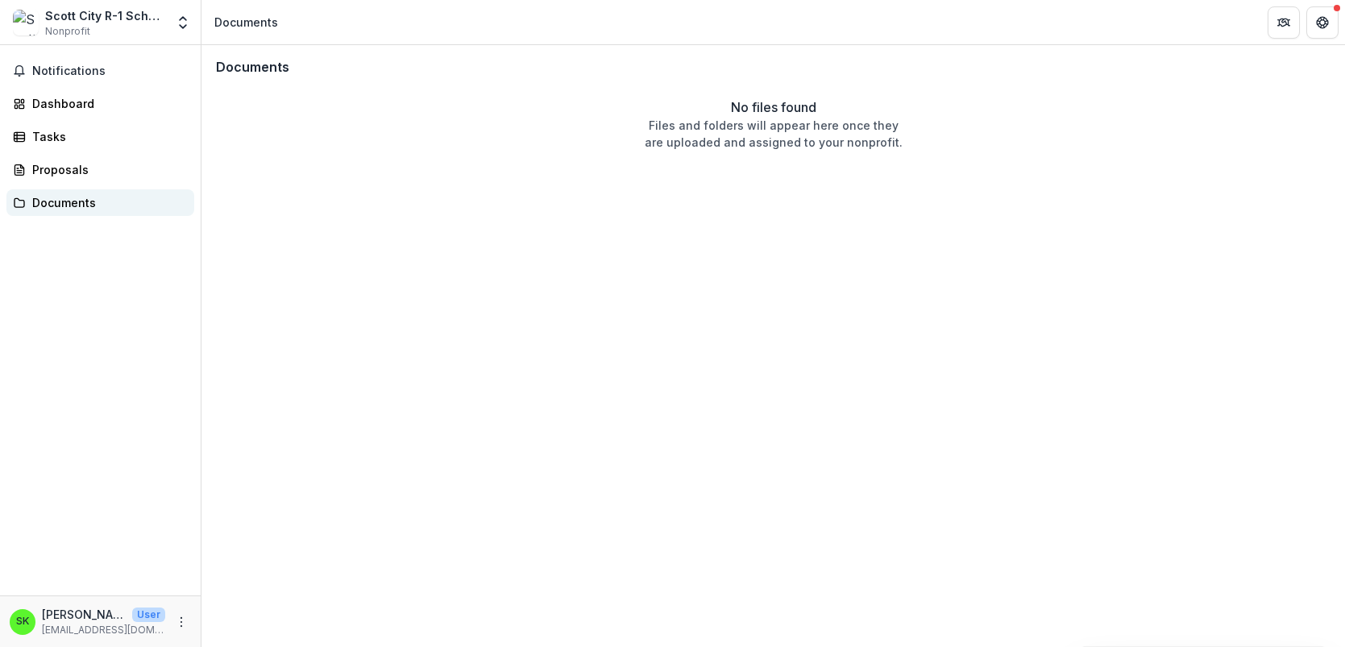
click at [56, 201] on div "Documents" at bounding box center [106, 202] width 149 height 17
click at [52, 167] on div "Proposals" at bounding box center [106, 169] width 149 height 17
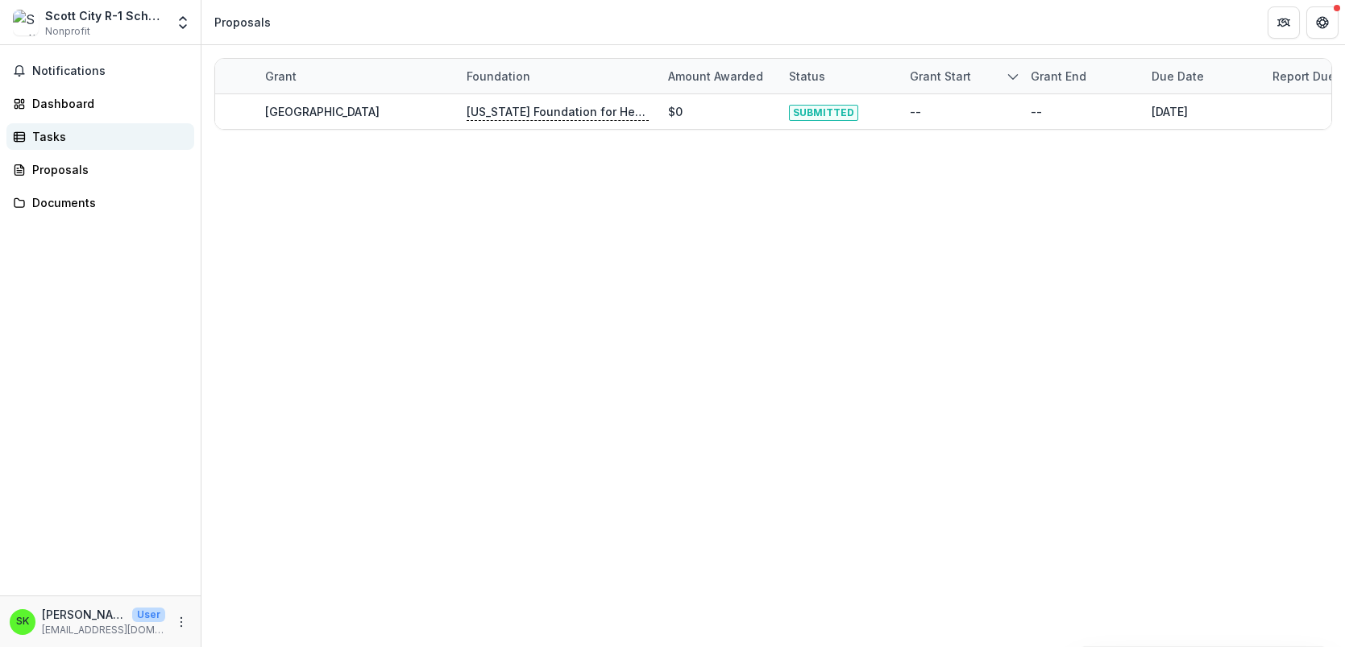
click at [59, 143] on div "Tasks" at bounding box center [106, 136] width 149 height 17
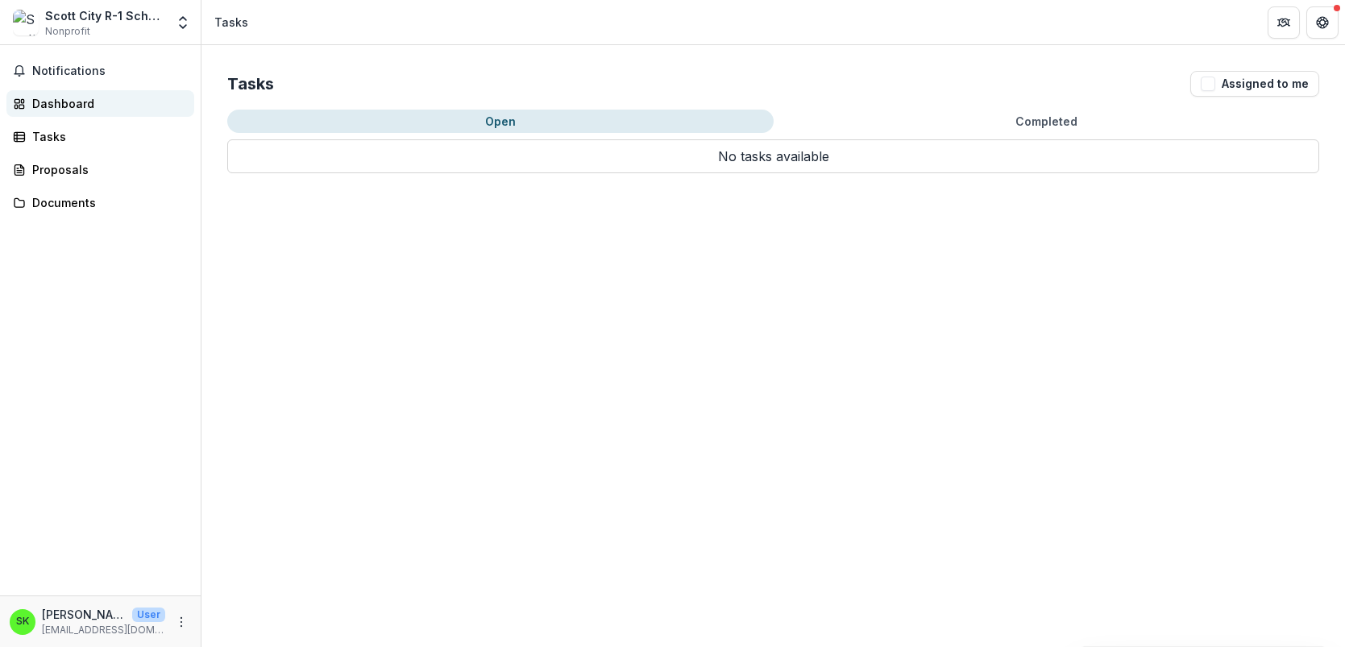
click at [57, 110] on div "Dashboard" at bounding box center [106, 103] width 149 height 17
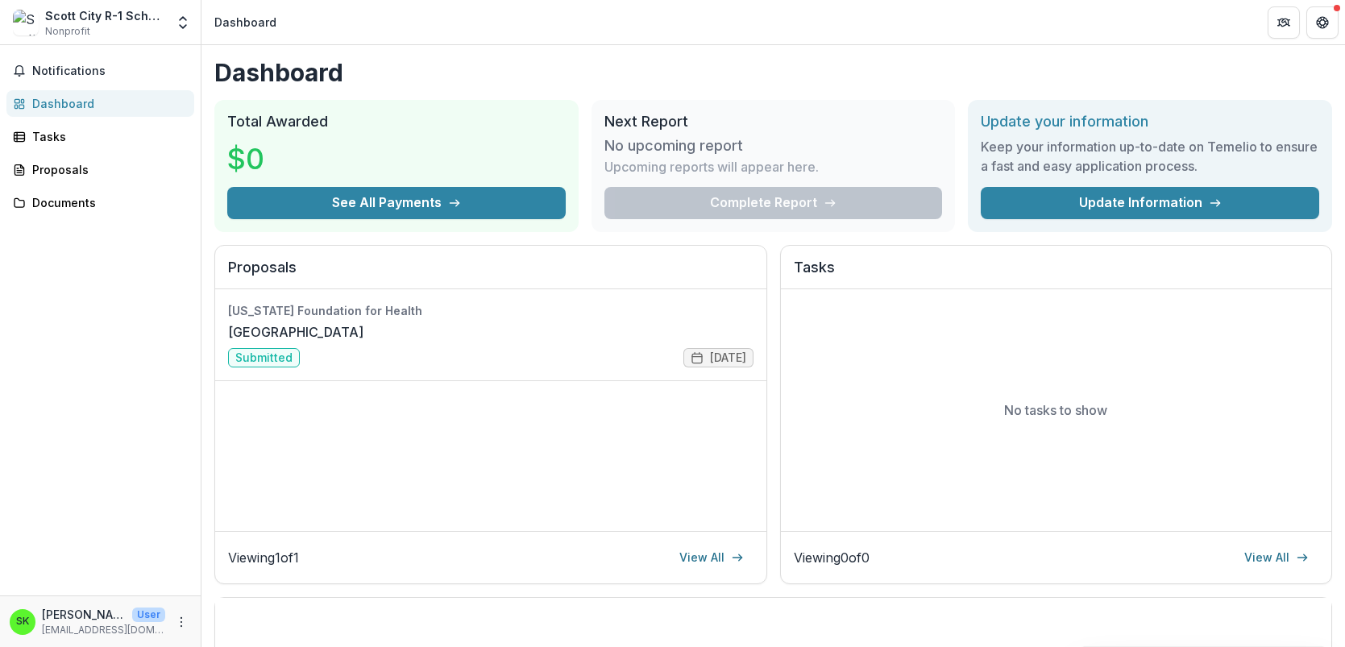
click at [144, 24] on div "Scott City R-1 Schools Nonprofit" at bounding box center [105, 22] width 120 height 31
click at [184, 27] on polyline "Open entity switcher" at bounding box center [183, 26] width 6 height 3
click at [181, 621] on icon "More" at bounding box center [181, 622] width 13 height 13
click at [243, 616] on button "Logout" at bounding box center [287, 614] width 172 height 27
